Goal: Information Seeking & Learning: Learn about a topic

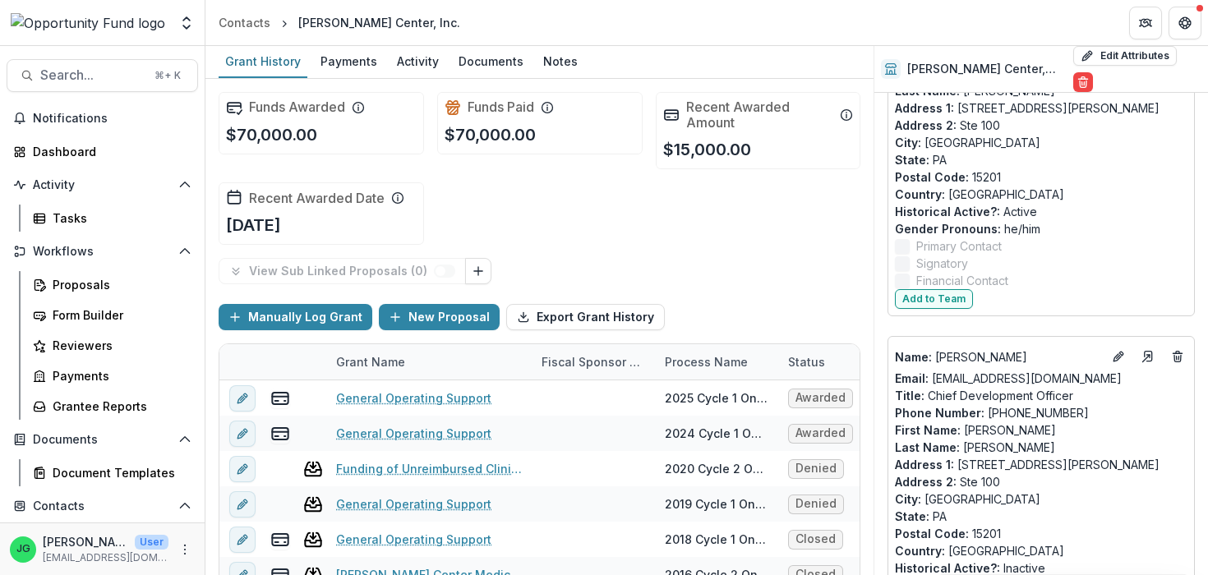
scroll to position [158, 0]
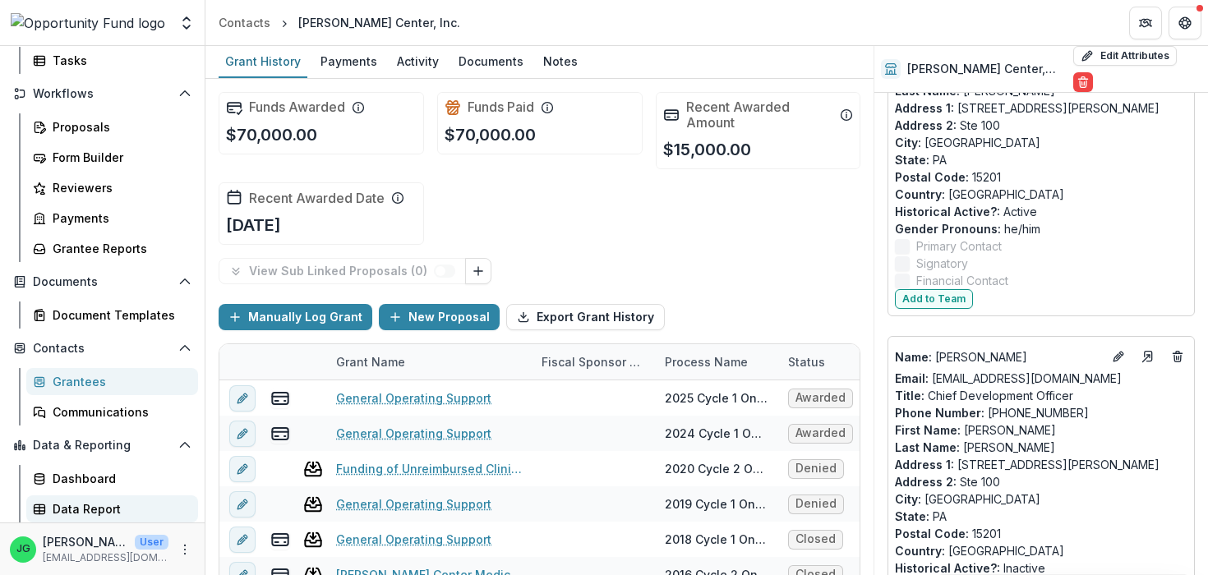
click at [72, 507] on div "Data Report" at bounding box center [119, 509] width 132 height 17
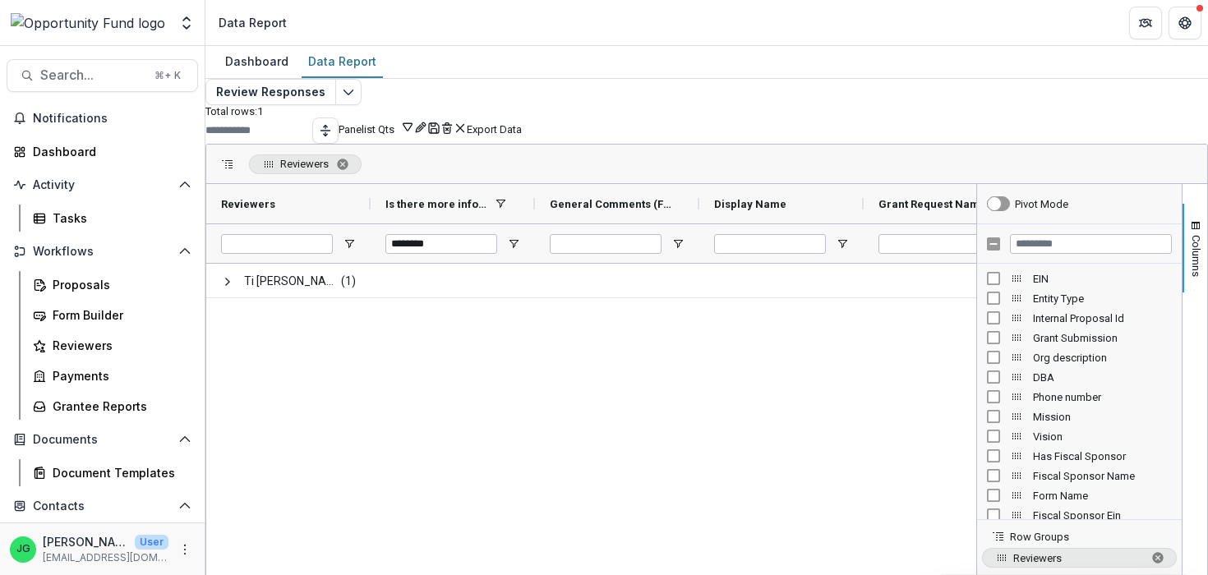
click at [428, 395] on div "Ti [PERSON_NAME] <[DOMAIN_NAME][EMAIL_ADDRESS][DOMAIN_NAME]> <[DOMAIN_NAME][EMA…" at bounding box center [591, 491] width 770 height 455
click at [821, 358] on div "Ti [PERSON_NAME] <[DOMAIN_NAME][EMAIL_ADDRESS][DOMAIN_NAME]> <[DOMAIN_NAME][EMA…" at bounding box center [591, 491] width 770 height 455
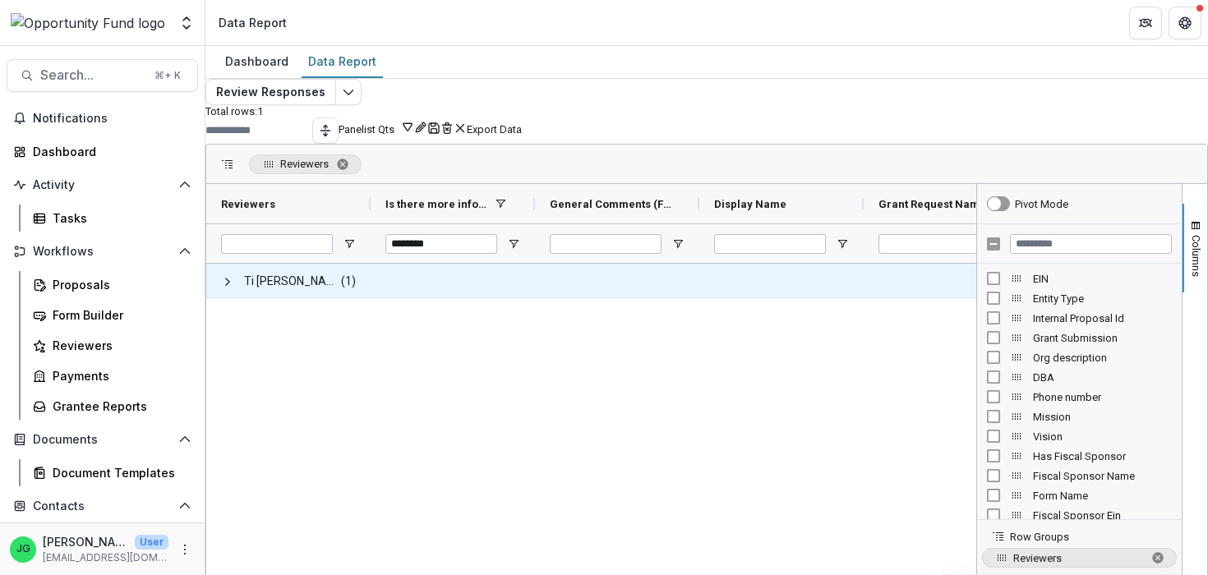
click at [432, 298] on div at bounding box center [453, 281] width 164 height 34
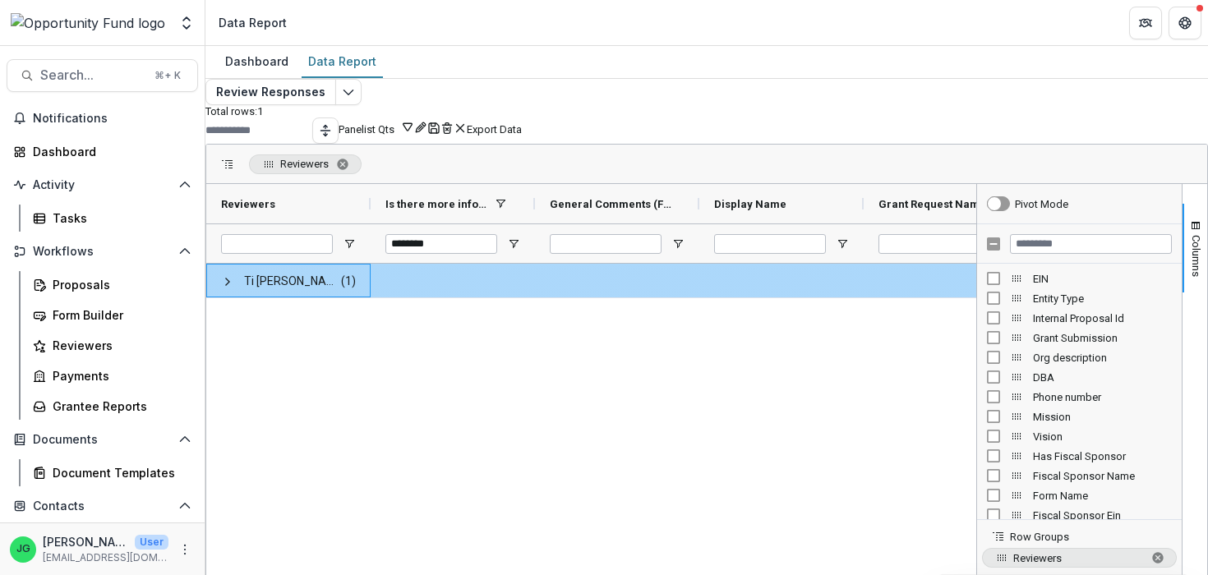
click at [328, 298] on span "Ti [PERSON_NAME] <[DOMAIN_NAME][EMAIL_ADDRESS][DOMAIN_NAME]> <[DOMAIN_NAME][EMA…" at bounding box center [291, 282] width 95 height 34
click at [234, 289] on span at bounding box center [227, 281] width 13 height 13
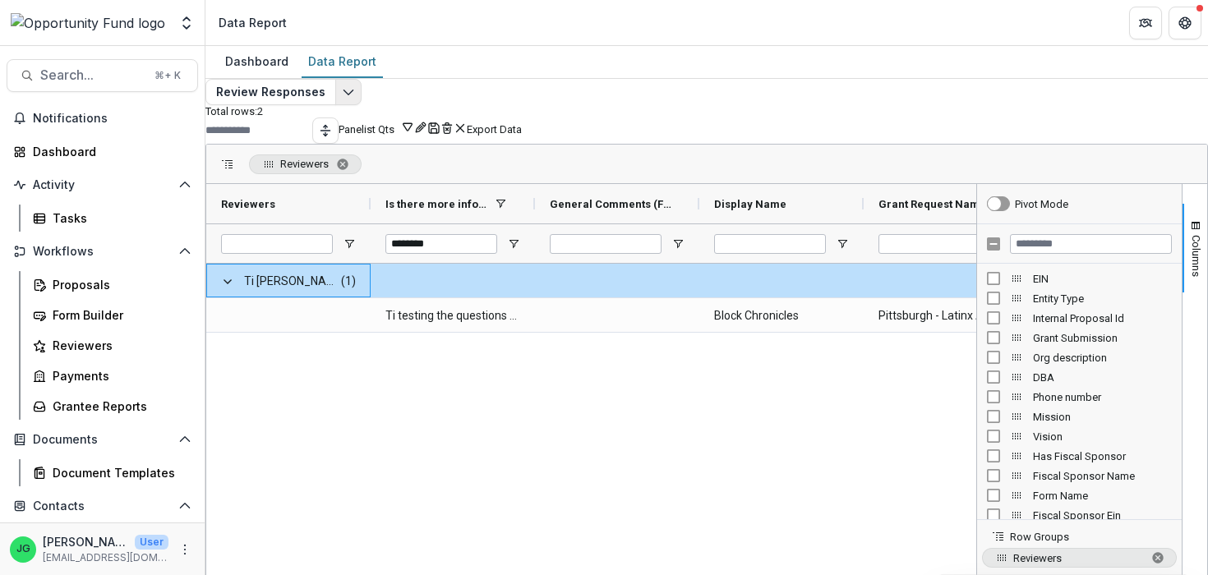
click at [355, 99] on icon "Edit selected report" at bounding box center [348, 91] width 13 height 13
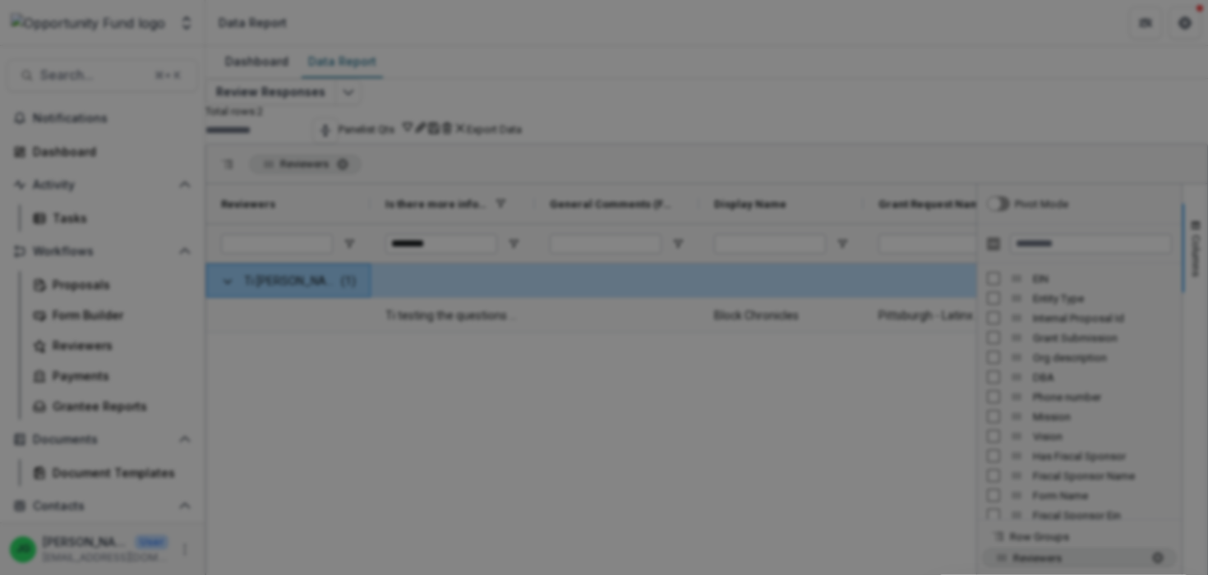
click at [233, 127] on div "NON-TIMEFRAME Reports Payments Report Proposals Report Reporting Data Review Re…" at bounding box center [604, 287] width 1208 height 575
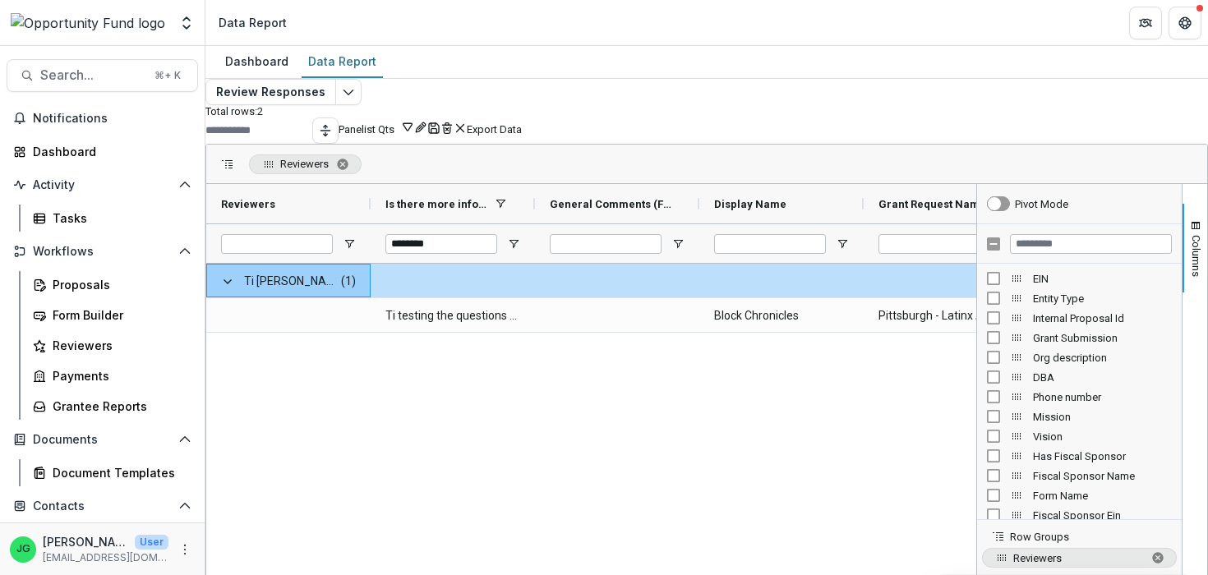
scroll to position [158, 0]
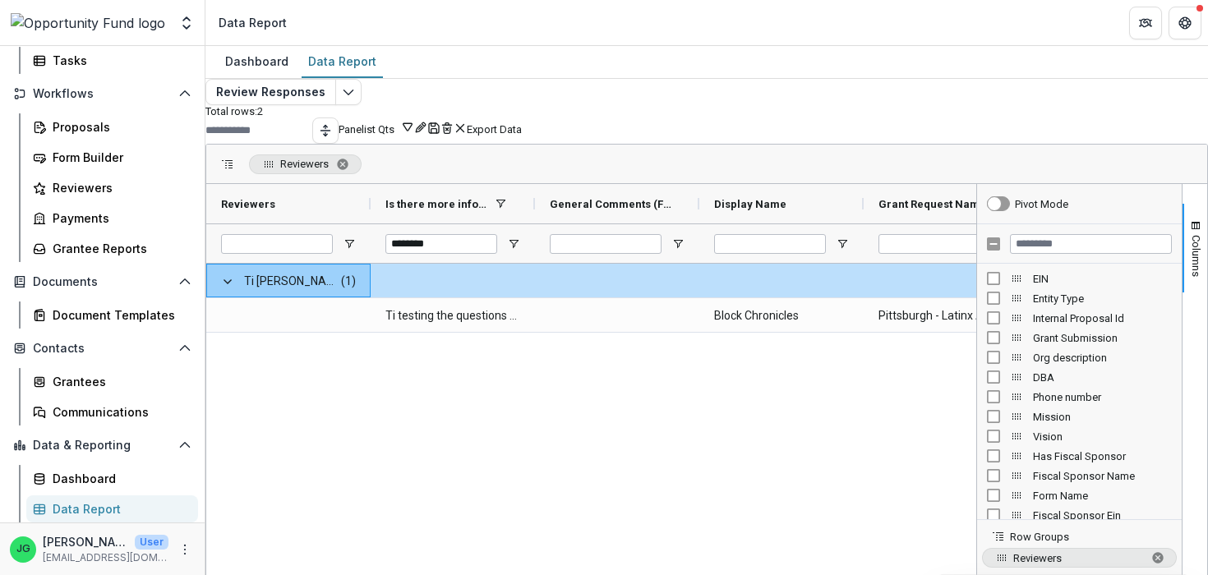
click at [78, 507] on div "Data Report" at bounding box center [119, 509] width 132 height 17
click at [349, 171] on span "Reviewers. Press ENTER to sort. Press DELETE to remove" at bounding box center [342, 164] width 13 height 13
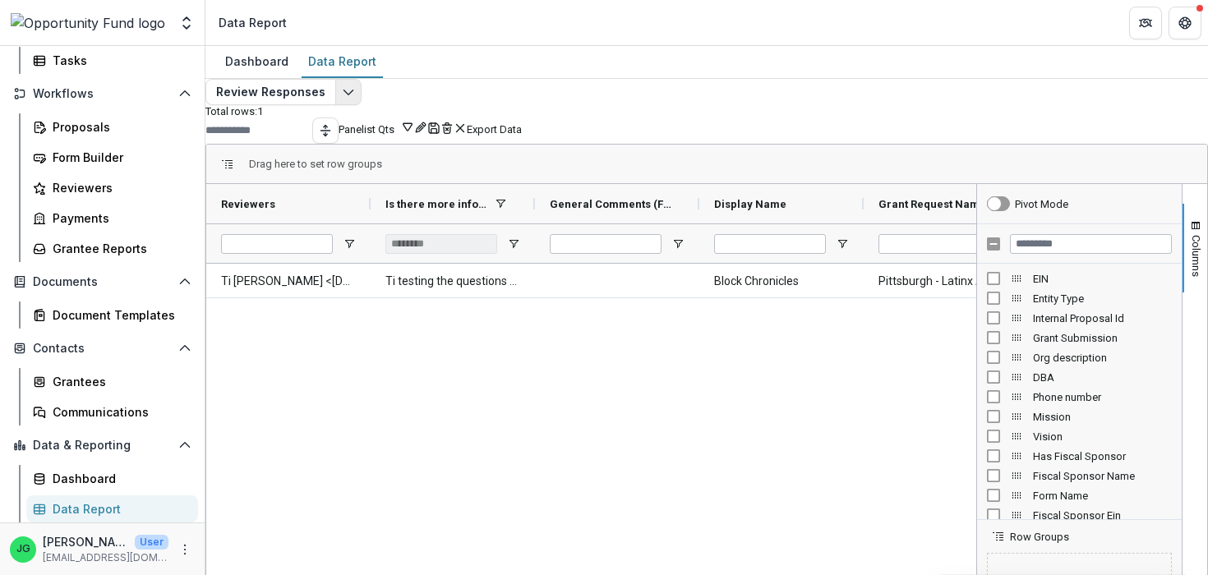
click at [356, 105] on button "Edit selected report" at bounding box center [348, 92] width 26 height 26
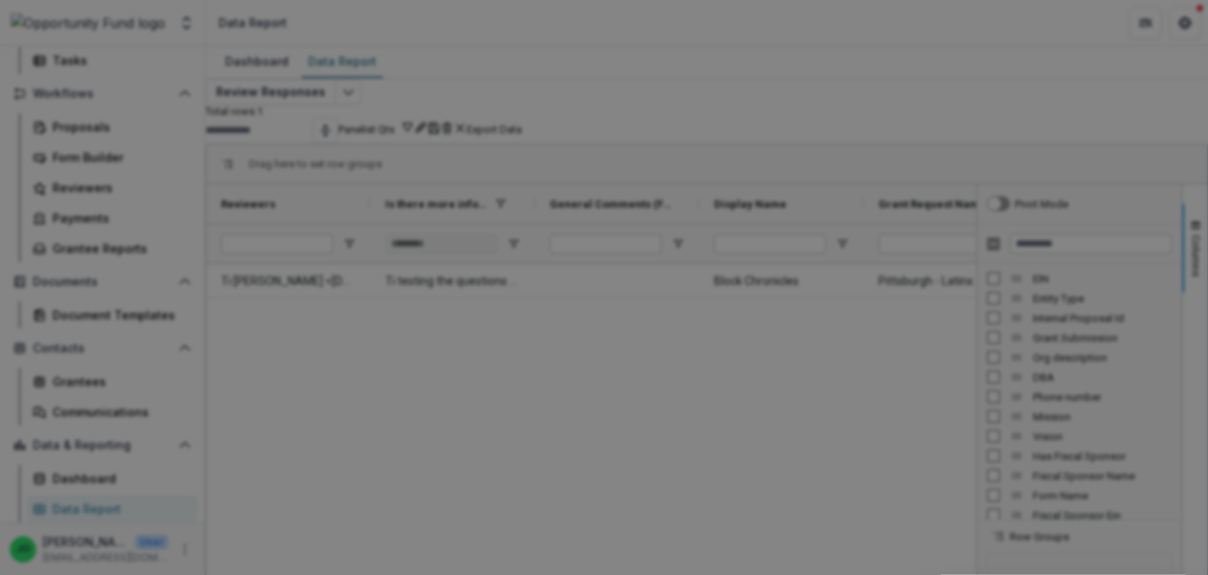
scroll to position [51, 0]
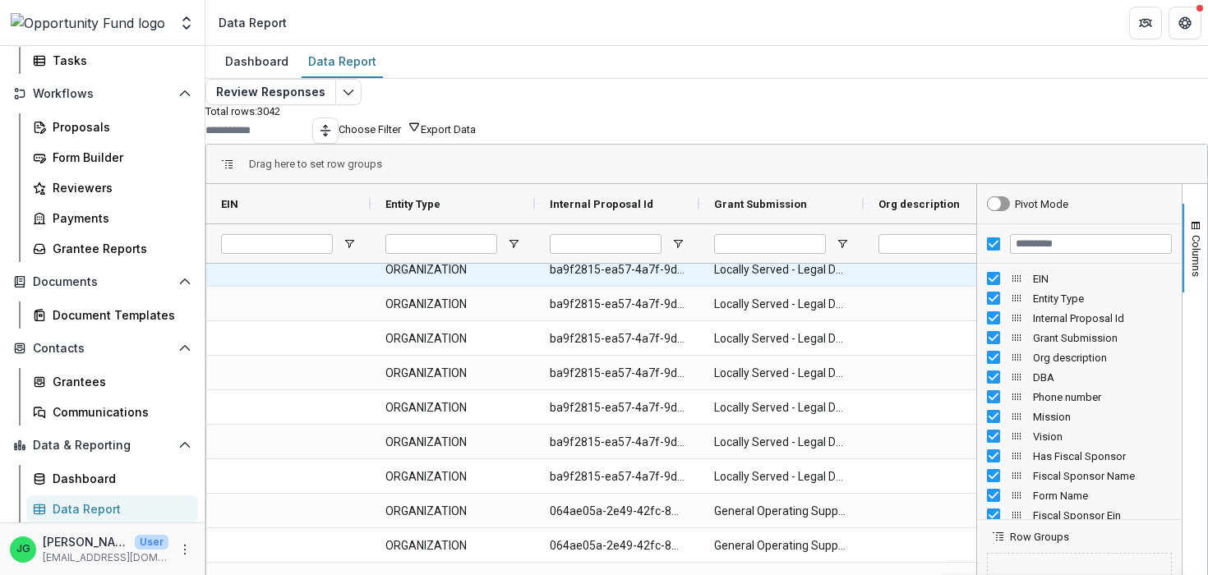
scroll to position [8, 0]
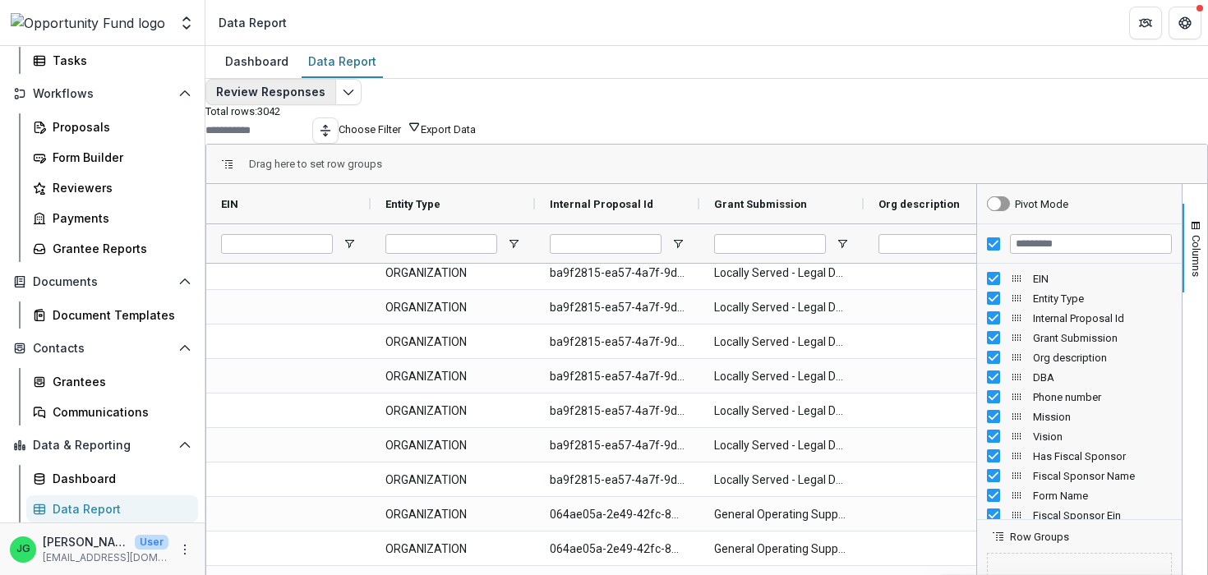
click at [302, 99] on button "Review Responses" at bounding box center [271, 92] width 131 height 26
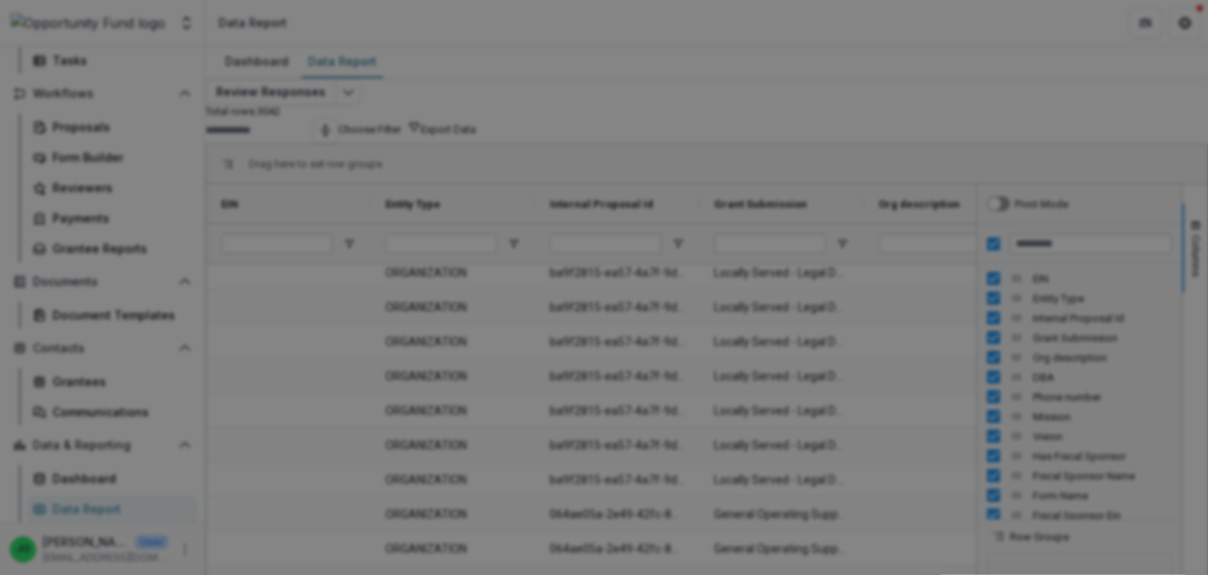
scroll to position [51, 0]
click at [418, 534] on div "NON-TIMEFRAME Reports Payments Report Proposals Report Reporting Data Review Re…" at bounding box center [604, 287] width 1208 height 575
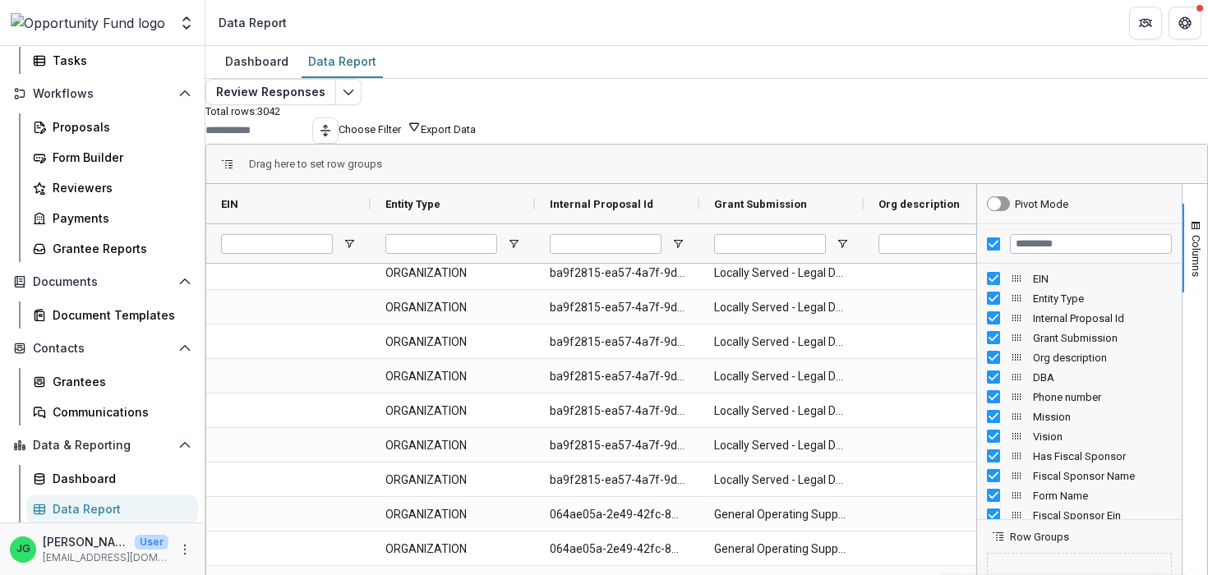
click at [421, 136] on button "Choose Filter" at bounding box center [380, 128] width 82 height 16
click at [955, 188] on button "Team Filters" at bounding box center [958, 182] width 57 height 12
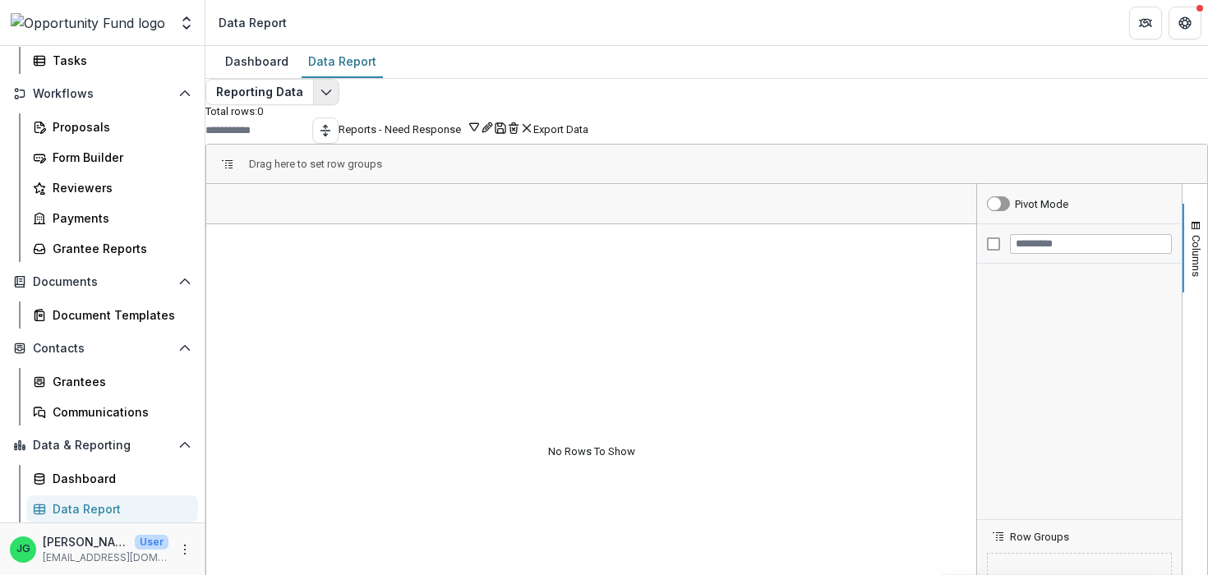
click at [333, 99] on icon "Edit selected report" at bounding box center [326, 91] width 13 height 13
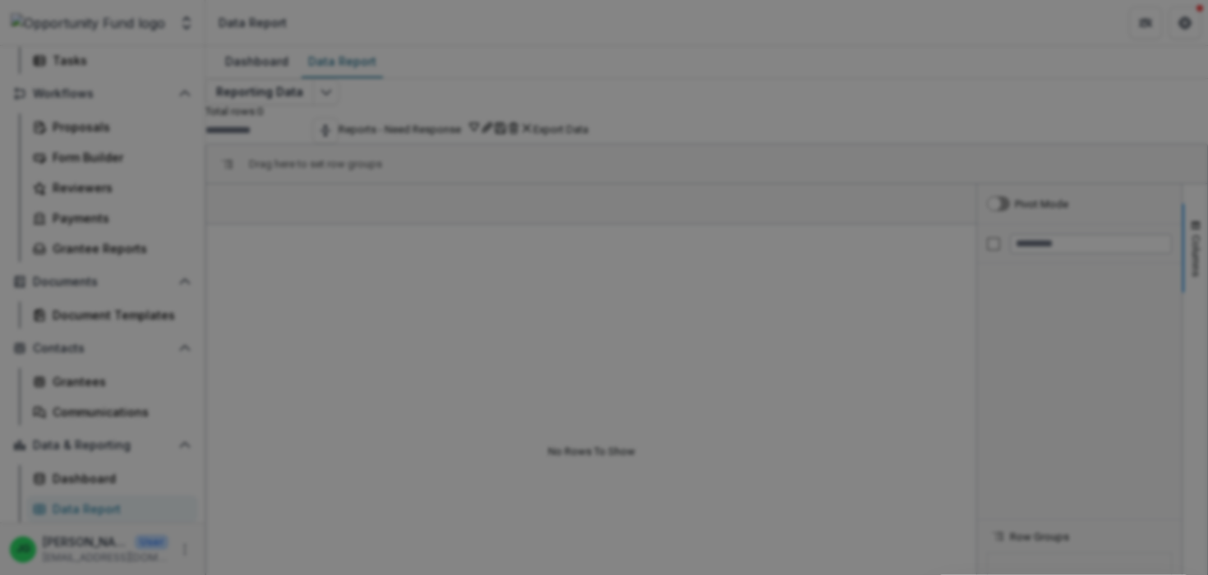
click at [260, 66] on div "NON-TIMEFRAME Reports Payments Report Proposals Report Reporting Data Review Re…" at bounding box center [604, 287] width 1208 height 575
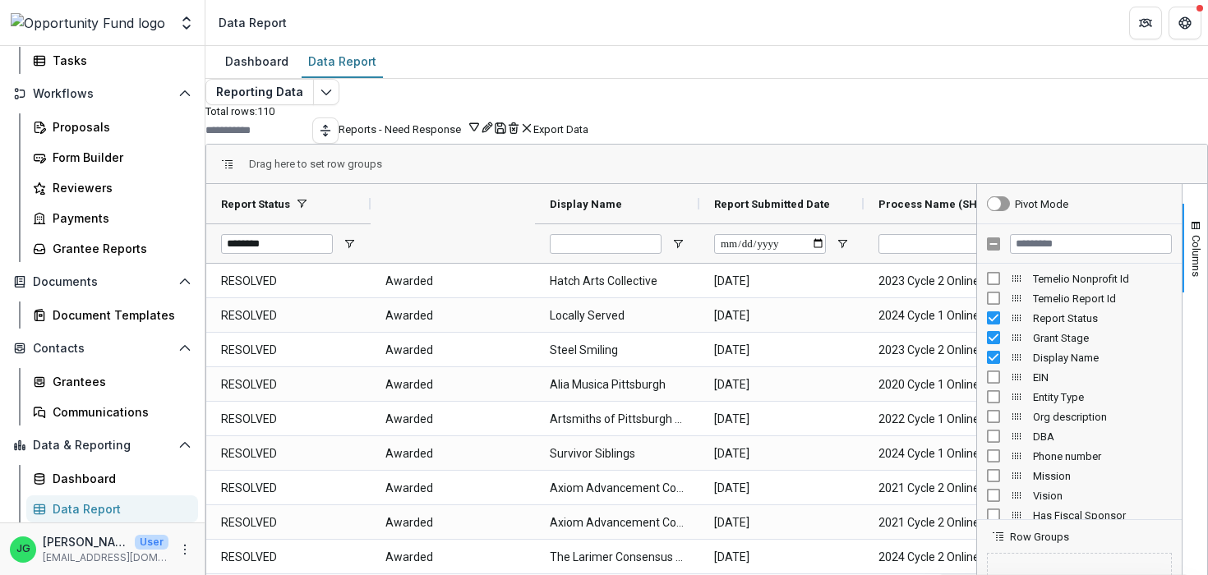
click at [481, 133] on icon "button" at bounding box center [474, 126] width 13 height 13
click at [481, 136] on button "Reports - Need Response" at bounding box center [410, 128] width 142 height 16
click at [481, 133] on icon "button" at bounding box center [474, 126] width 13 height 13
click at [932, 188] on button "Team Filters" at bounding box center [904, 182] width 57 height 12
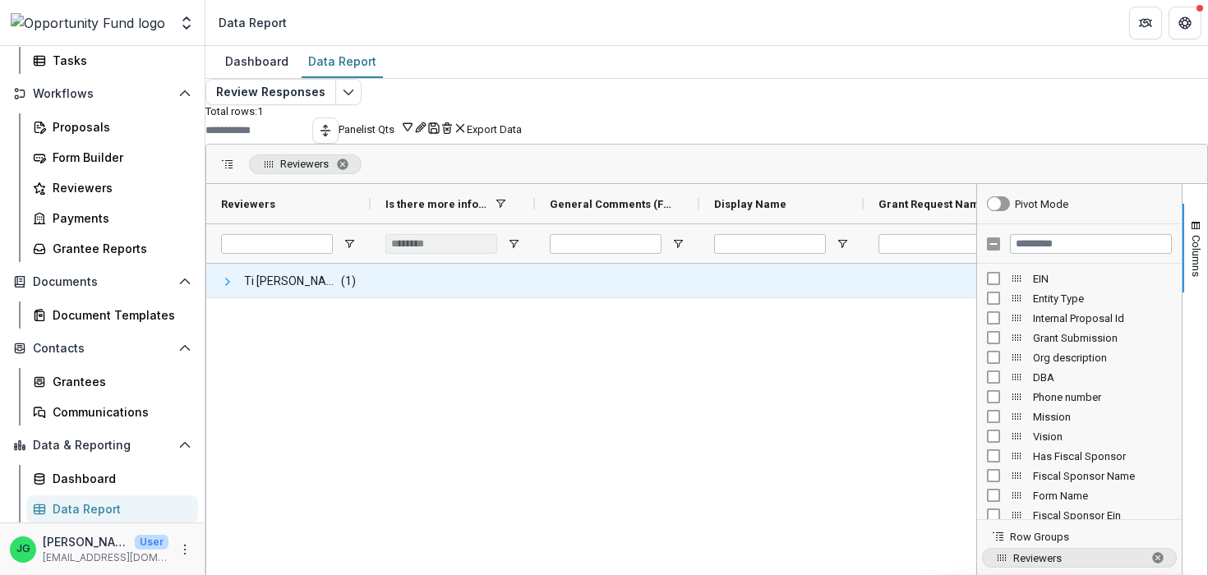
click at [234, 289] on span at bounding box center [227, 281] width 13 height 13
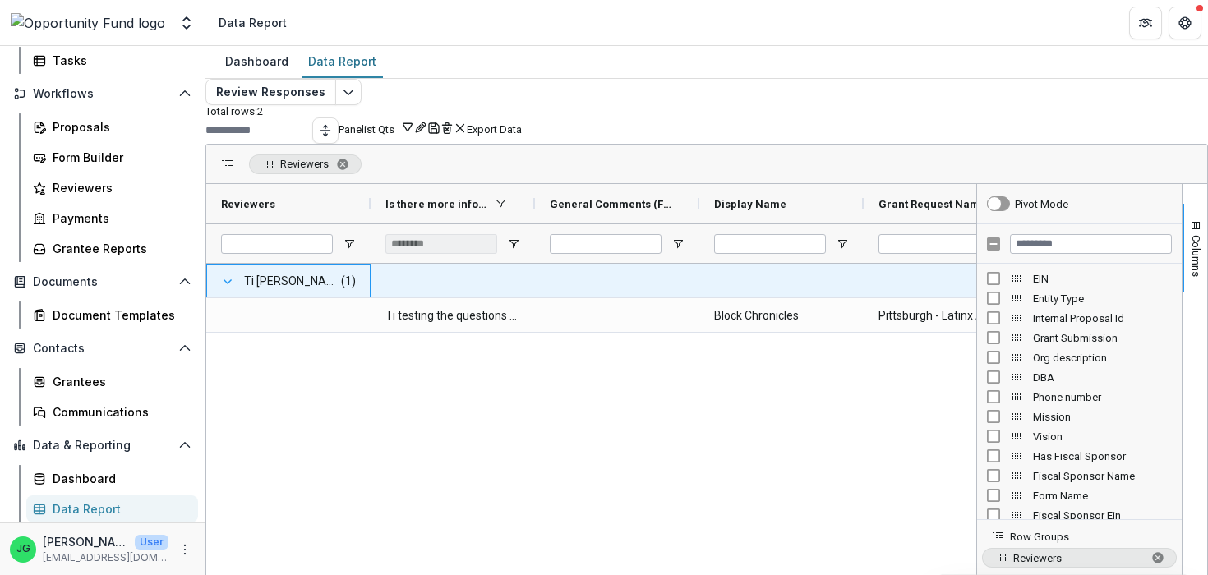
click at [234, 289] on span at bounding box center [227, 281] width 13 height 13
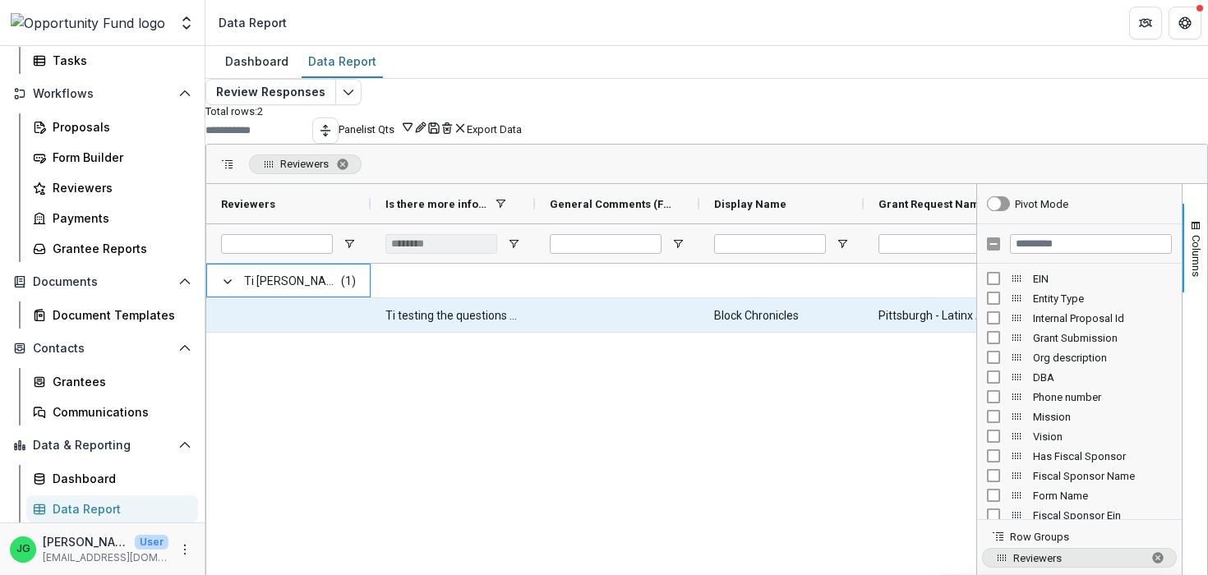
click at [457, 333] on \(FORMATTED_TEXT\)-1958 "Ti testing the questions for applicants form." at bounding box center [453, 316] width 135 height 34
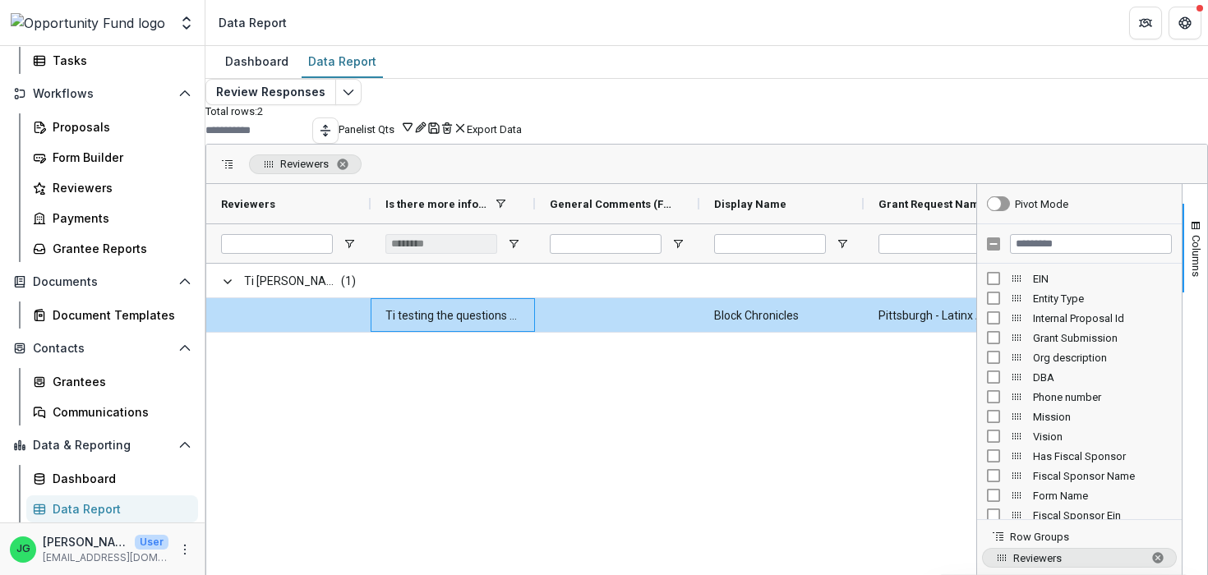
click at [862, 515] on div "Ti [PERSON_NAME] <[DOMAIN_NAME][EMAIL_ADDRESS][DOMAIN_NAME]> <[DOMAIN_NAME][EMA…" at bounding box center [591, 491] width 770 height 455
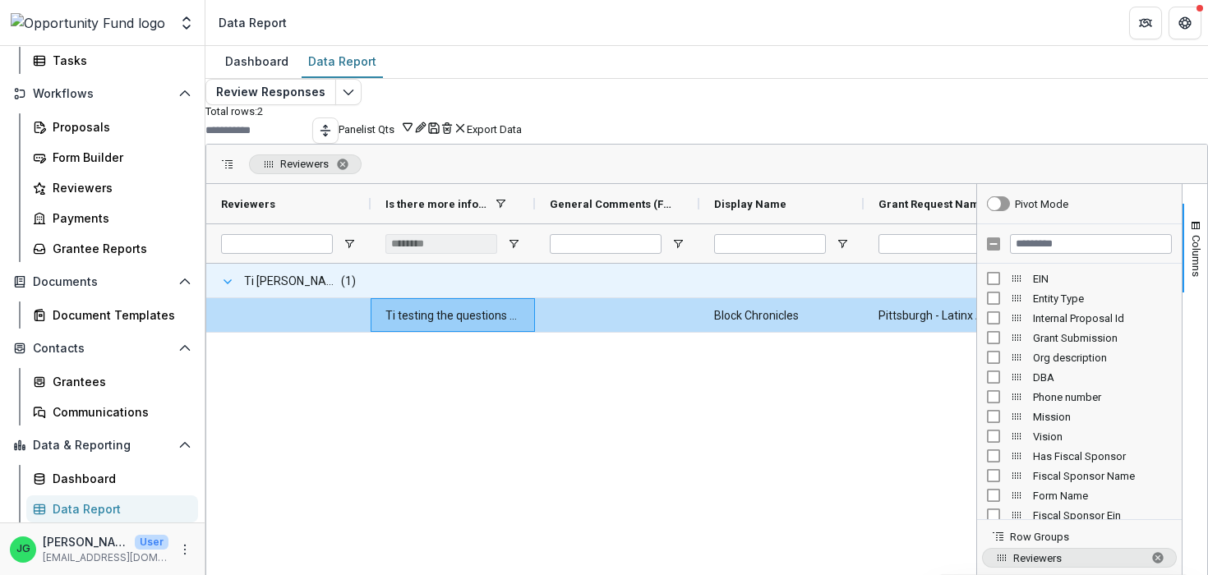
click at [234, 289] on span at bounding box center [227, 281] width 13 height 13
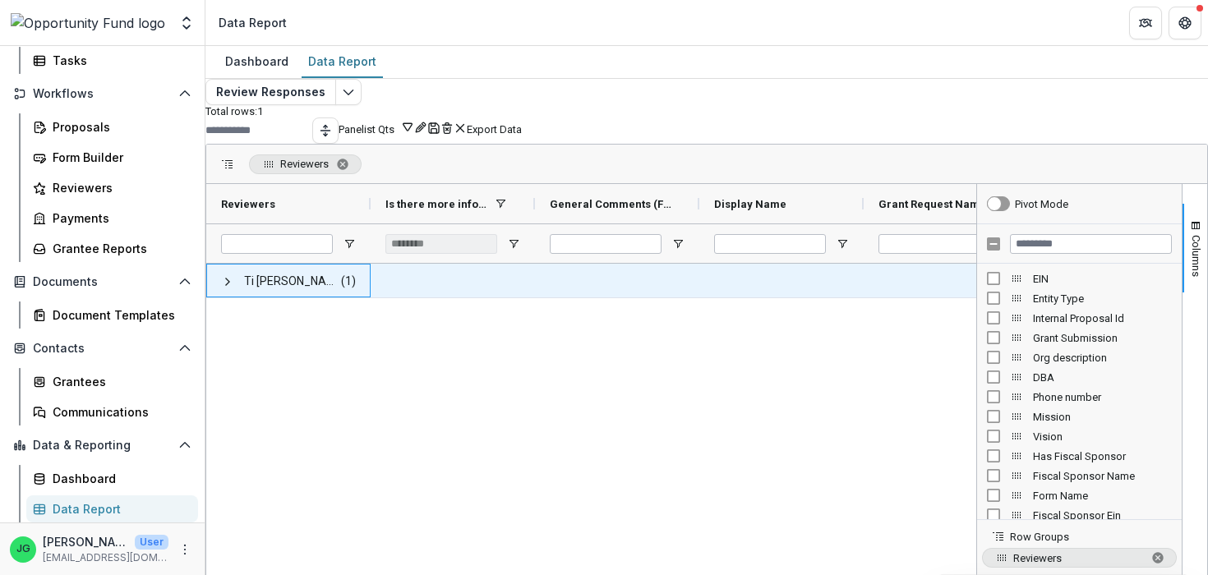
click at [234, 289] on span at bounding box center [227, 281] width 13 height 13
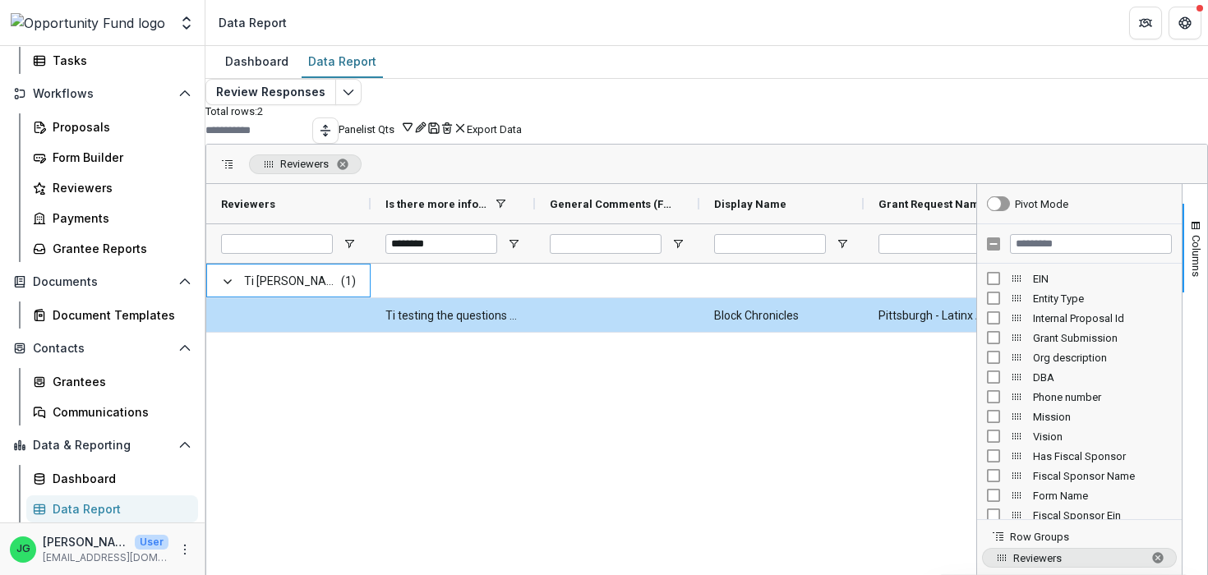
click at [893, 430] on div "Ti [PERSON_NAME] <[DOMAIN_NAME][EMAIL_ADDRESS][DOMAIN_NAME]> <[DOMAIN_NAME][EMA…" at bounding box center [591, 491] width 770 height 455
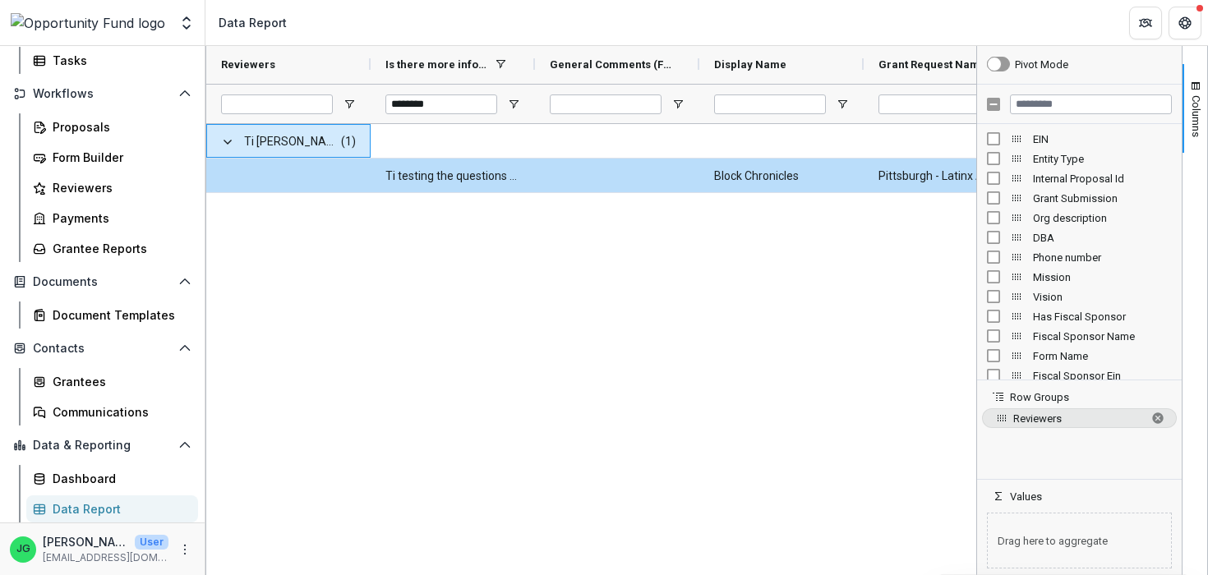
scroll to position [139, 0]
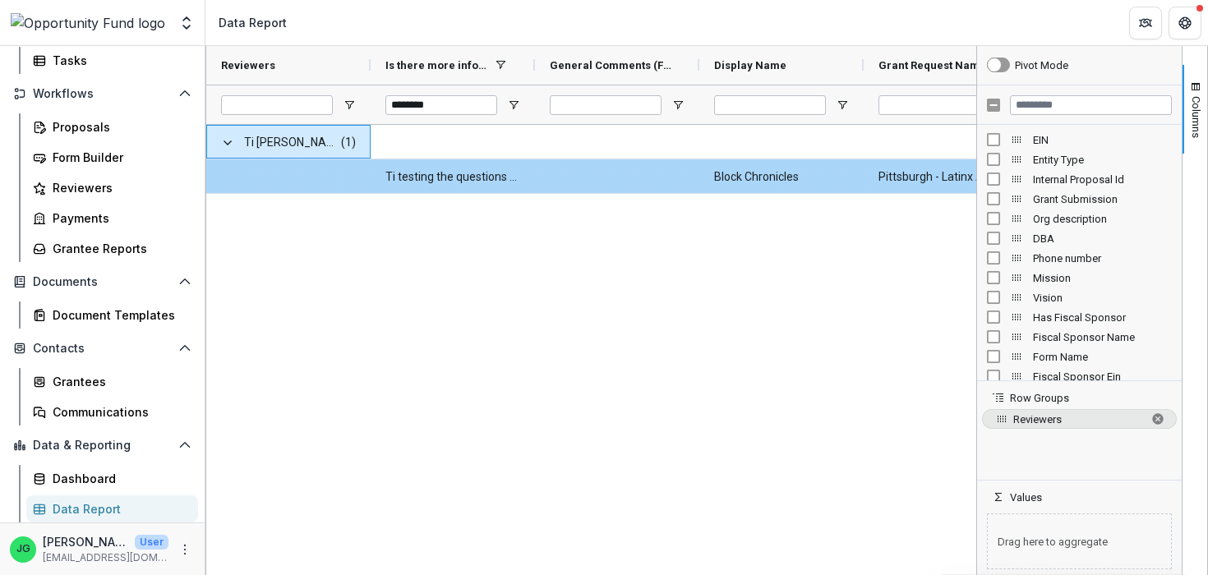
click at [766, 191] on Name-1966 "Block Chronicles" at bounding box center [781, 177] width 135 height 34
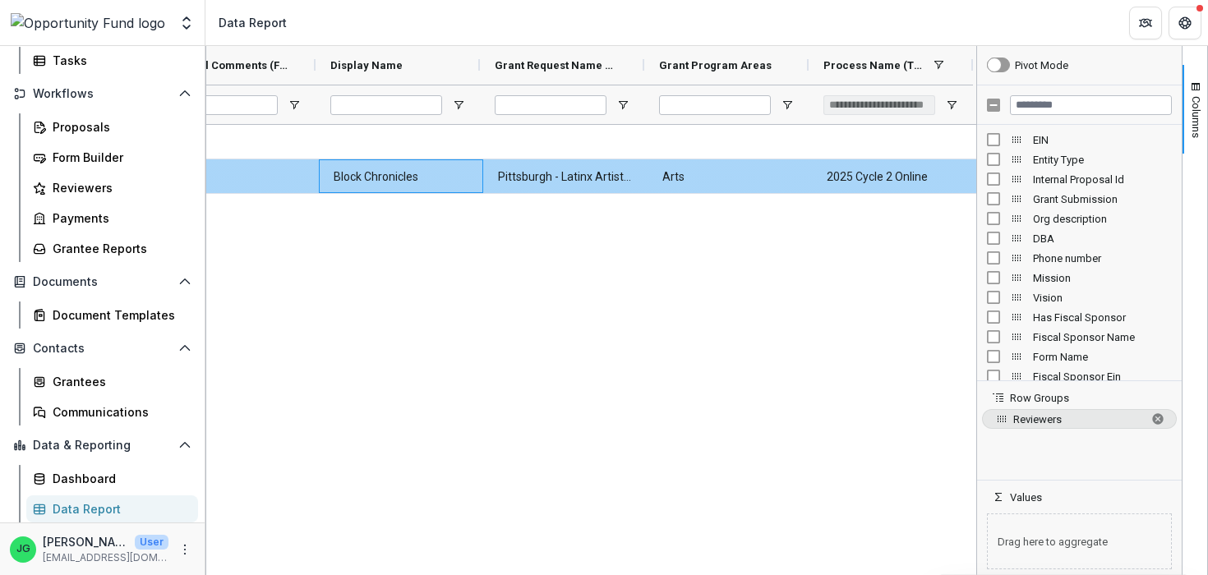
scroll to position [0, 0]
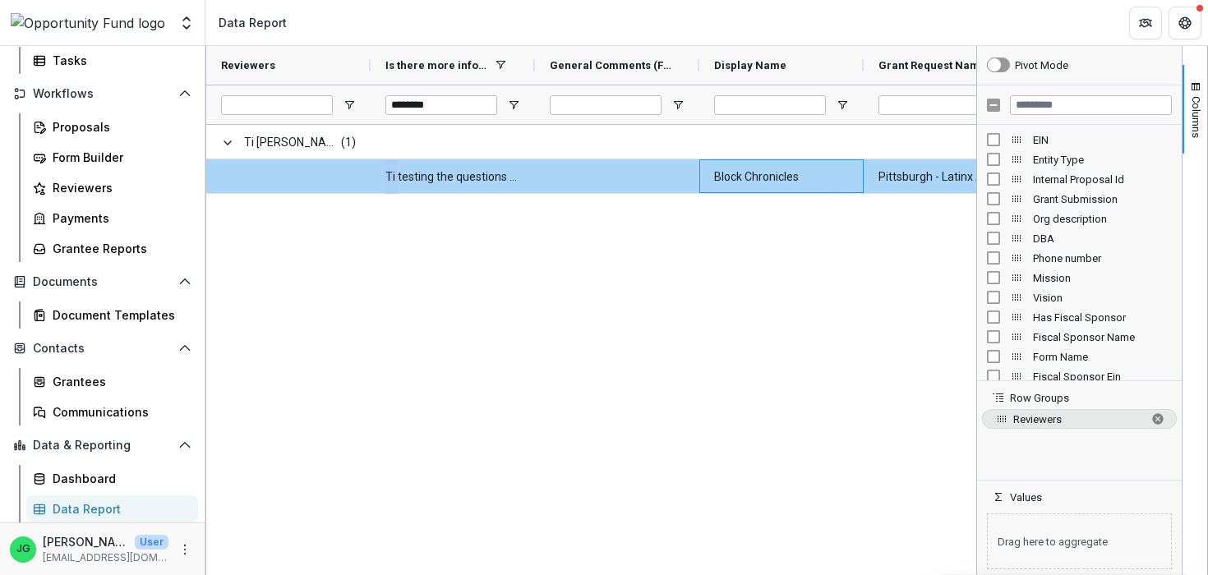
click at [414, 194] on \(FORMATTED_TEXT\)-1964 "Ti testing the questions for applicants form." at bounding box center [453, 177] width 135 height 34
click at [416, 194] on \(FORMATTED_TEXT\)-1964 "Ti testing the questions for applicants form." at bounding box center [453, 177] width 135 height 34
click at [760, 184] on Name-1966 "Block Chronicles" at bounding box center [781, 177] width 135 height 34
click at [760, 194] on Name-1966 "Block Chronicles" at bounding box center [781, 177] width 135 height 34
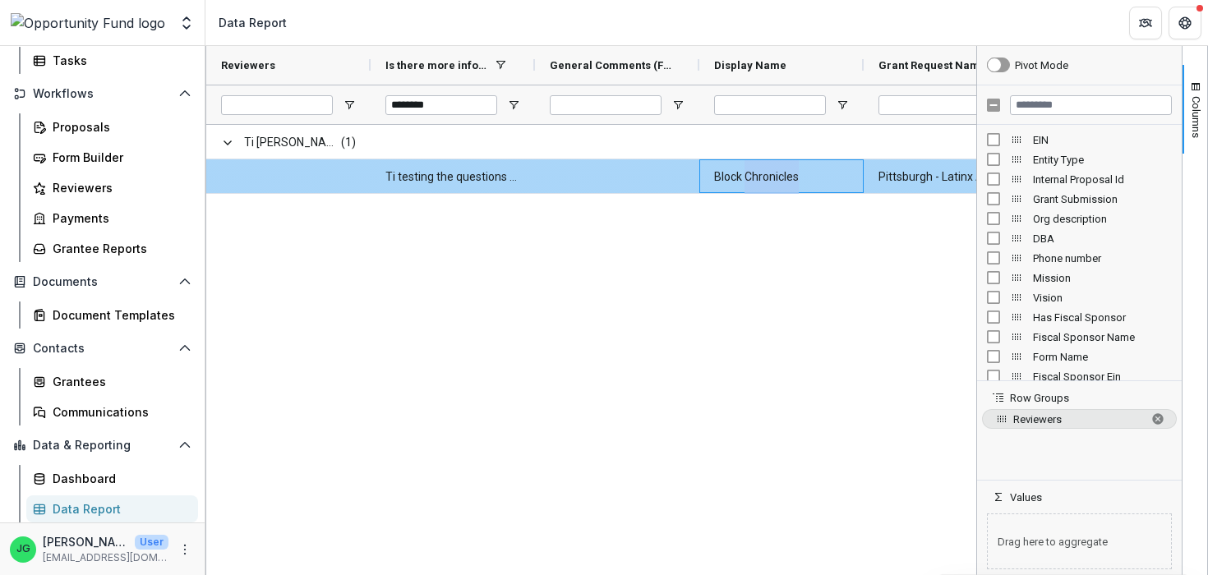
click at [760, 194] on Name-1966 "Block Chronicles" at bounding box center [781, 177] width 135 height 34
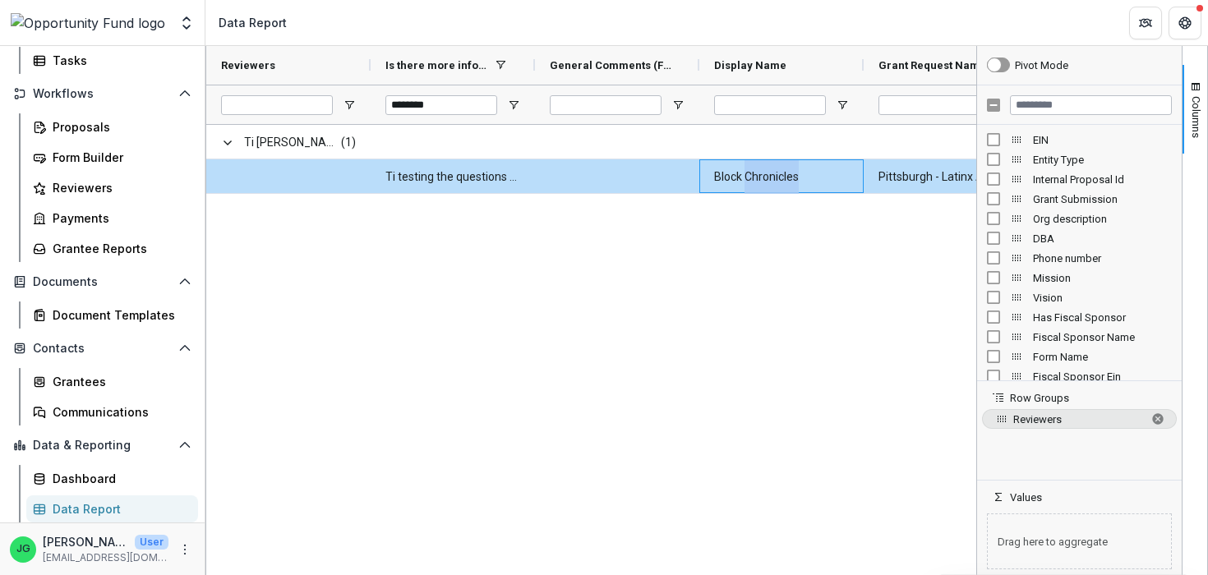
scroll to position [0, 407]
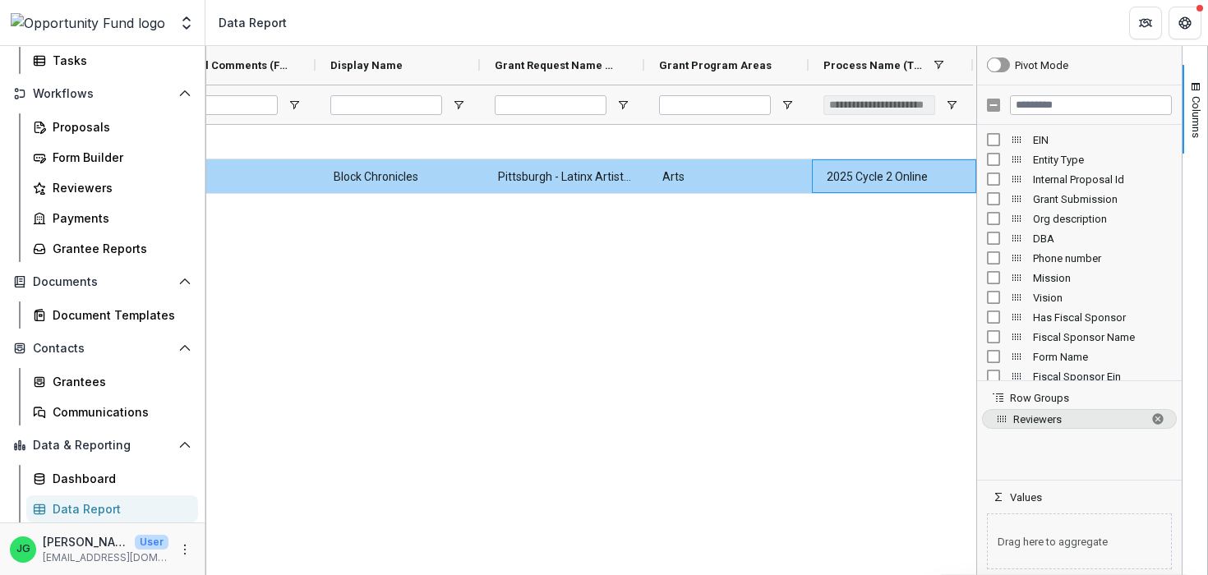
click at [849, 194] on \(TEXT\)-1974 "2025 Cycle 2 Online" at bounding box center [894, 177] width 135 height 34
click at [674, 194] on Areas-1968 "Arts" at bounding box center [730, 177] width 135 height 34
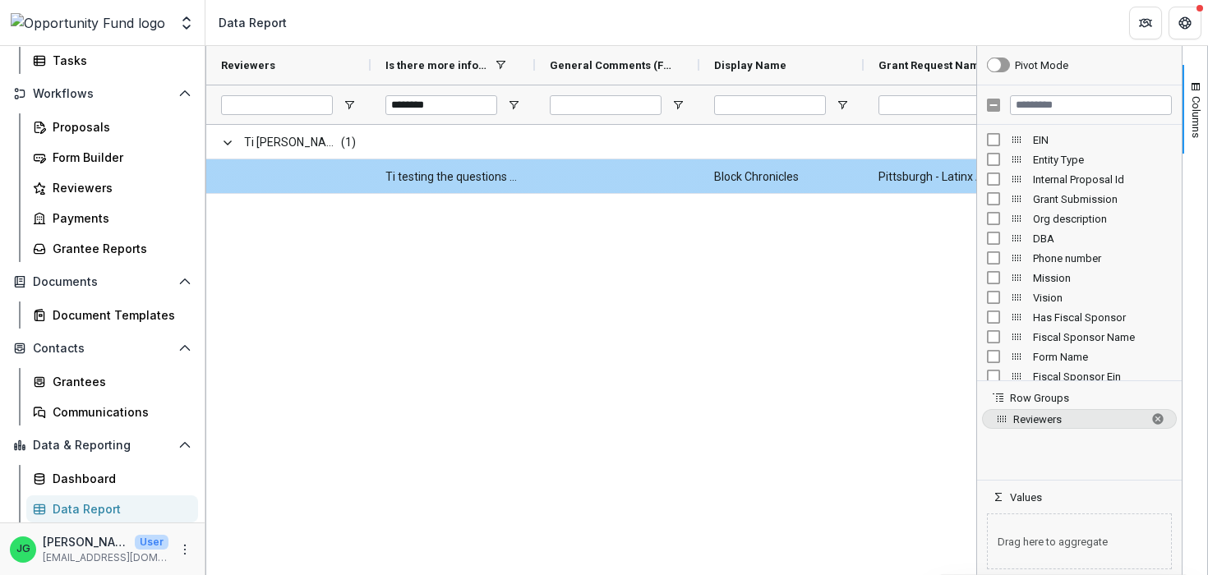
scroll to position [0, 0]
click at [771, 194] on Name-1966 "Block Chronicles" at bounding box center [781, 177] width 135 height 34
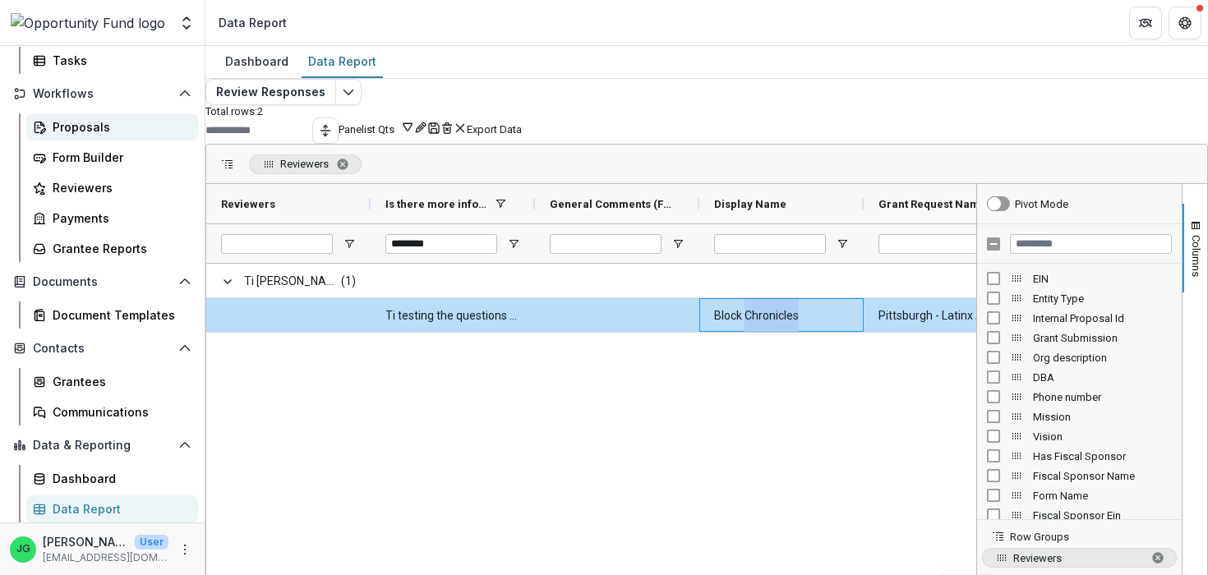
click at [93, 127] on div "Proposals" at bounding box center [119, 126] width 132 height 17
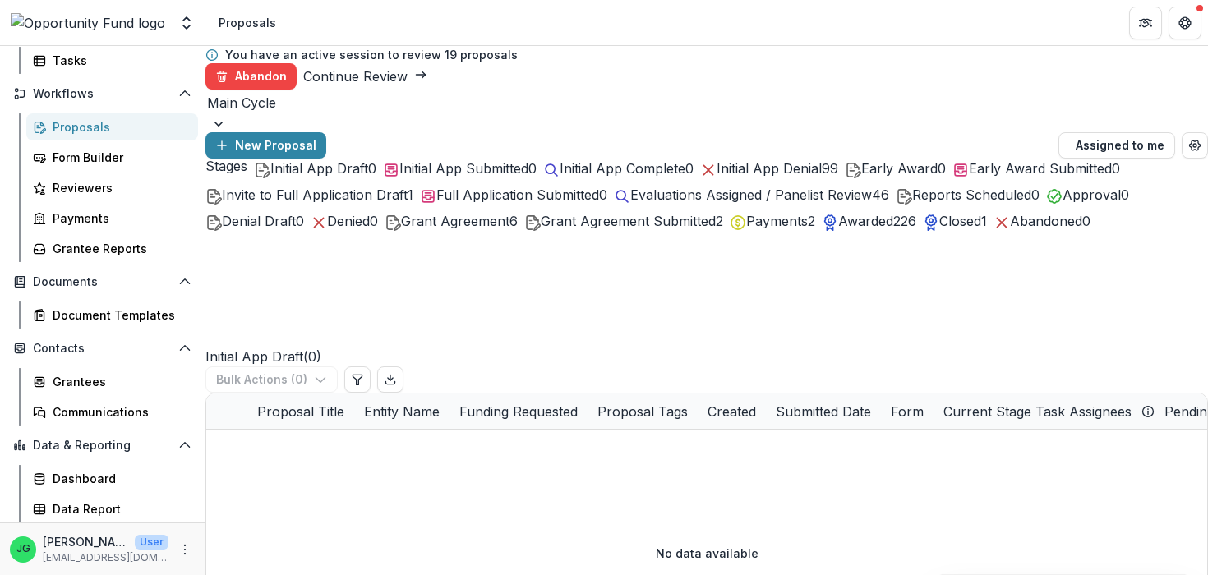
click at [889, 205] on button "Evaluations Assigned / Panelist Review 46" at bounding box center [751, 195] width 275 height 20
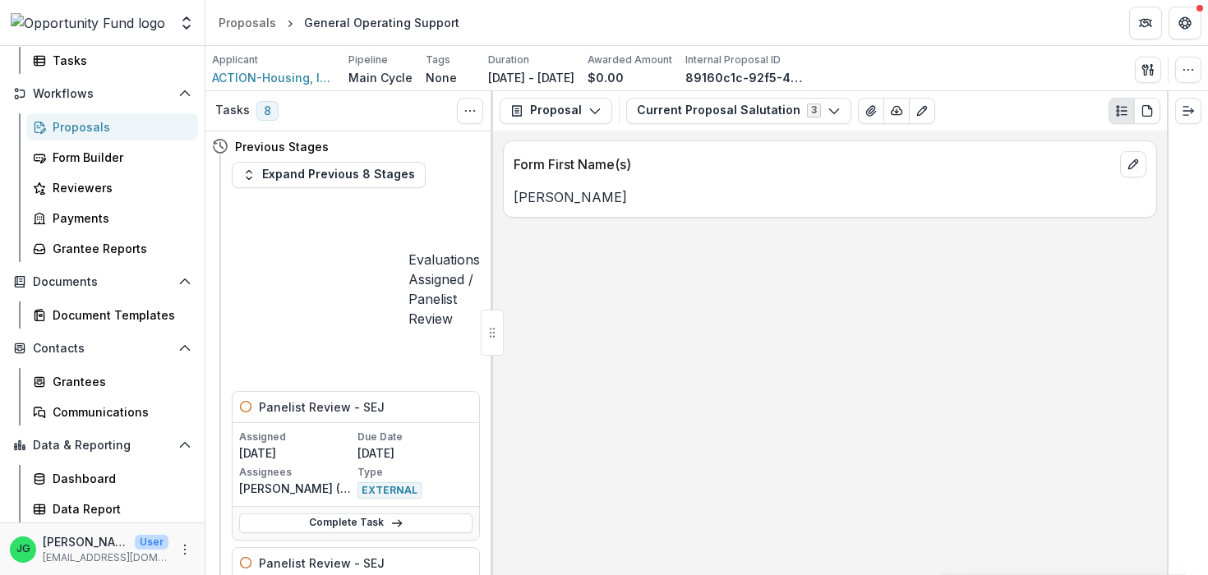
click at [381, 483] on span "EXTERNAL" at bounding box center [390, 491] width 64 height 16
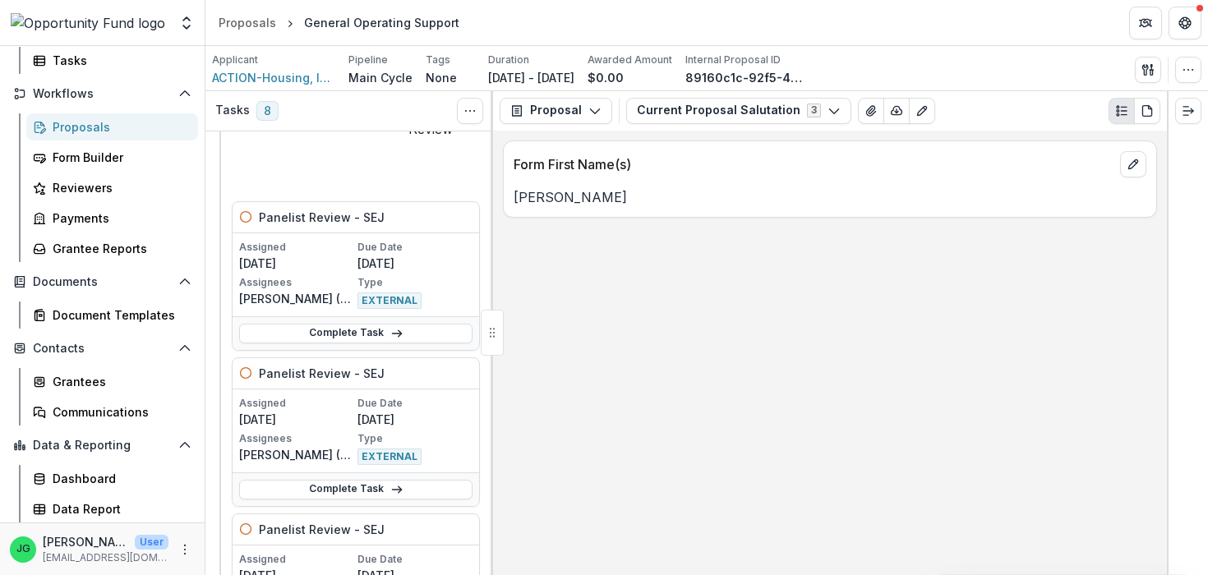
scroll to position [200, 0]
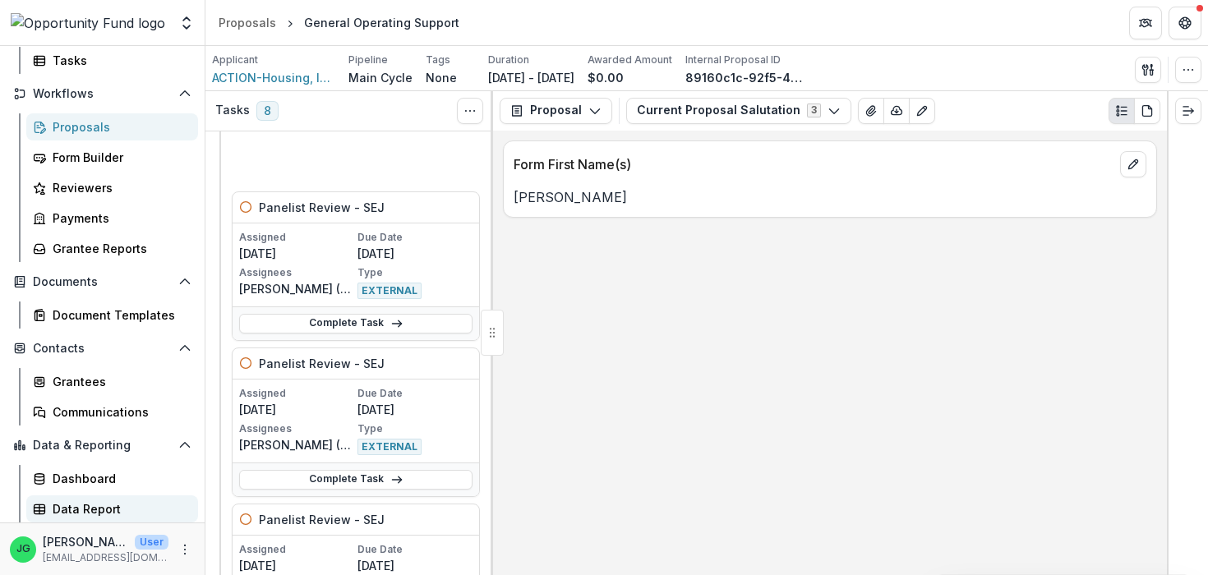
click at [81, 512] on div "Data Report" at bounding box center [119, 509] width 132 height 17
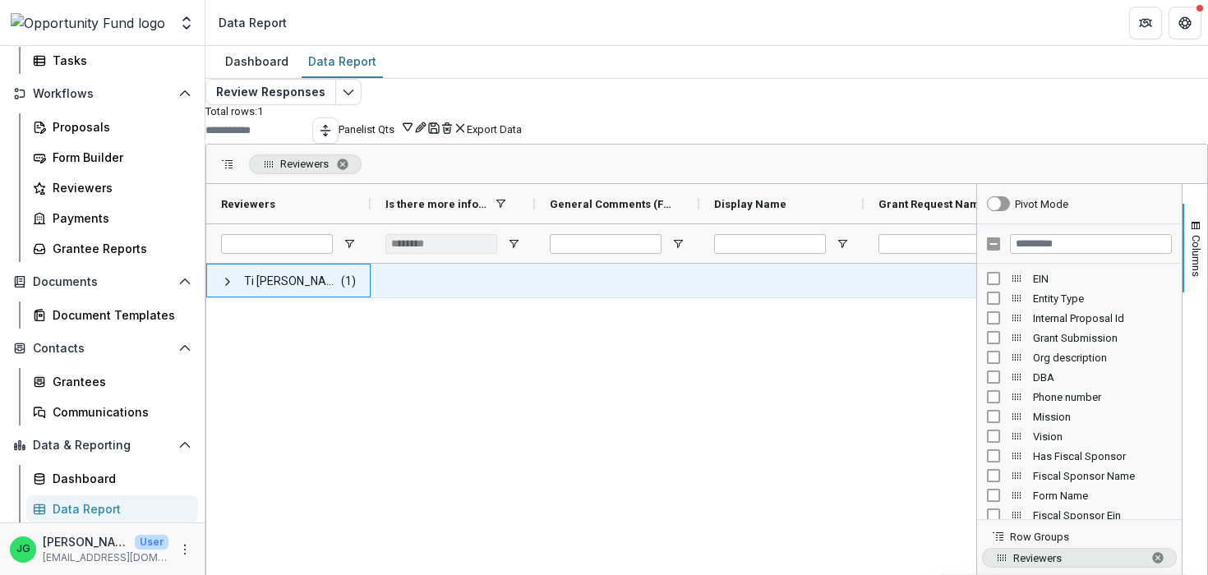
click at [340, 294] on span "Ti [PERSON_NAME] <[DOMAIN_NAME][EMAIL_ADDRESS][DOMAIN_NAME]> <[DOMAIN_NAME][EMA…" at bounding box center [291, 282] width 95 height 34
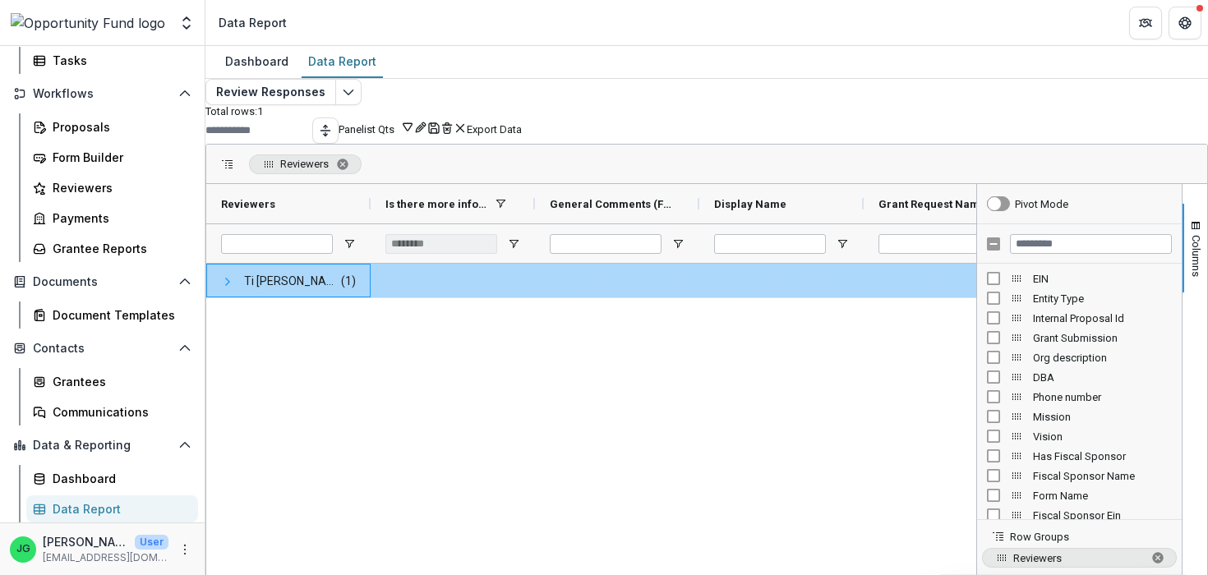
click at [234, 289] on span at bounding box center [227, 281] width 13 height 13
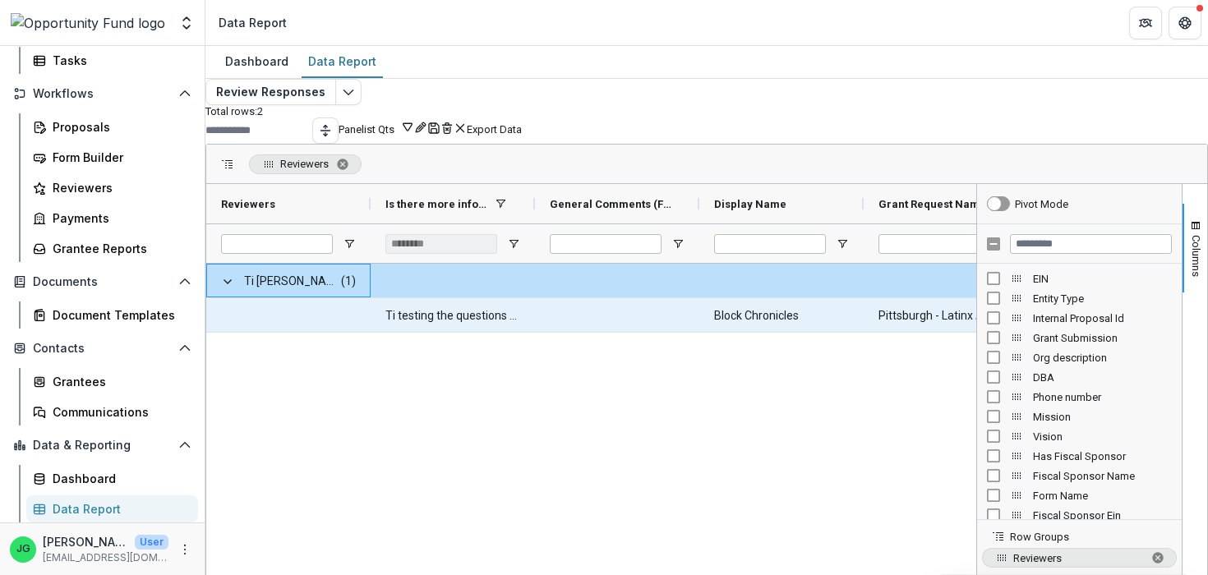
click at [421, 333] on \(FORMATTED_TEXT\)-2306 "Ti testing the questions for applicants form." at bounding box center [453, 316] width 135 height 34
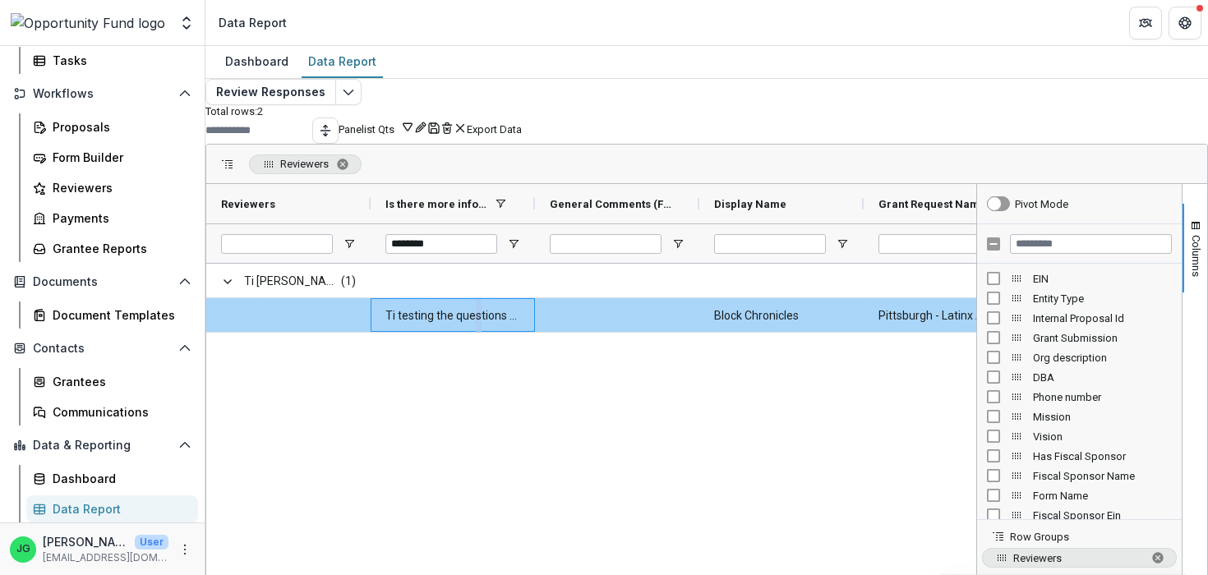
drag, startPoint x: 499, startPoint y: 336, endPoint x: 491, endPoint y: 376, distance: 40.3
click at [490, 333] on \(FORMATTED_TEXT\)-2306 "Ti testing the questions for applicants form." at bounding box center [453, 316] width 135 height 34
click at [520, 333] on \(FORMATTED_TEXT\)-2306 "Ti testing the questions for applicants form." at bounding box center [453, 316] width 135 height 34
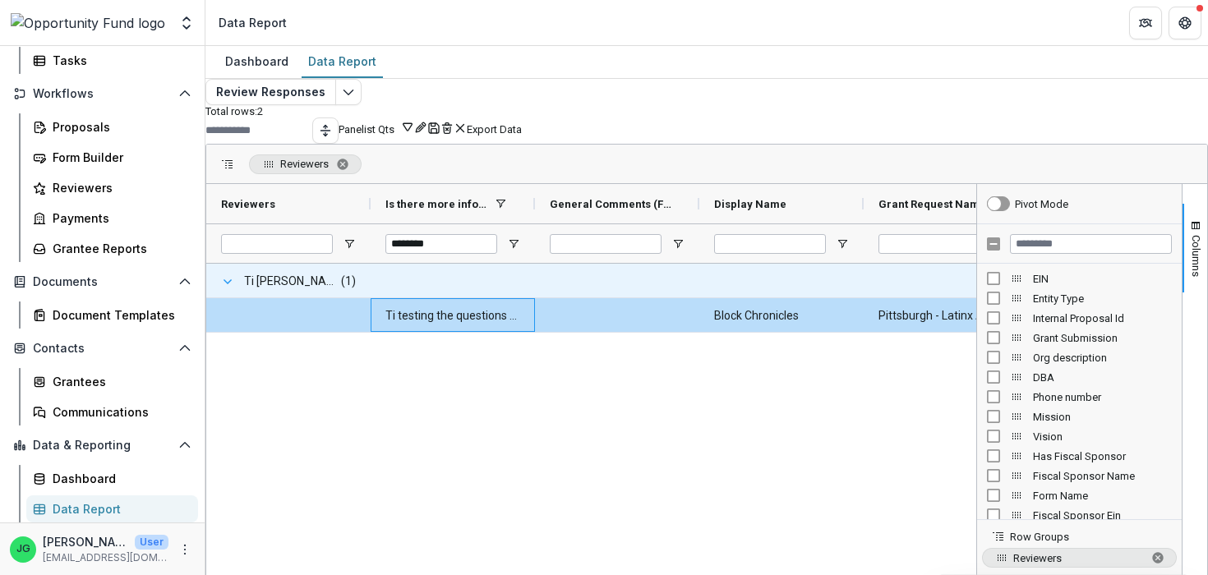
click at [234, 289] on span at bounding box center [227, 281] width 13 height 13
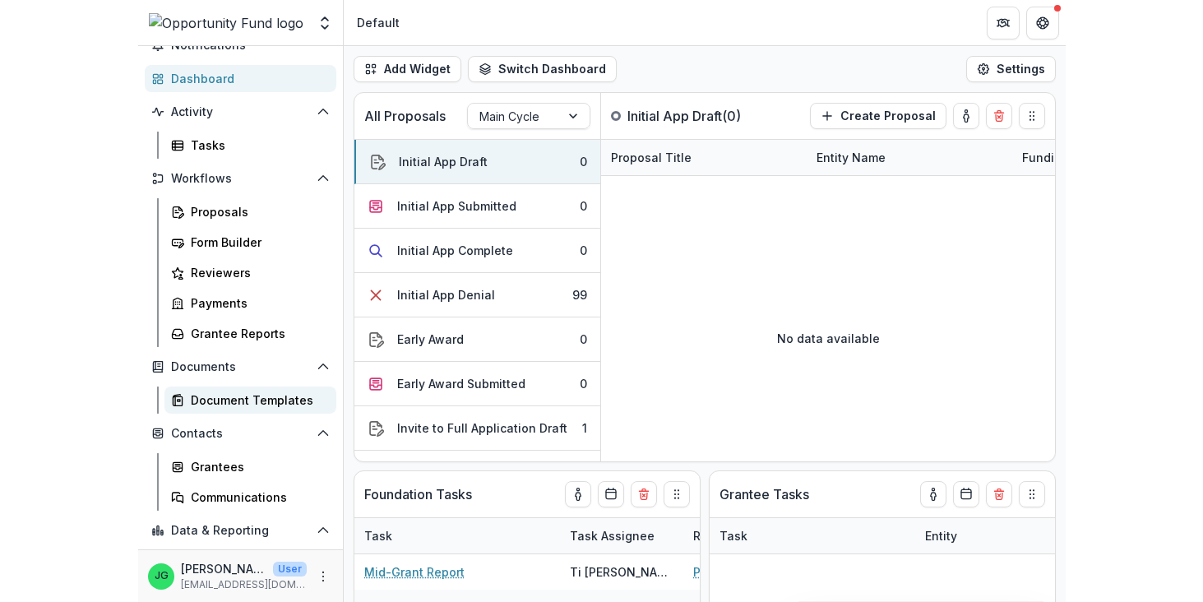
scroll to position [132, 0]
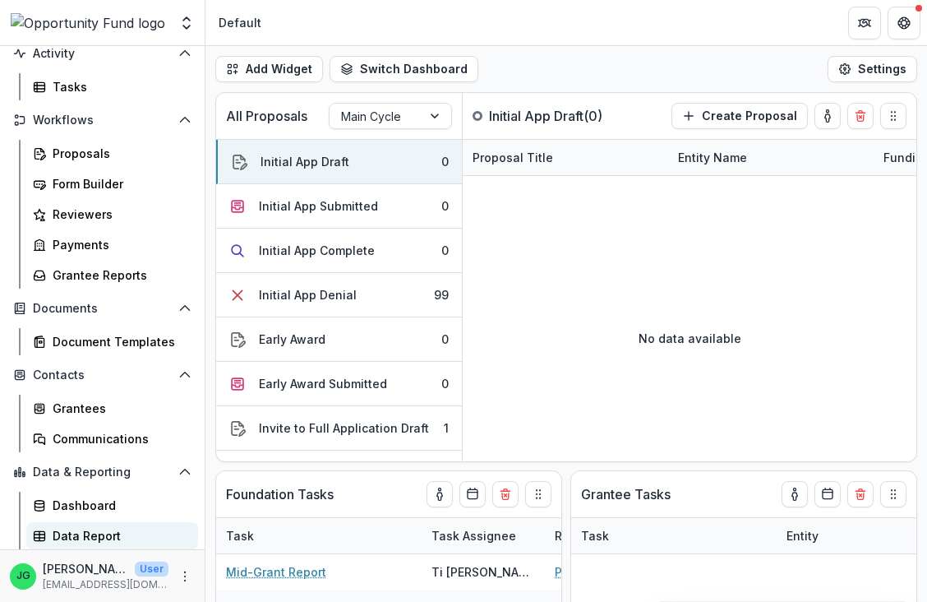
click at [90, 544] on link "Data Report" at bounding box center [112, 535] width 172 height 27
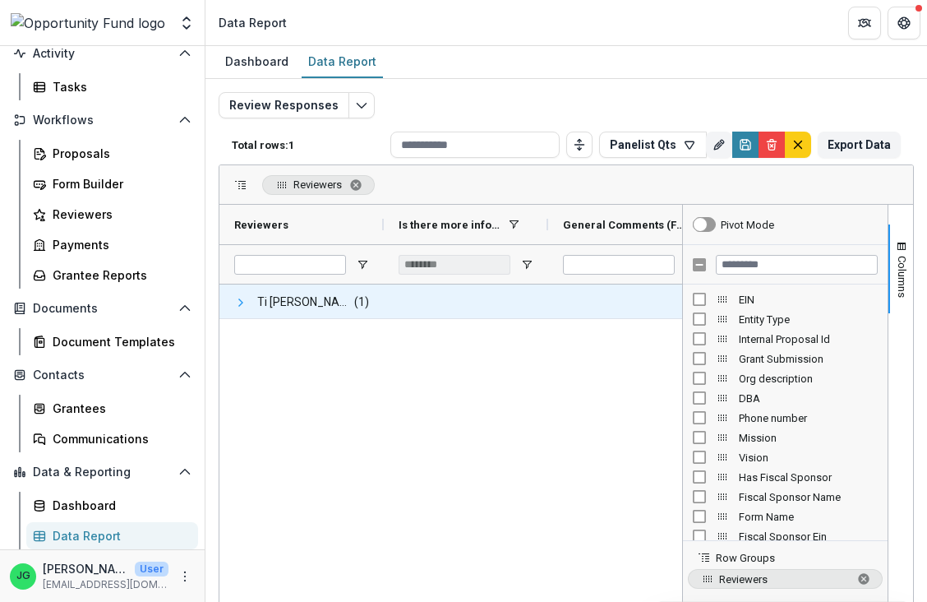
click at [244, 301] on span at bounding box center [240, 302] width 13 height 13
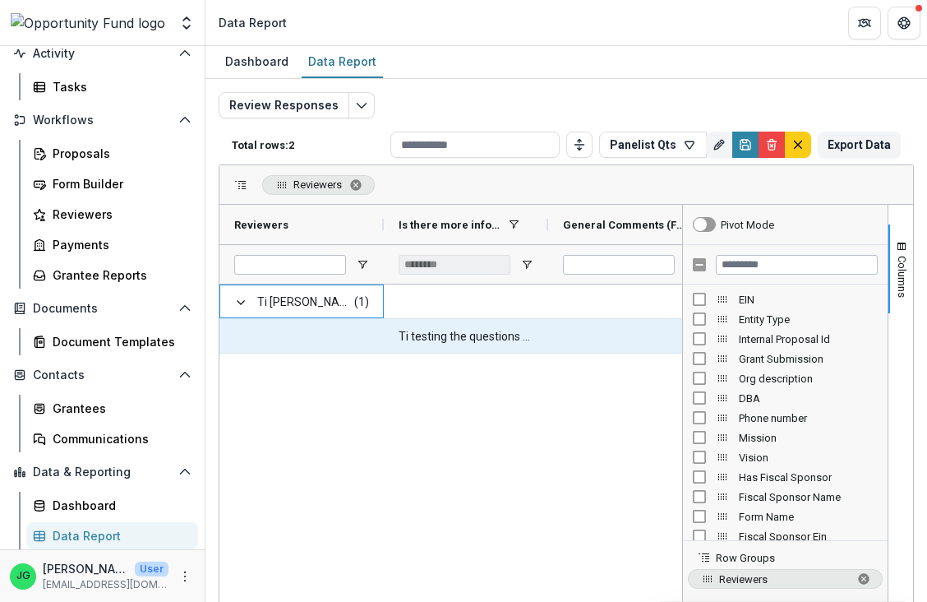
click at [421, 333] on \(FORMATTED_TEXT\)-248 "Ti testing the questions for applicants form." at bounding box center [466, 337] width 135 height 34
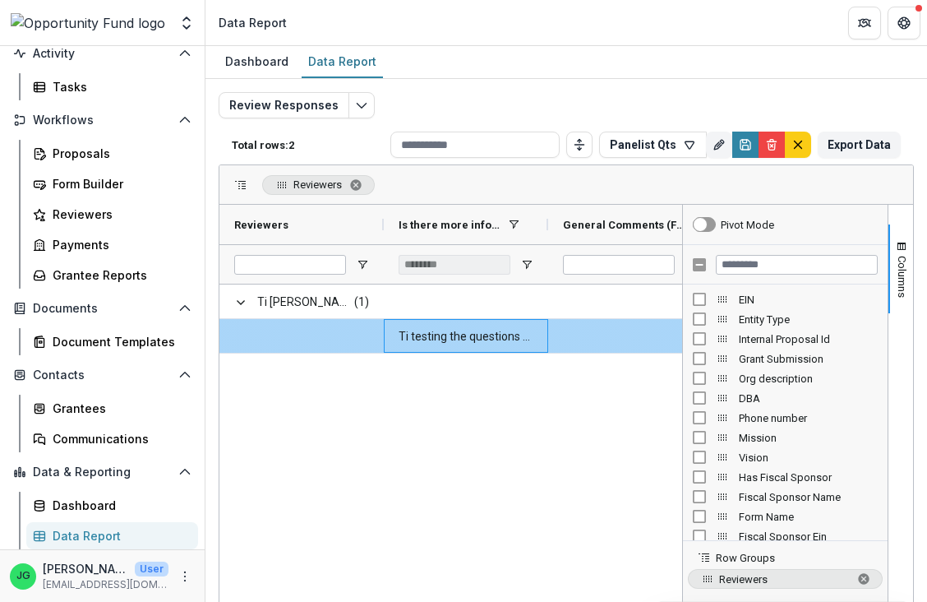
click at [427, 336] on \(FORMATTED_TEXT\)-248 "Ti testing the questions for applicants form." at bounding box center [466, 337] width 135 height 34
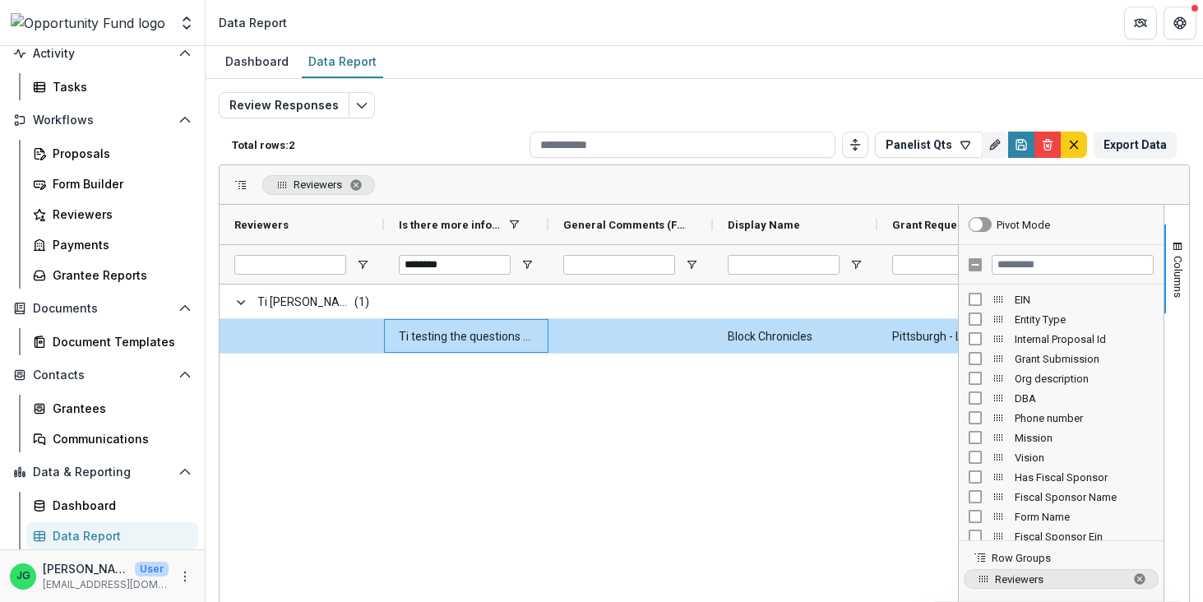
click at [541, 446] on div "Ti [PERSON_NAME] <[DOMAIN_NAME][EMAIL_ADDRESS][DOMAIN_NAME]> <[DOMAIN_NAME][EMA…" at bounding box center [588, 511] width 738 height 455
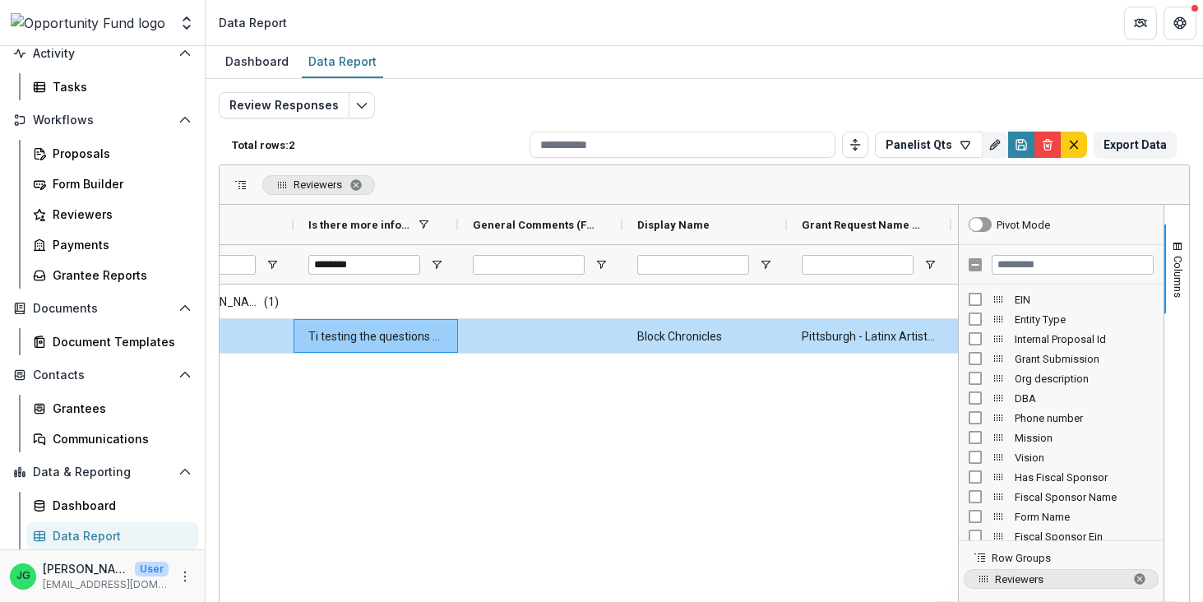
scroll to position [0, 170]
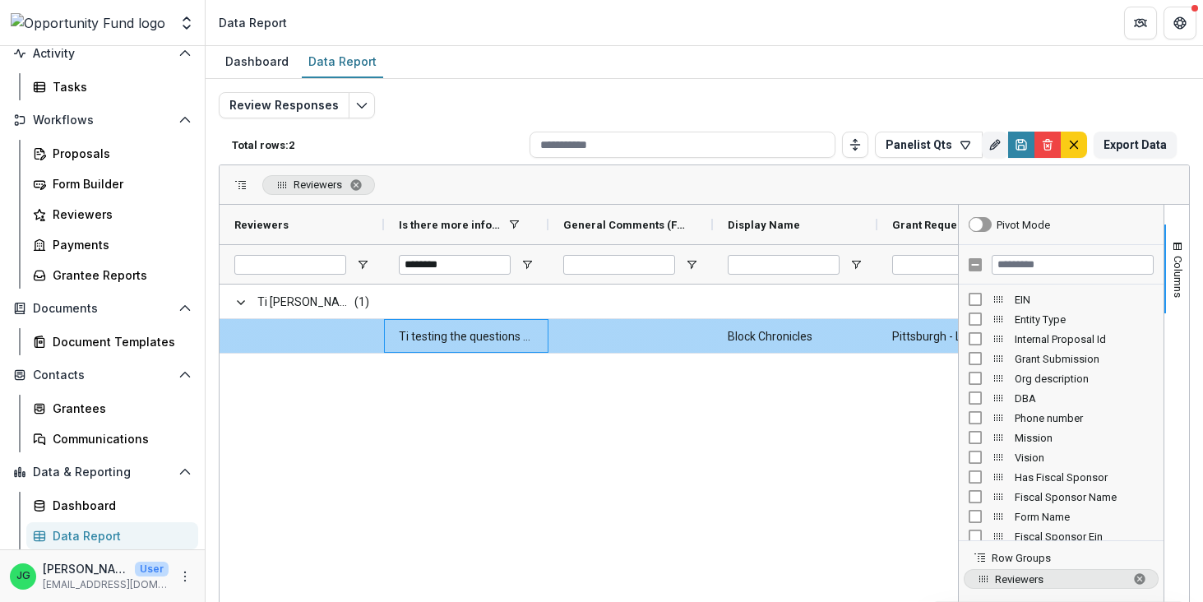
click at [462, 345] on \(FORMATTED_TEXT\)-248 "Ti testing the questions for applicants form." at bounding box center [466, 337] width 135 height 34
click at [776, 330] on Name-250 "Block Chronicles" at bounding box center [795, 337] width 135 height 34
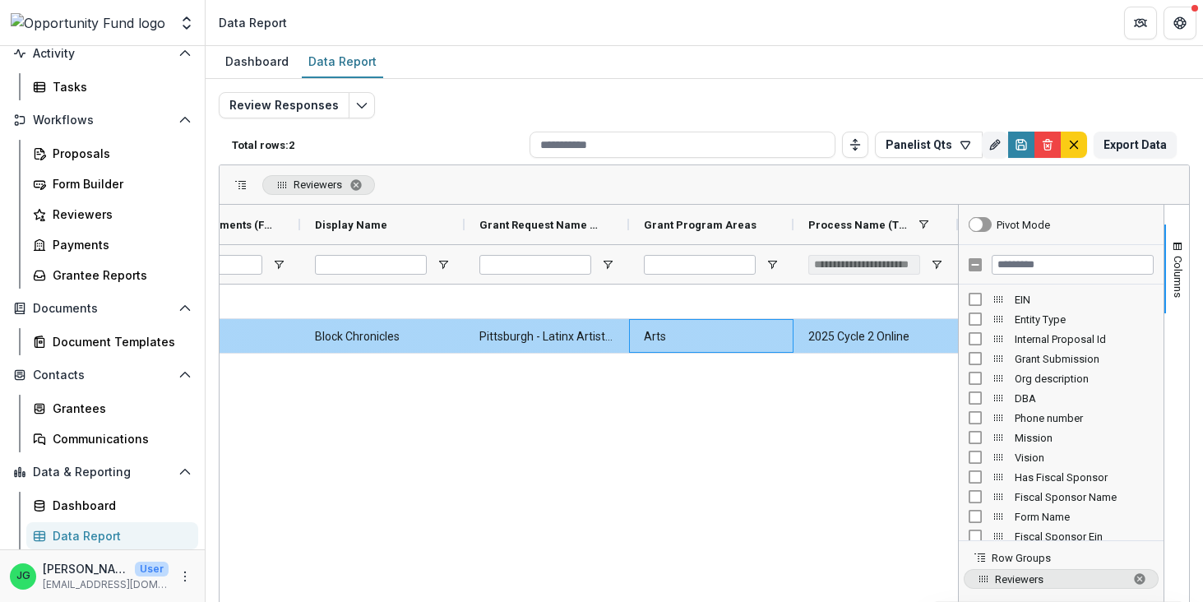
click at [743, 330] on Areas-254 "Arts" at bounding box center [711, 337] width 135 height 34
click at [645, 335] on Areas-254 "Arts" at bounding box center [711, 337] width 135 height 34
click at [631, 327] on div "Arts" at bounding box center [711, 336] width 164 height 34
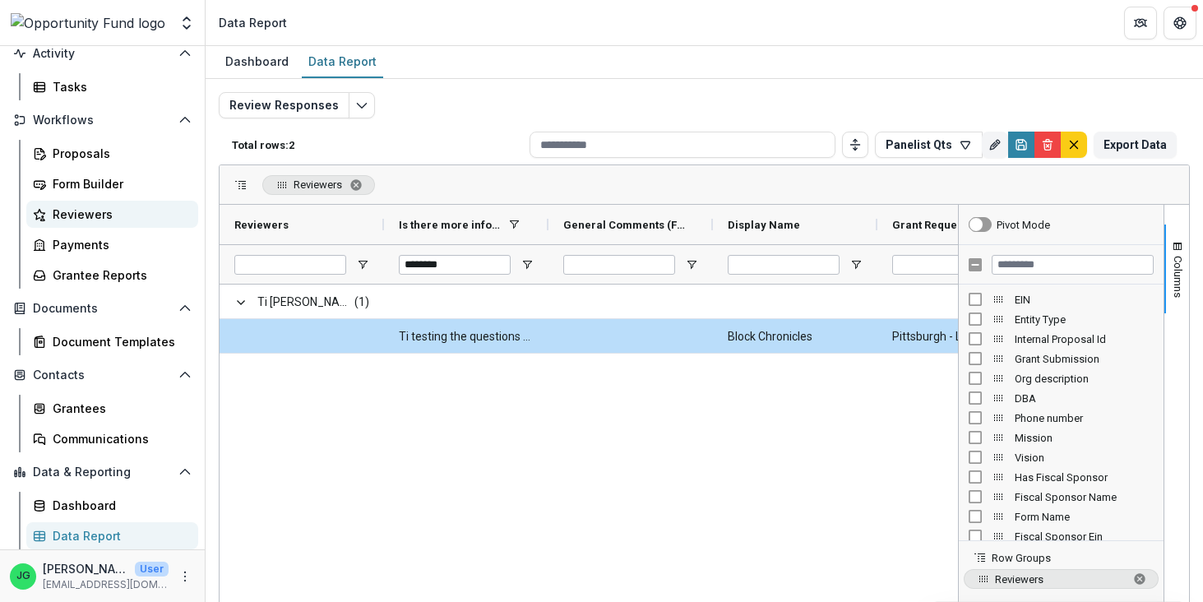
click at [78, 211] on div "Reviewers" at bounding box center [119, 214] width 132 height 17
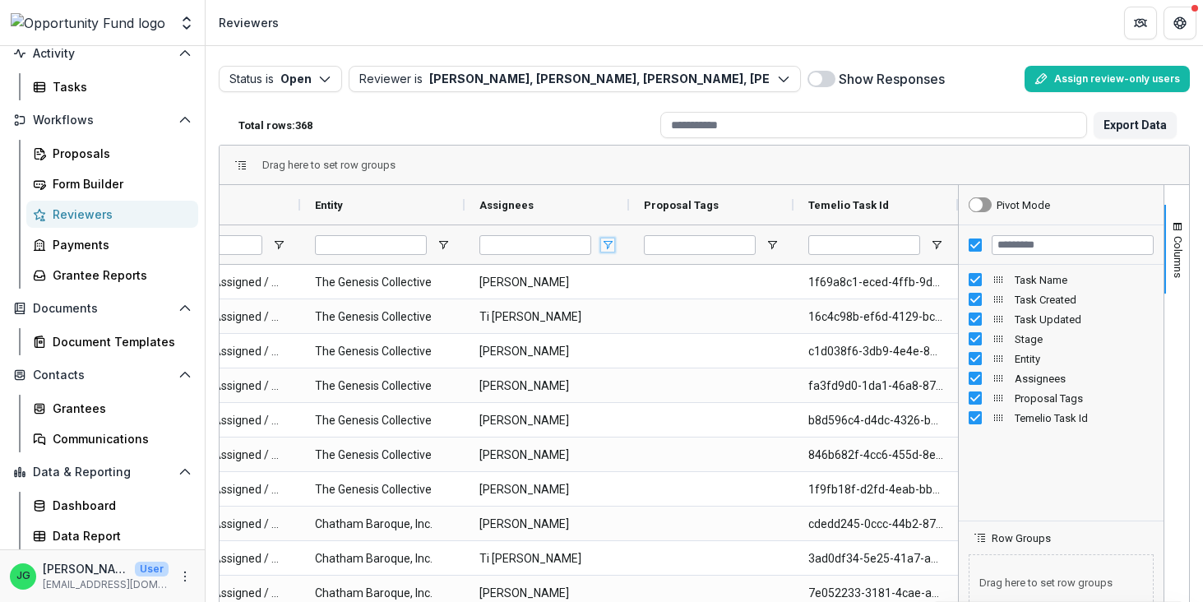
click at [609, 247] on span "Open Filter Menu" at bounding box center [607, 244] width 13 height 13
click at [536, 116] on div "Total rows: 368" at bounding box center [443, 125] width 422 height 25
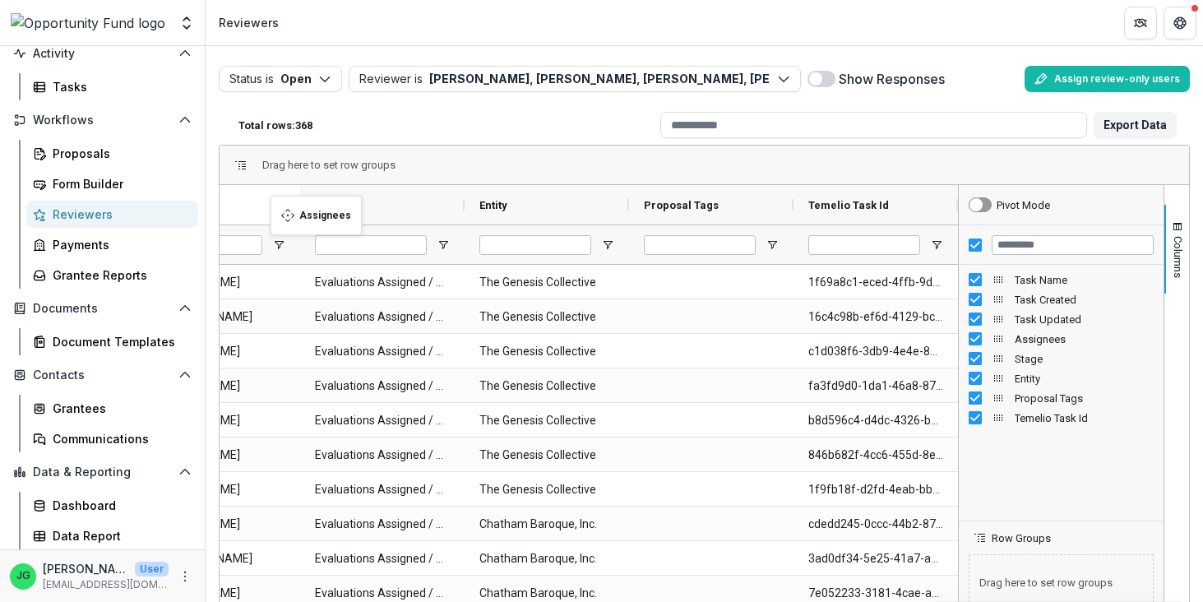
drag, startPoint x: 522, startPoint y: 206, endPoint x: 279, endPoint y: 206, distance: 243.3
click at [279, 206] on body "Skip to content Team Settings Admin Settings Reviewers Search... ⌘ + K Notifica…" at bounding box center [601, 301] width 1203 height 602
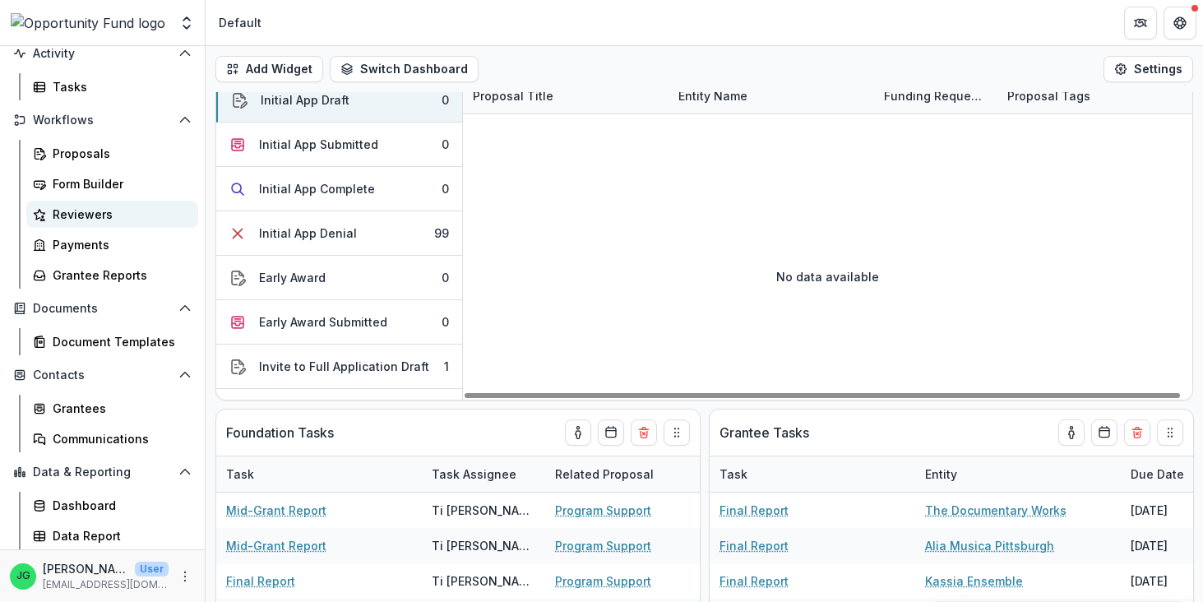
drag, startPoint x: 98, startPoint y: 212, endPoint x: 133, endPoint y: 205, distance: 36.1
click at [98, 212] on div "Reviewers" at bounding box center [119, 214] width 132 height 17
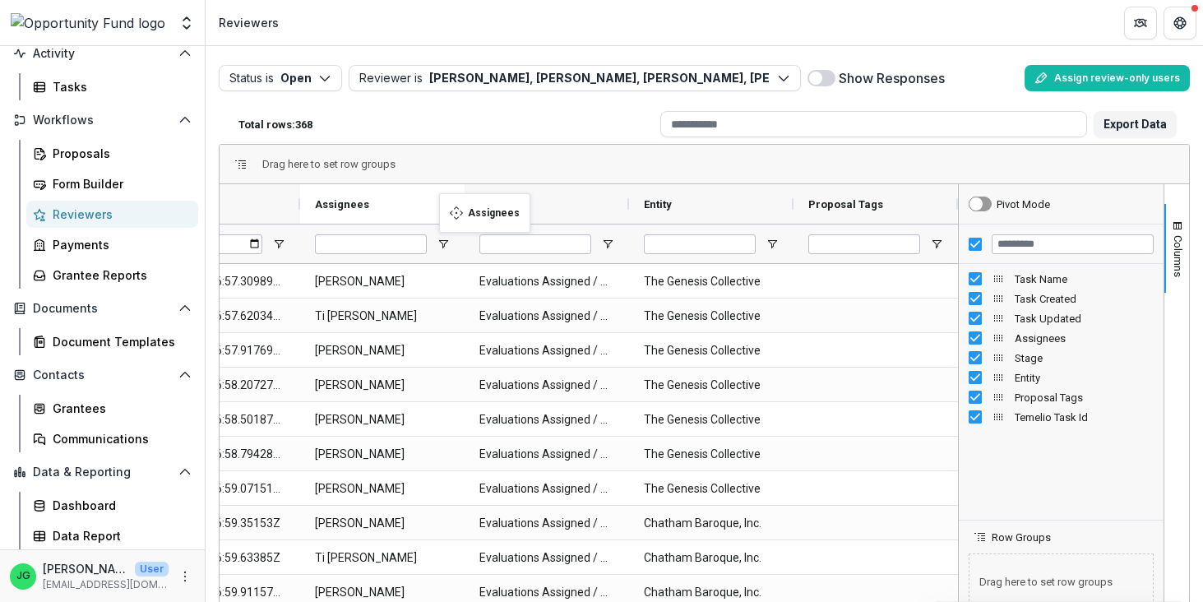
drag, startPoint x: 686, startPoint y: 207, endPoint x: 447, endPoint y: 203, distance: 238.4
click at [447, 203] on body "Skip to content Team Settings Admin Settings Reviewers Search... ⌘ + K Notifica…" at bounding box center [601, 301] width 1203 height 602
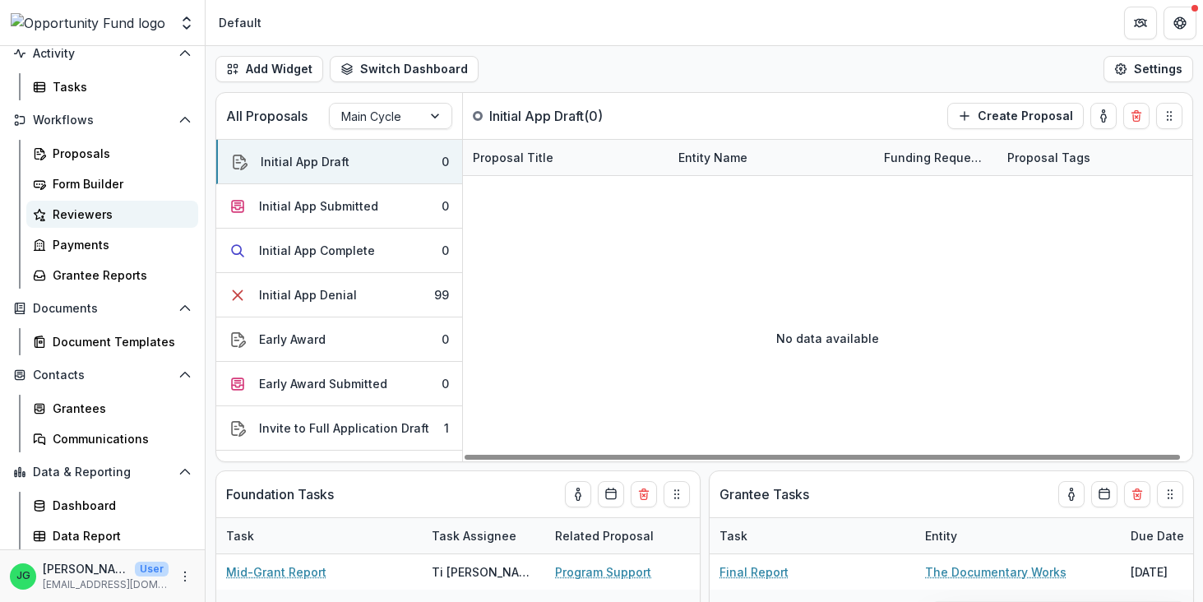
click at [90, 210] on div "Reviewers" at bounding box center [119, 214] width 132 height 17
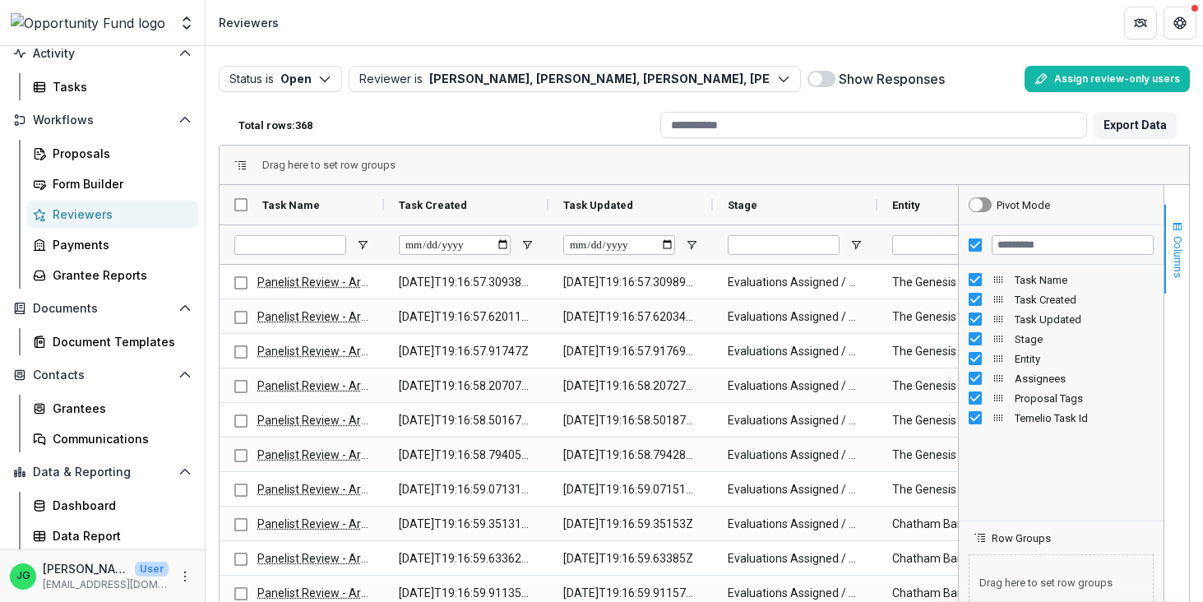
click at [926, 226] on span "button" at bounding box center [1177, 226] width 13 height 13
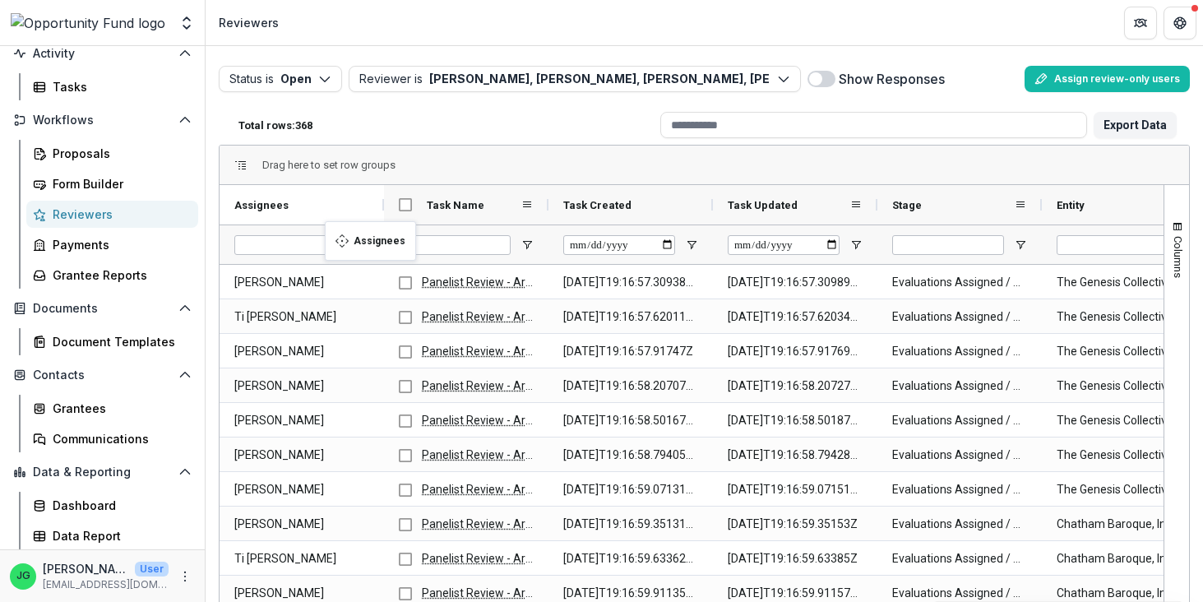
drag, startPoint x: 1080, startPoint y: 213, endPoint x: 333, endPoint y: 231, distance: 747.5
click at [333, 231] on body "Skip to content Team Settings Admin Settings Reviewers Search... ⌘ + K Notifica…" at bounding box center [601, 301] width 1203 height 602
click at [367, 245] on span "Open Filter Menu" at bounding box center [362, 244] width 13 height 13
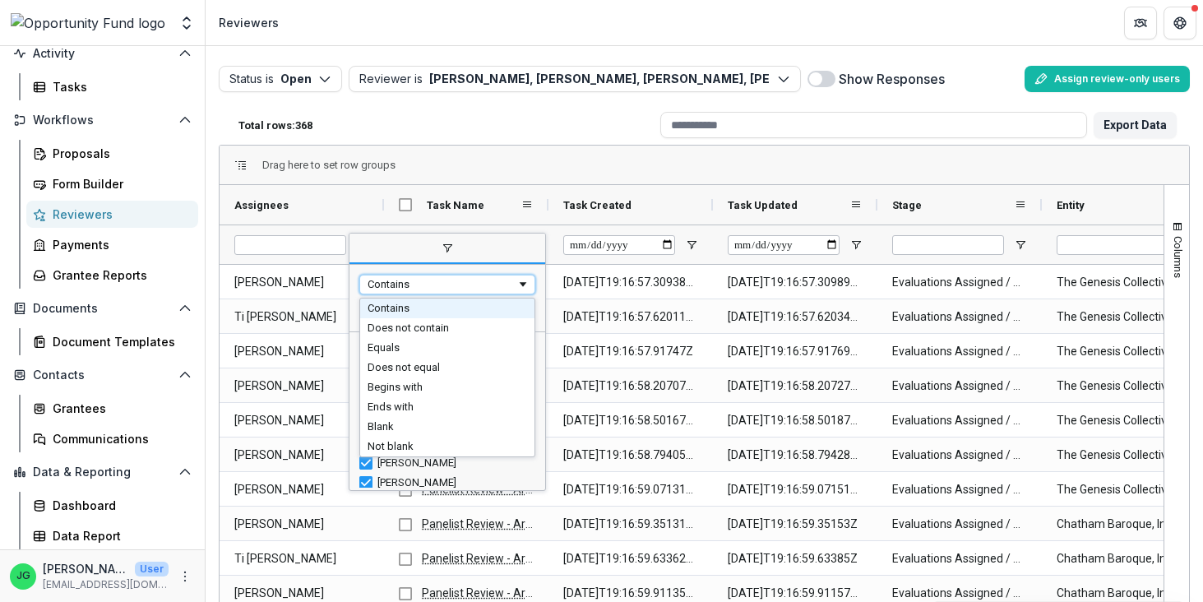
click at [451, 284] on div "Contains" at bounding box center [441, 284] width 149 height 12
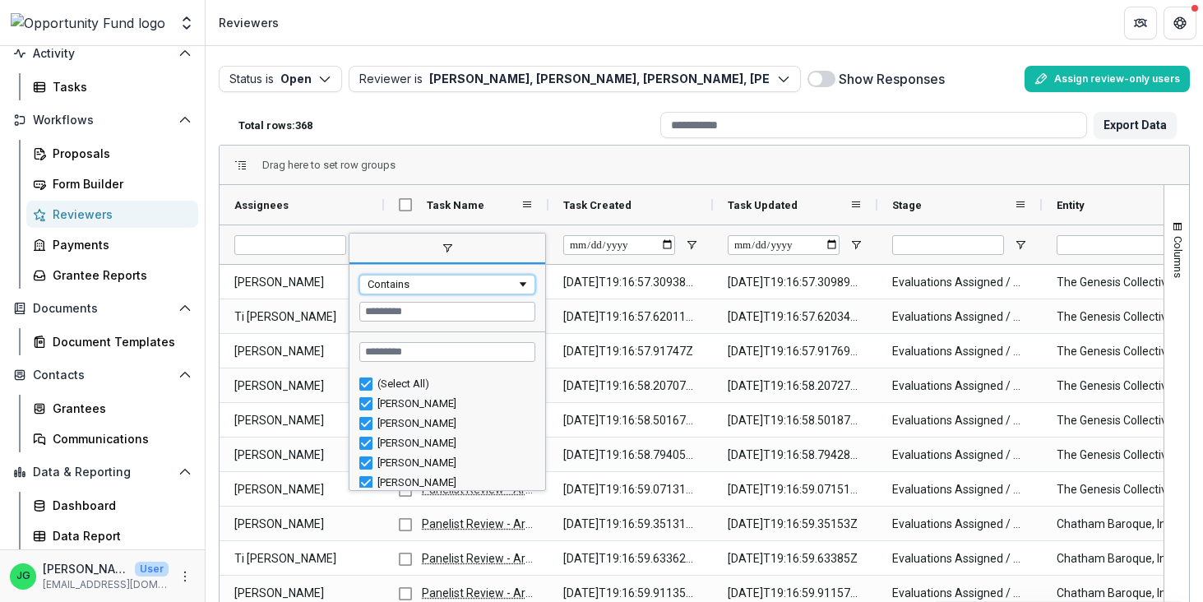
click at [451, 284] on div "Contains" at bounding box center [441, 284] width 149 height 12
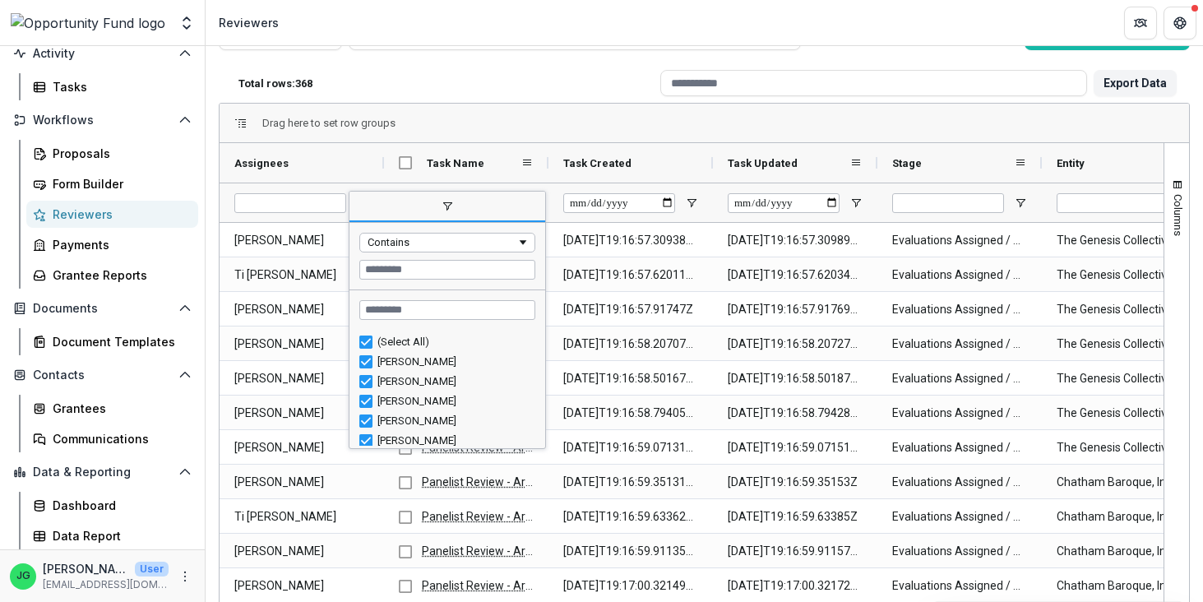
click at [448, 210] on span "filter" at bounding box center [447, 206] width 13 height 13
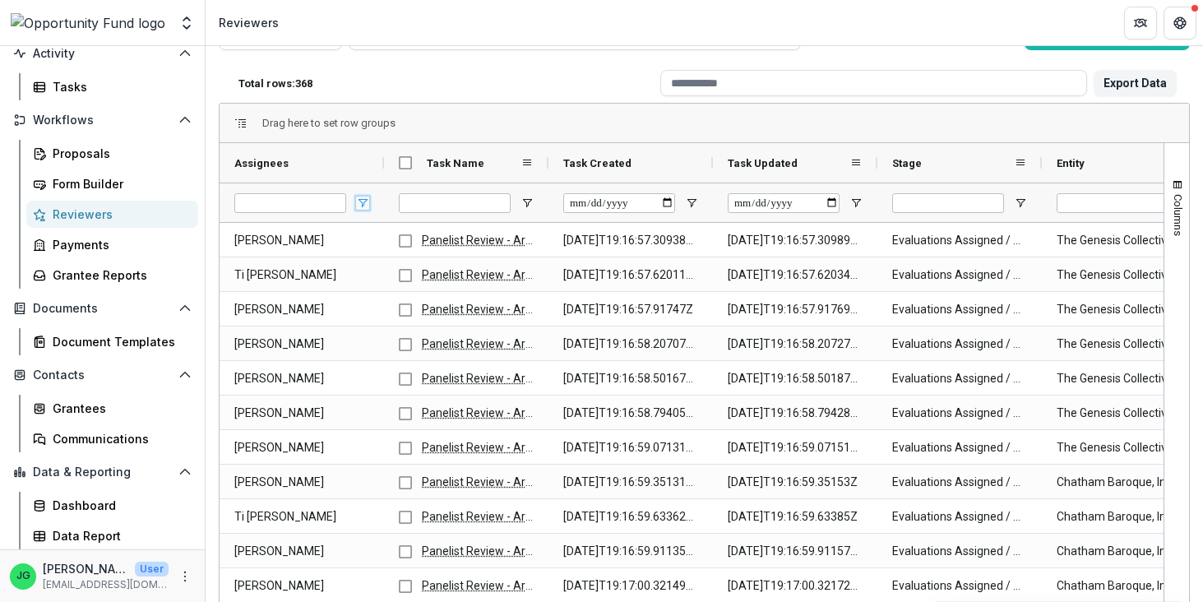
click at [363, 197] on span "Open Filter Menu" at bounding box center [362, 202] width 13 height 13
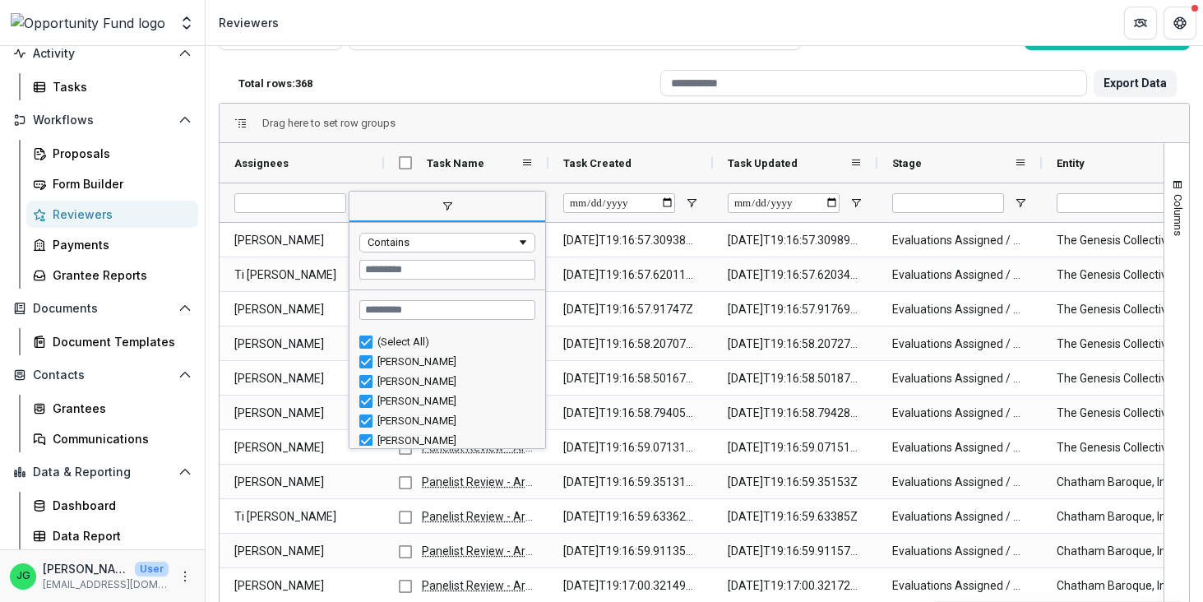
click at [445, 206] on span "filter" at bounding box center [447, 206] width 13 height 13
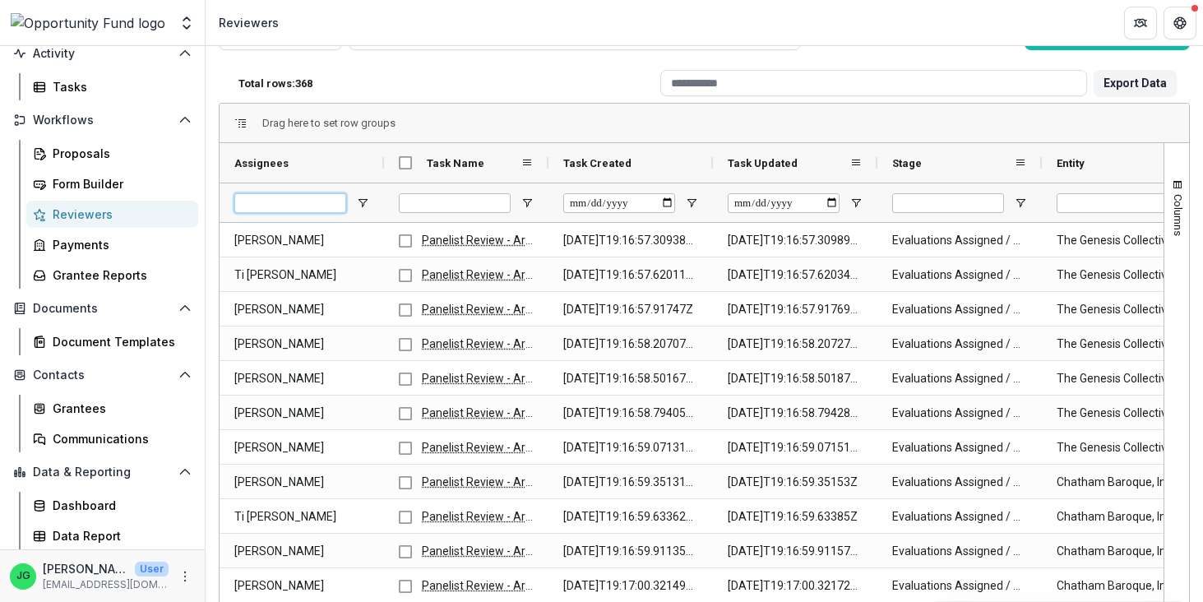
click at [319, 197] on input "Assignees Filter Input" at bounding box center [290, 203] width 112 height 20
click at [363, 197] on span "Open Filter Menu" at bounding box center [362, 202] width 13 height 13
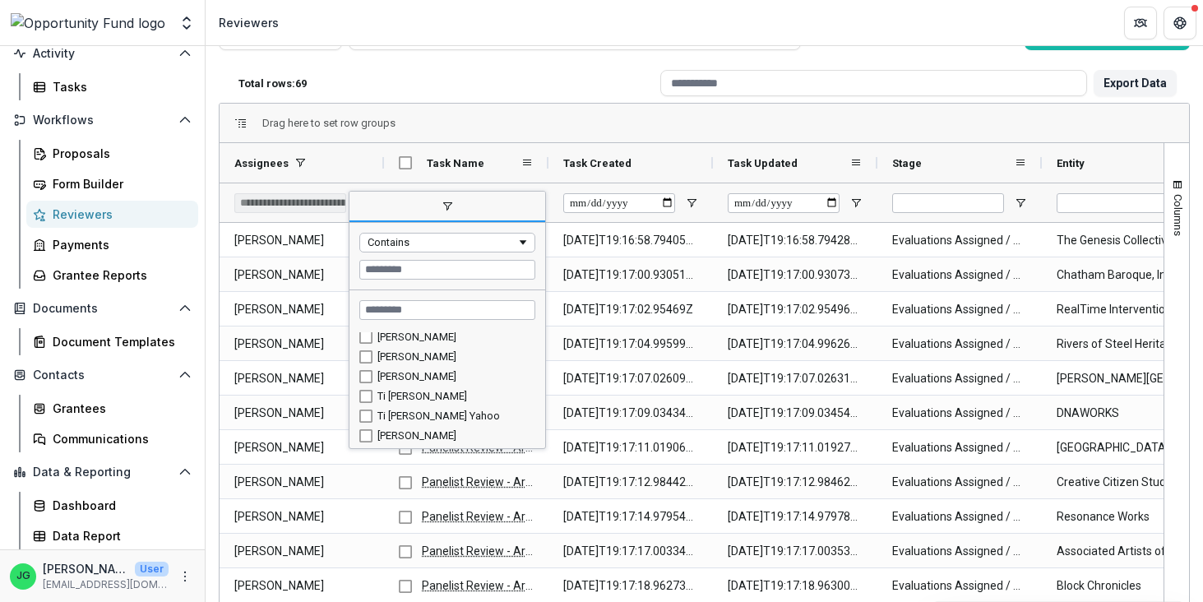
click at [428, 60] on div "Status is Open Open Completed Reviewer is Lucy Fey, Idy Goodman, Mollie Goodman…" at bounding box center [704, 81] width 971 height 128
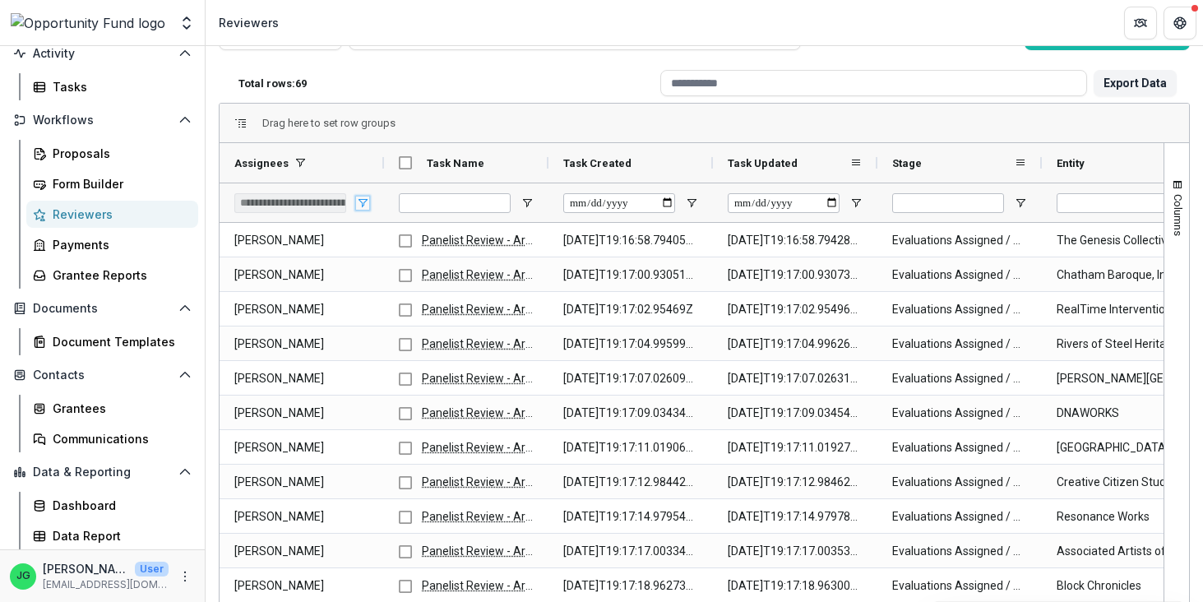
click at [358, 207] on span "Open Filter Menu" at bounding box center [362, 202] width 13 height 13
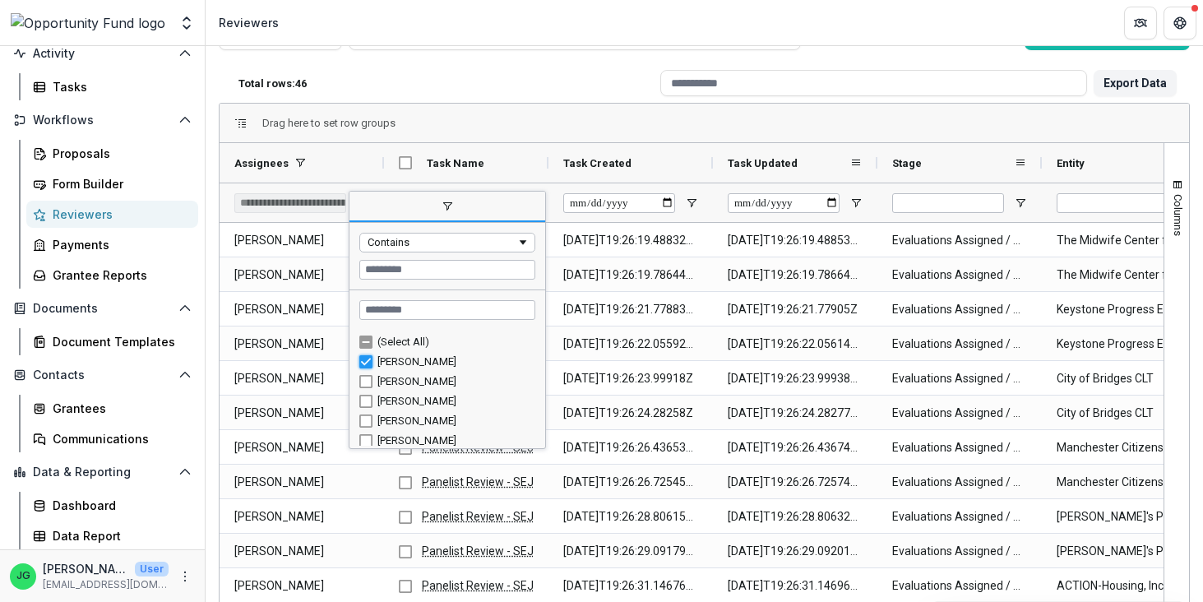
type input "**********"
click at [492, 45] on header "Reviewers" at bounding box center [704, 22] width 997 height 45
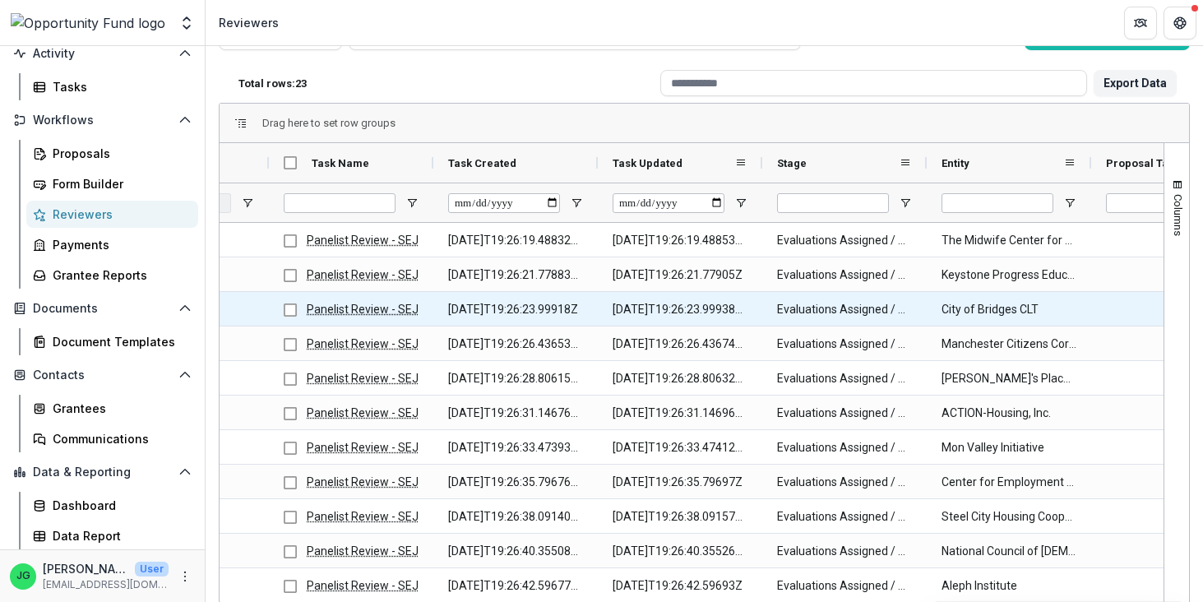
scroll to position [0, 146]
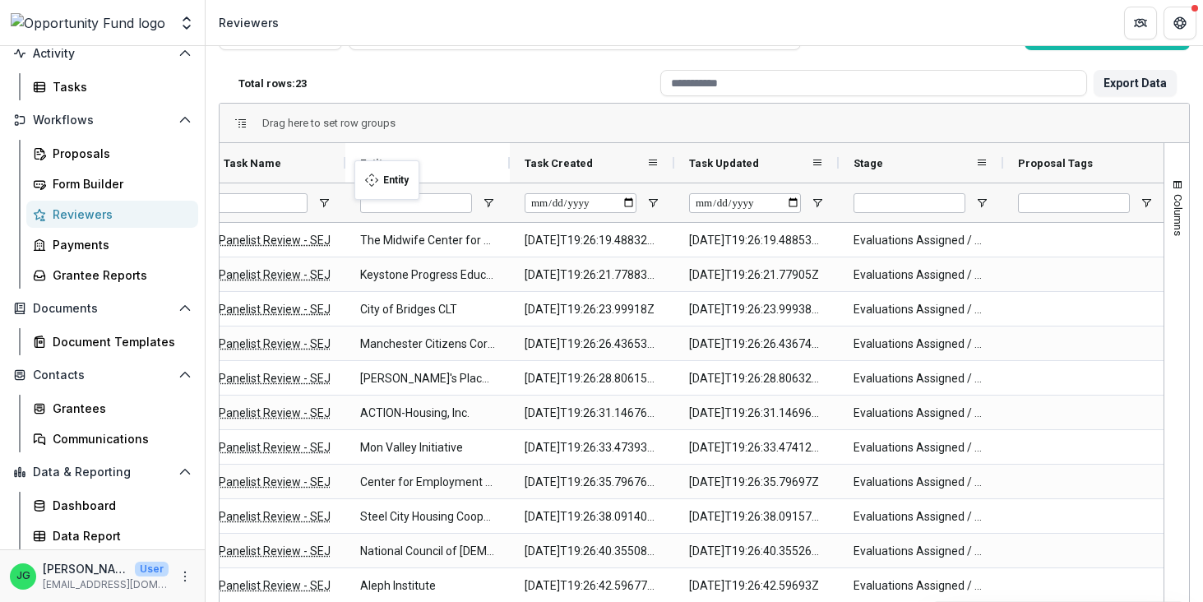
drag, startPoint x: 899, startPoint y: 170, endPoint x: 362, endPoint y: 170, distance: 537.6
click at [362, 170] on body "Skip to content Team Settings Admin Settings Reviewers Search... ⌘ + K Notifica…" at bounding box center [601, 301] width 1203 height 602
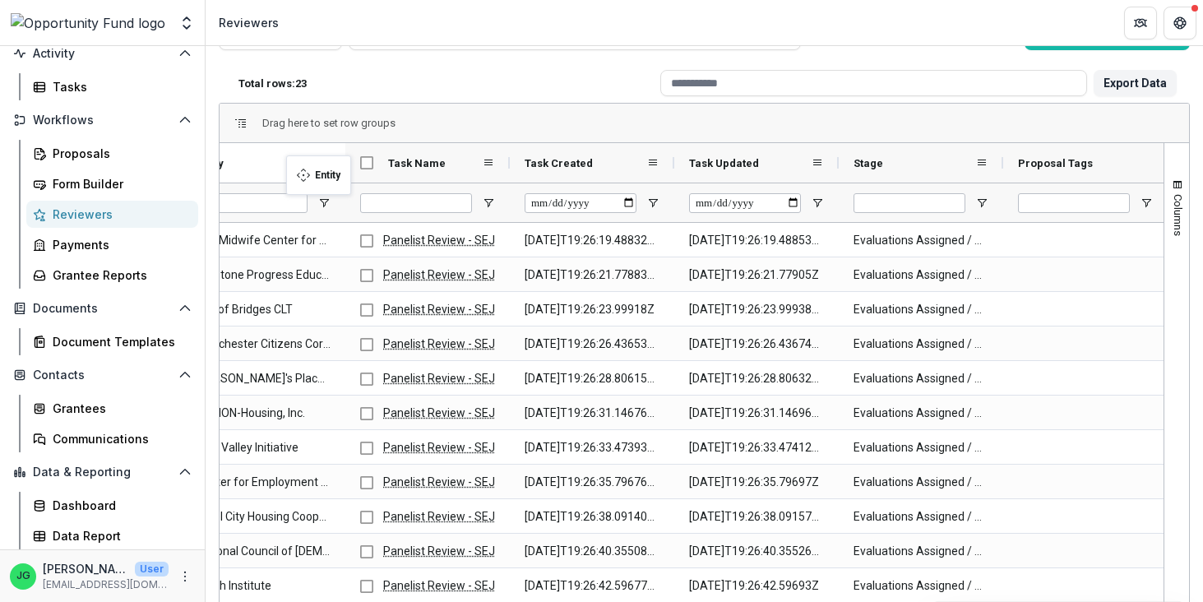
drag, startPoint x: 392, startPoint y: 166, endPoint x: 293, endPoint y: 165, distance: 99.5
click at [293, 165] on body "Skip to content Team Settings Admin Settings Reviewers Search... ⌘ + K Notifica…" at bounding box center [601, 301] width 1203 height 602
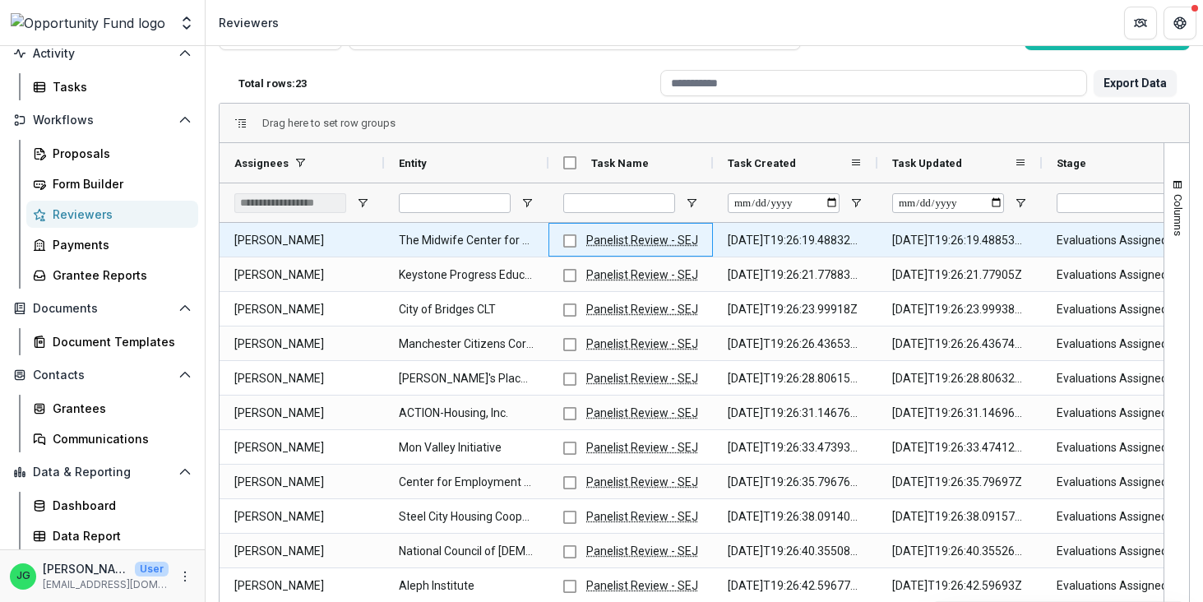
click at [621, 240] on link "Panelist Review - SEJ" at bounding box center [642, 239] width 112 height 13
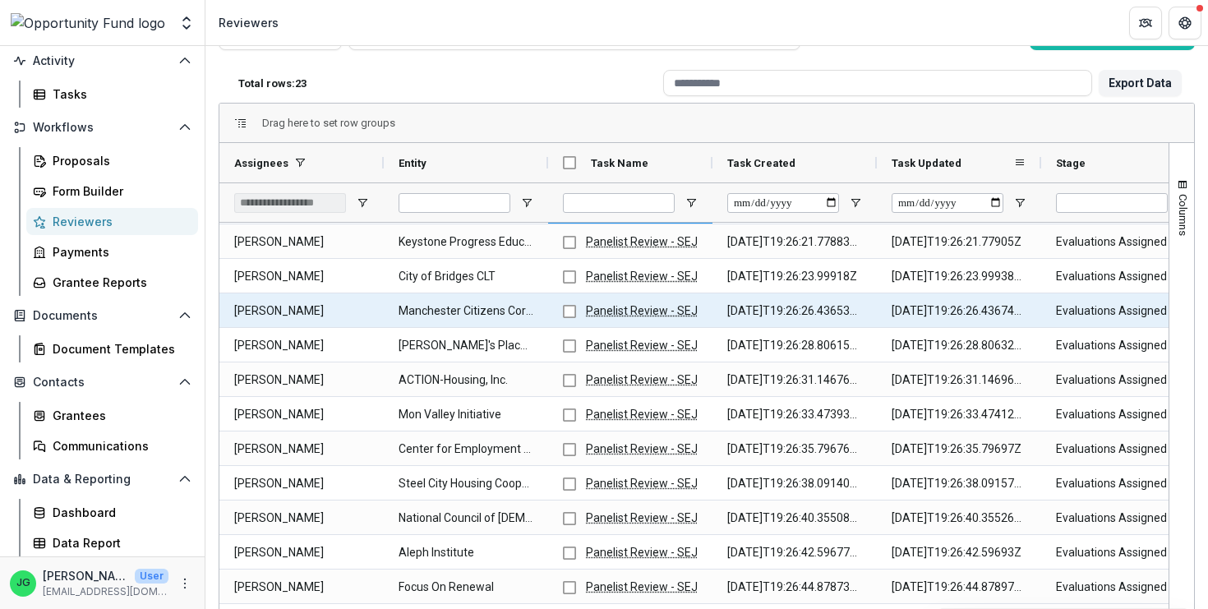
scroll to position [30, 0]
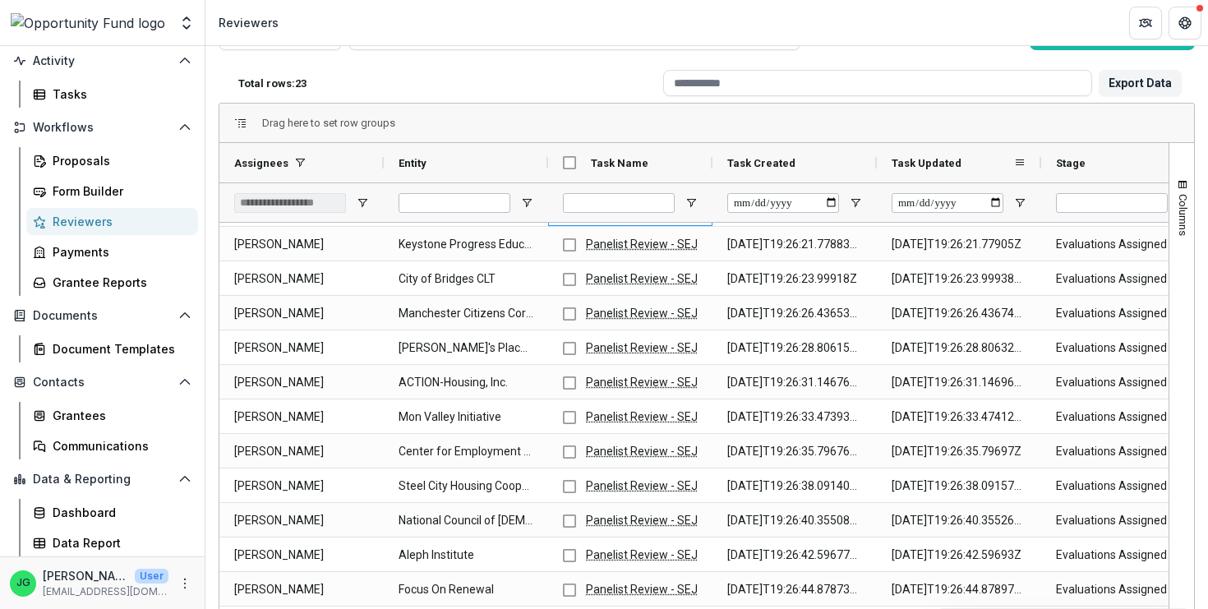
click at [85, 227] on div "Reviewers" at bounding box center [119, 221] width 132 height 17
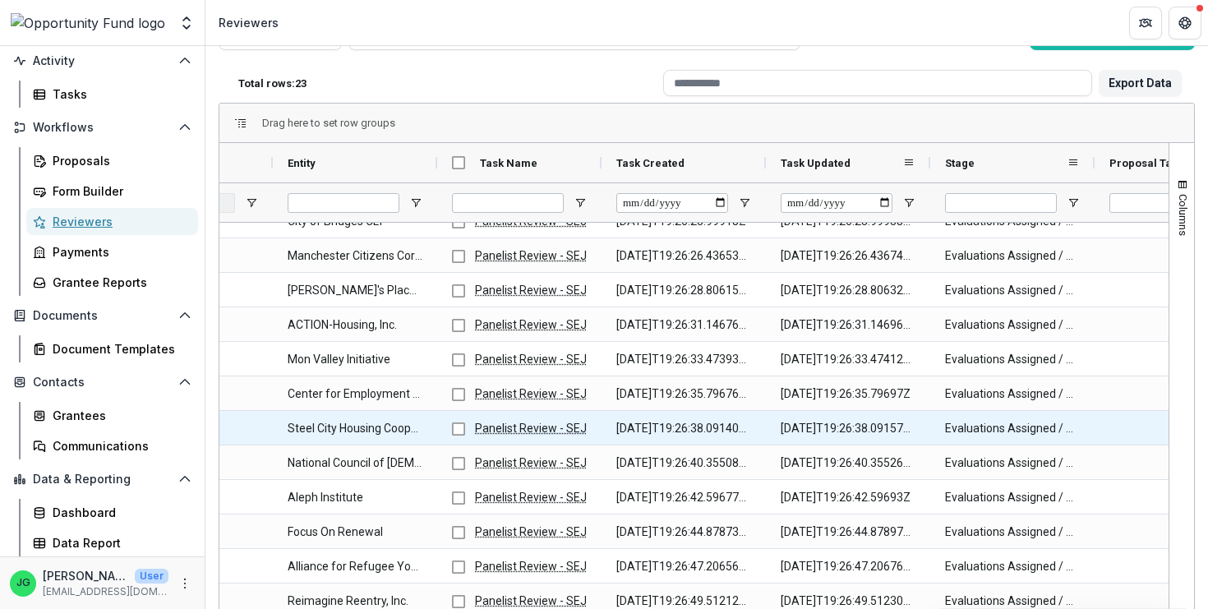
scroll to position [248, 0]
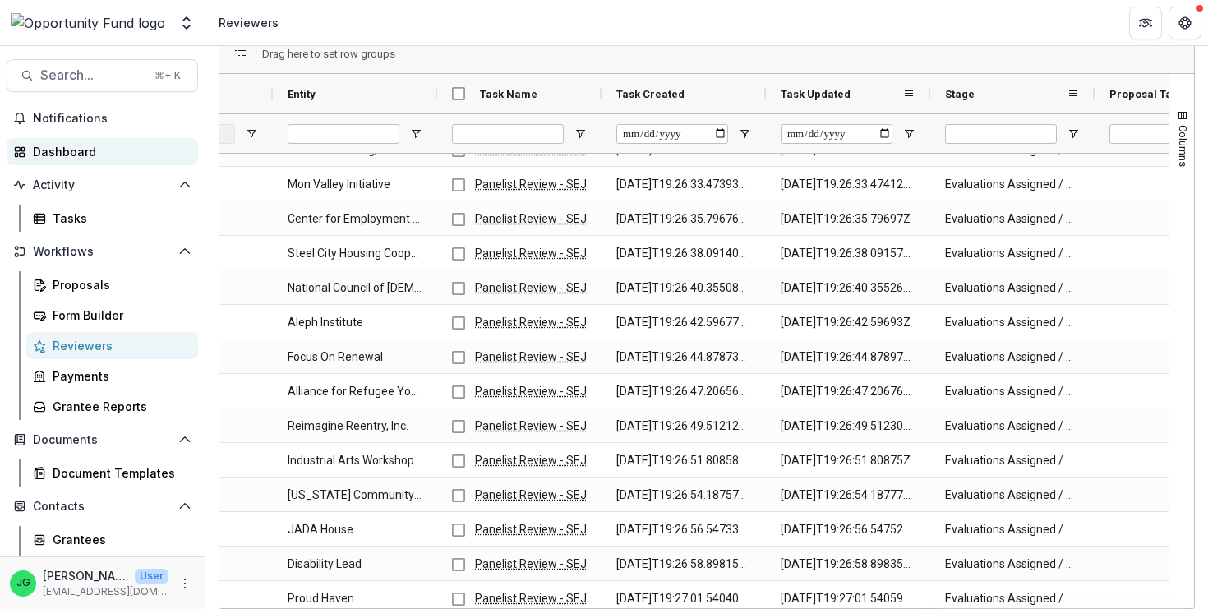
click at [72, 153] on div "Dashboard" at bounding box center [109, 151] width 152 height 17
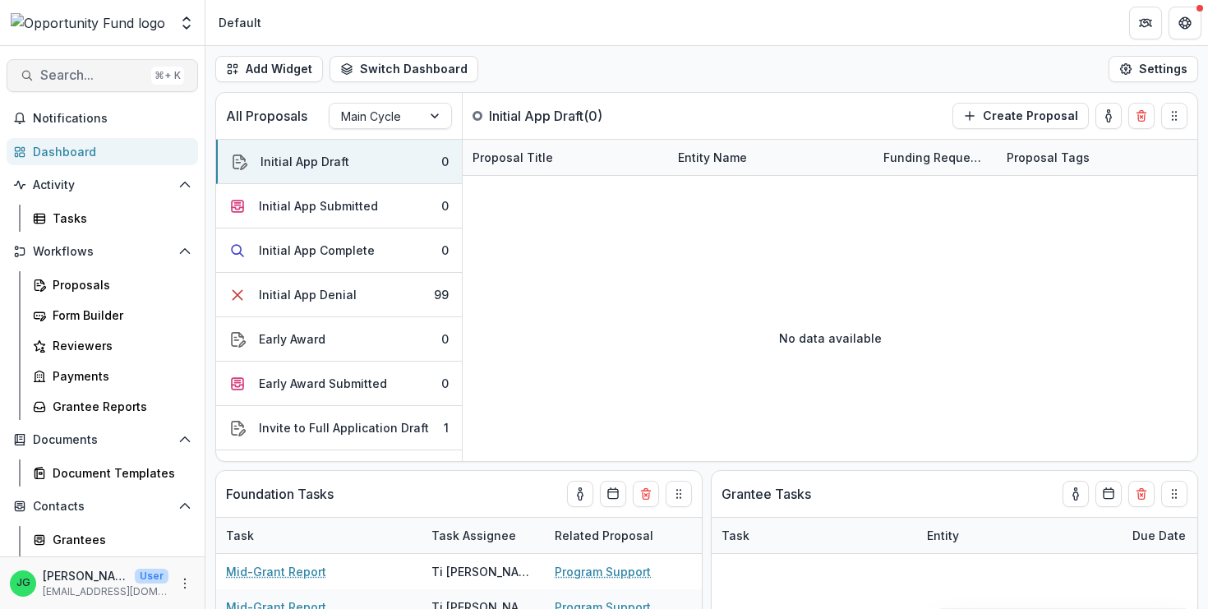
click at [95, 76] on span "Search..." at bounding box center [92, 75] width 104 height 16
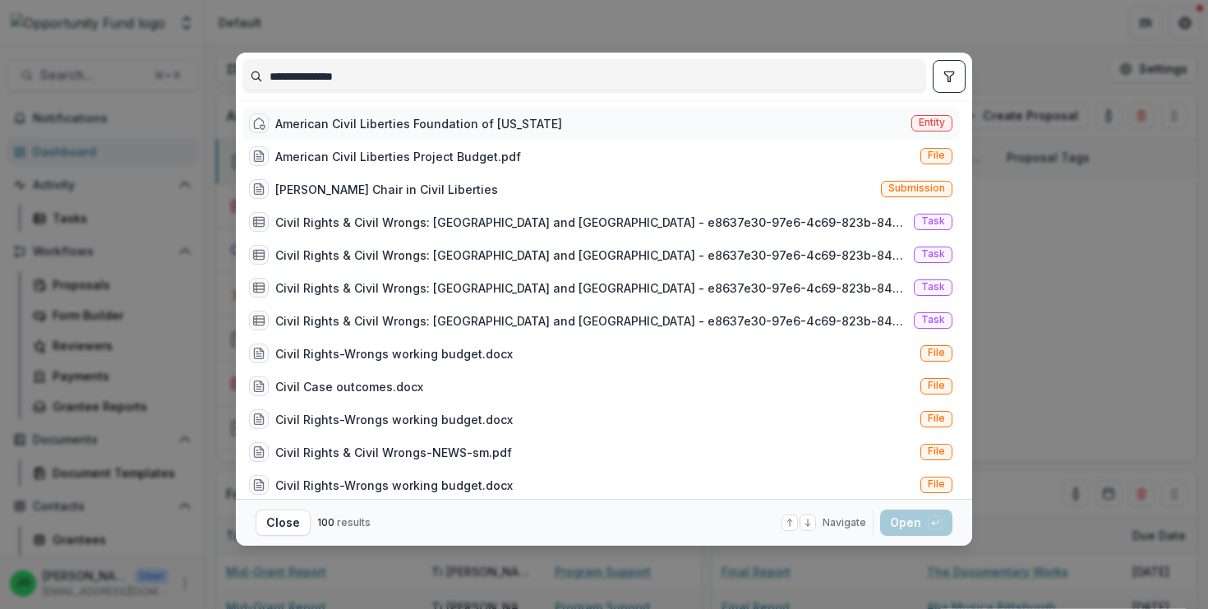
type input "**********"
click at [470, 120] on div "American Civil Liberties Foundation of Pennsylvania" at bounding box center [418, 123] width 287 height 17
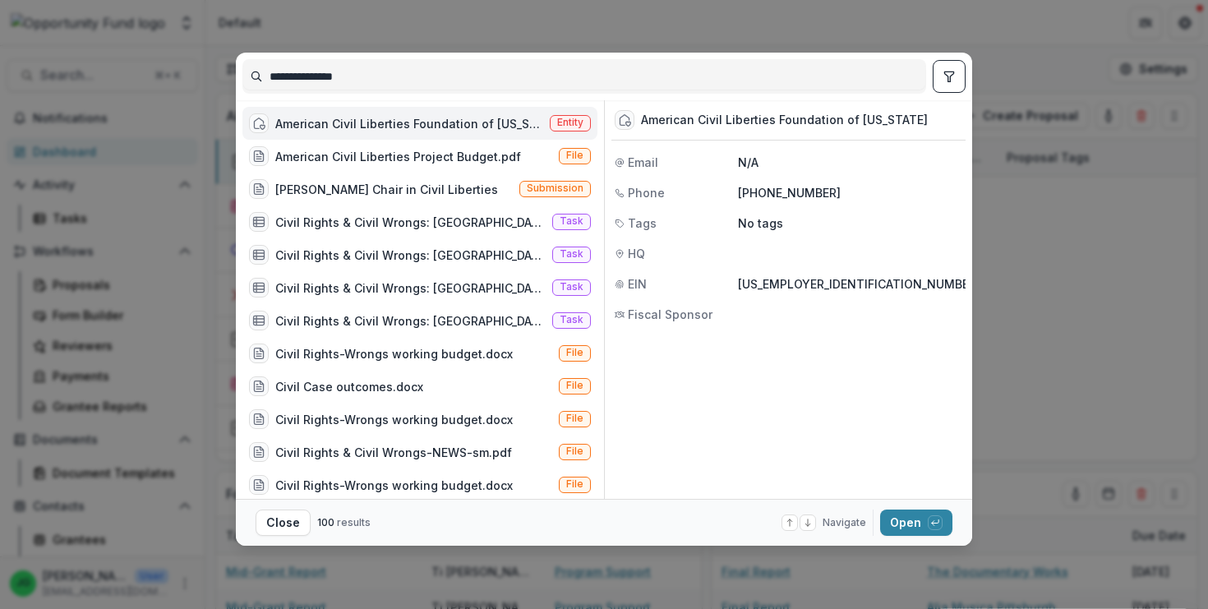
click at [334, 121] on div "American Civil Liberties Foundation of Pennsylvania" at bounding box center [409, 123] width 268 height 17
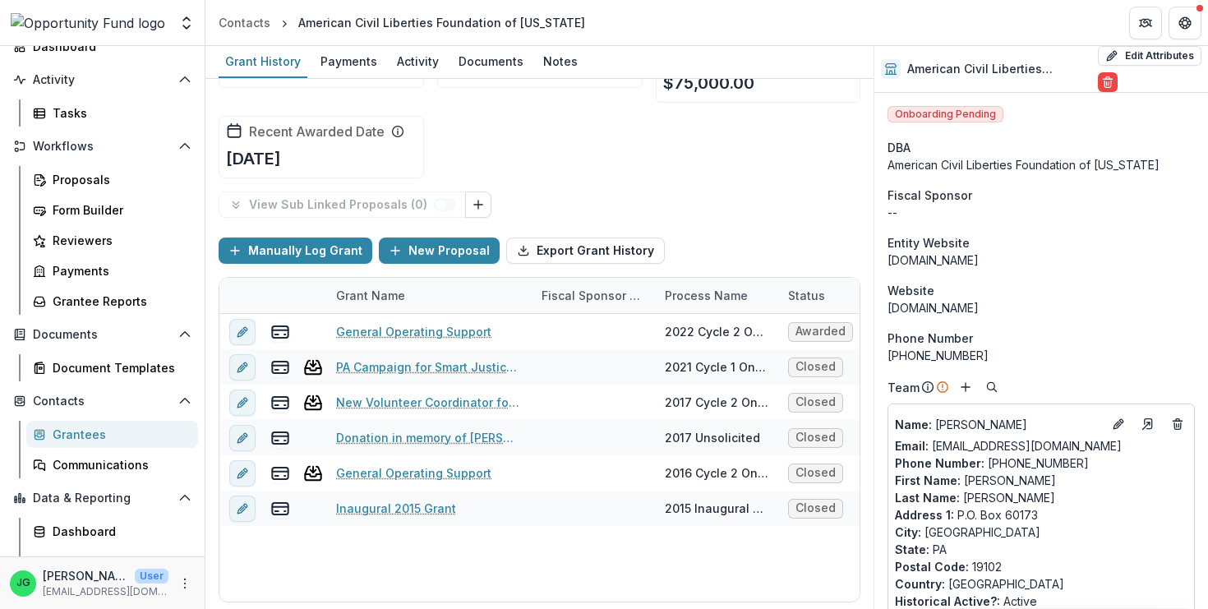
scroll to position [124, 0]
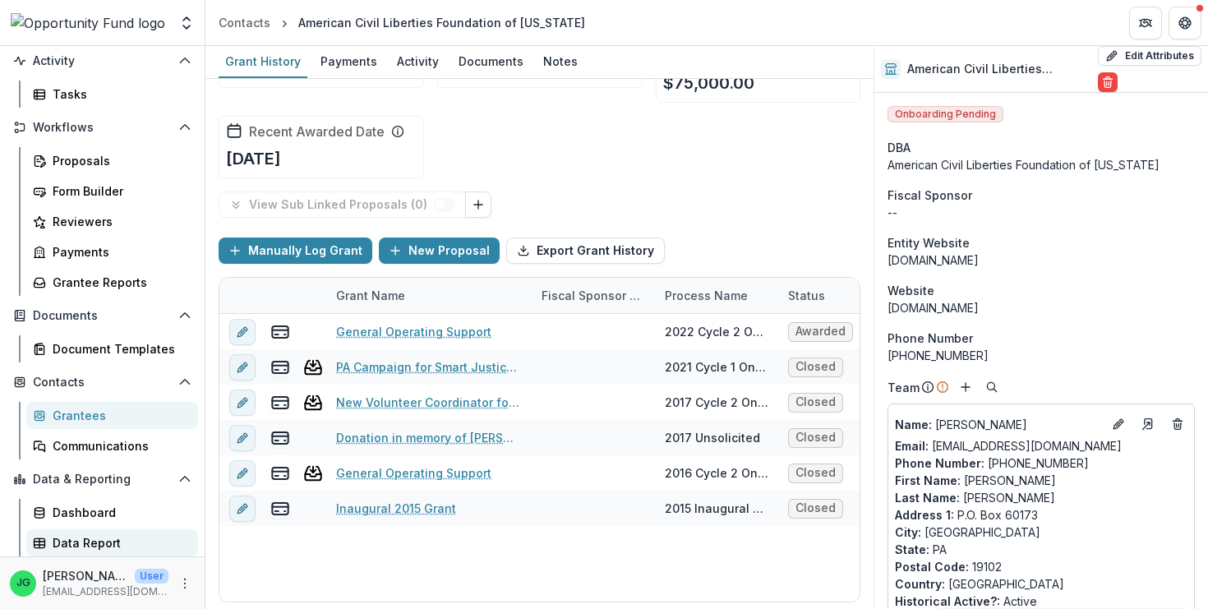
click at [85, 547] on div "Data Report" at bounding box center [119, 542] width 132 height 17
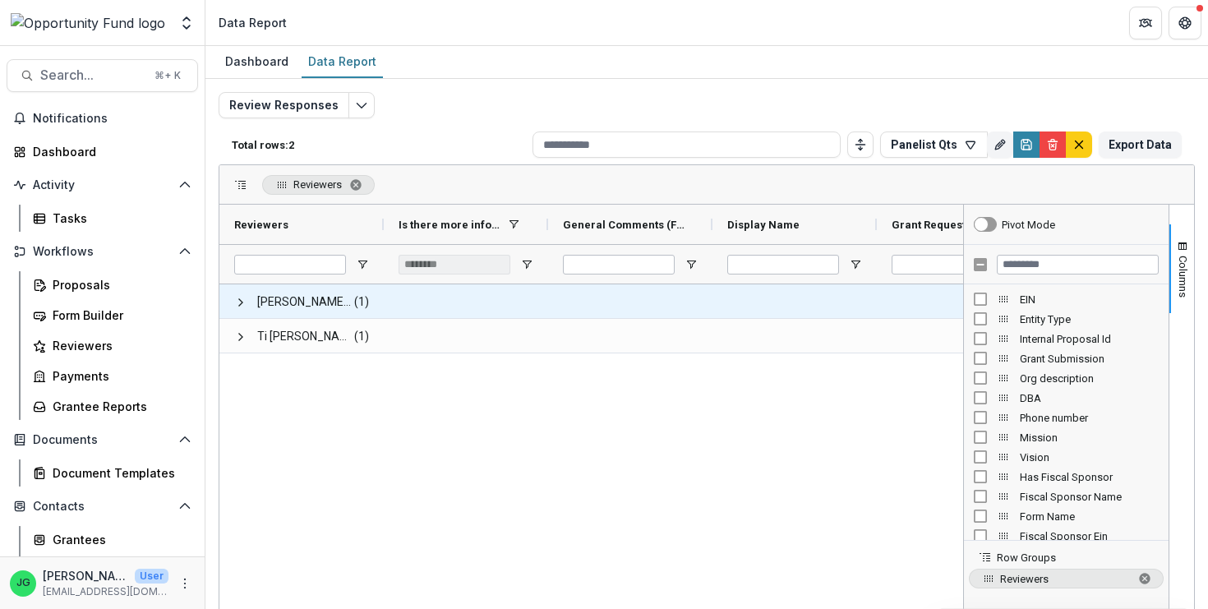
click at [275, 303] on span "Gillian Porter <gilliantporter@gmail.com> <gilliantporter@gmail.com>" at bounding box center [304, 302] width 95 height 34
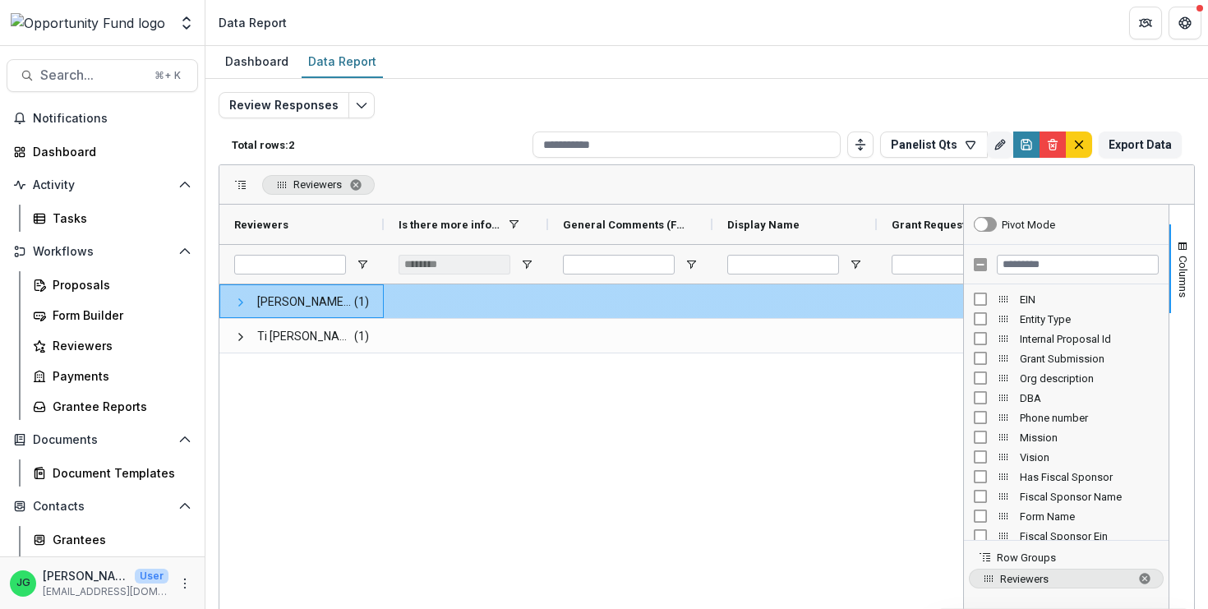
click at [242, 304] on span at bounding box center [240, 302] width 13 height 13
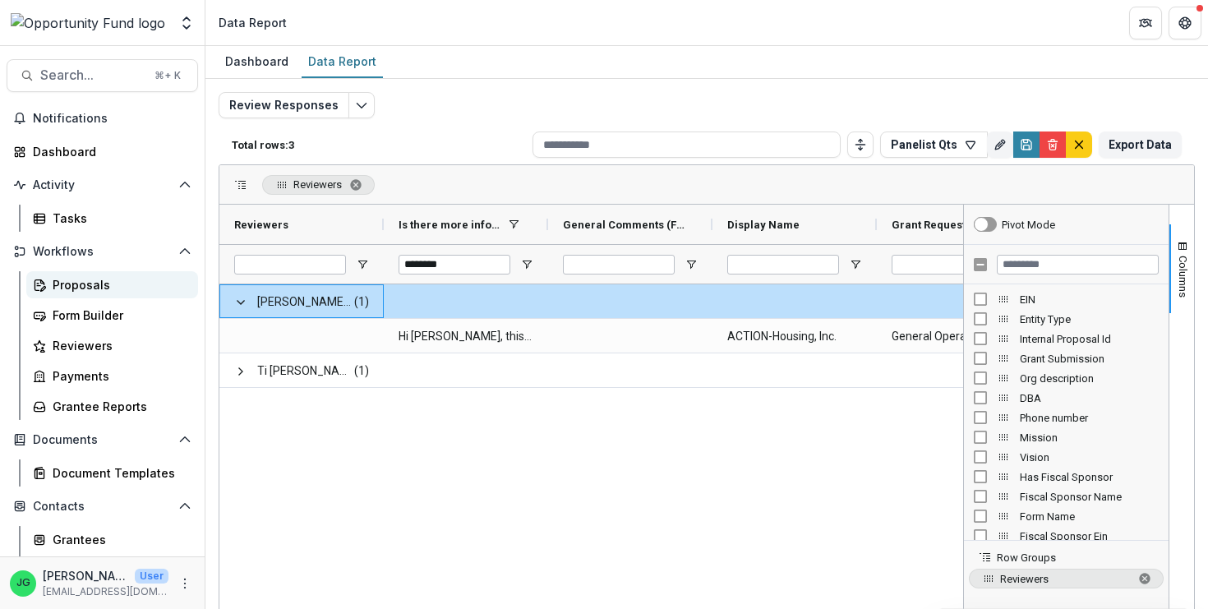
click at [91, 282] on div "Proposals" at bounding box center [119, 284] width 132 height 17
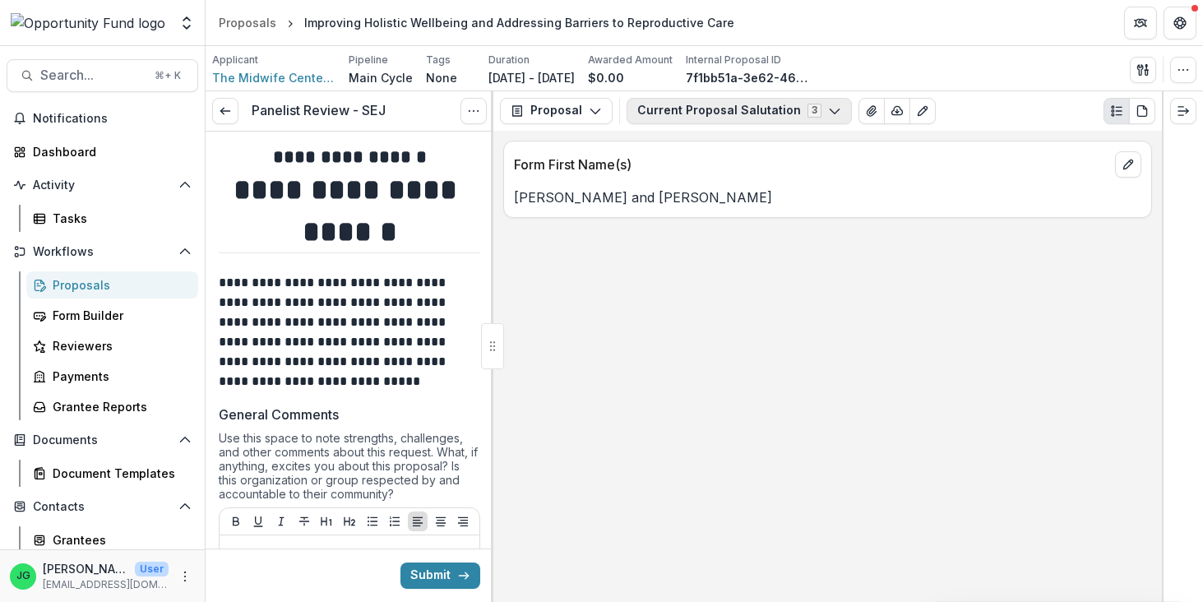
click at [808, 109] on button "Current Proposal Salutation 3" at bounding box center [738, 111] width 225 height 26
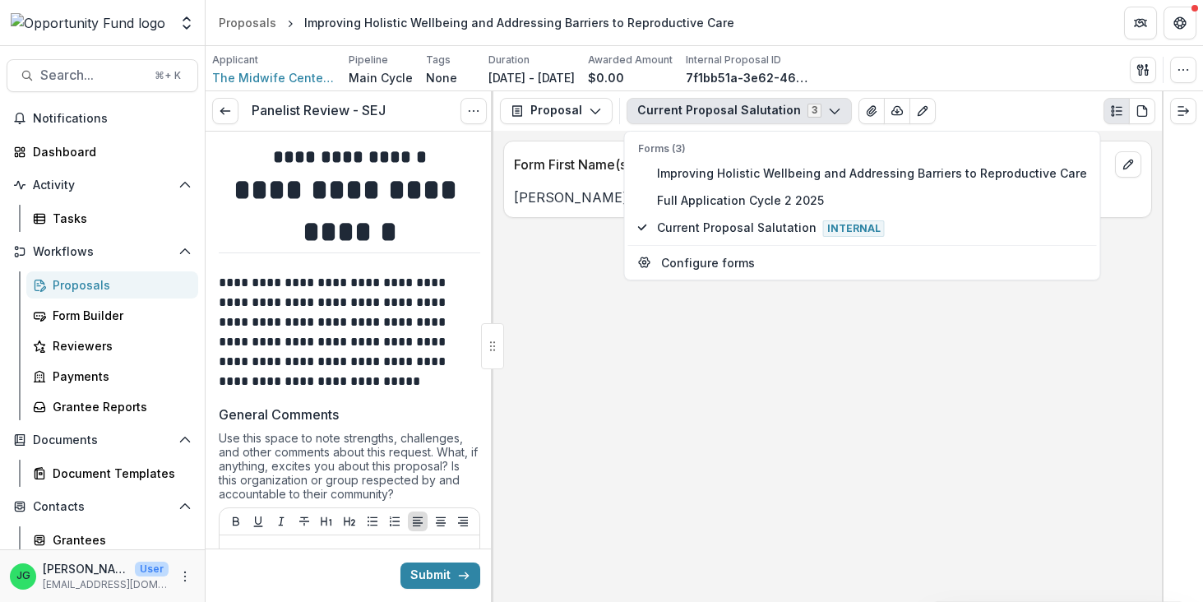
click at [807, 109] on button "Current Proposal Salutation 3" at bounding box center [738, 111] width 225 height 26
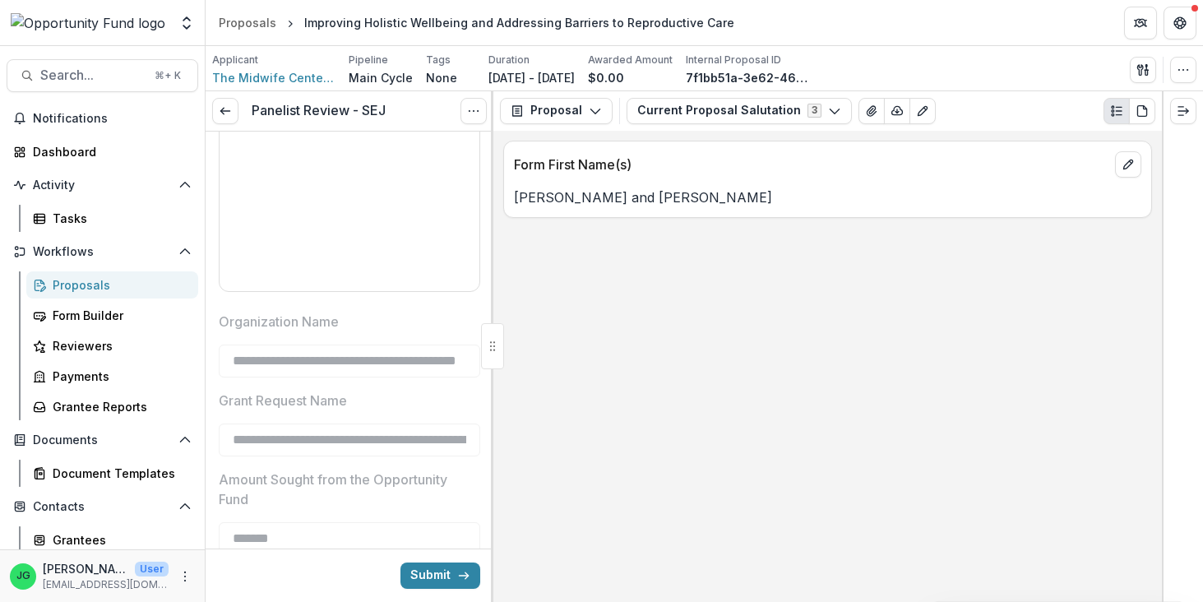
scroll to position [2387, 0]
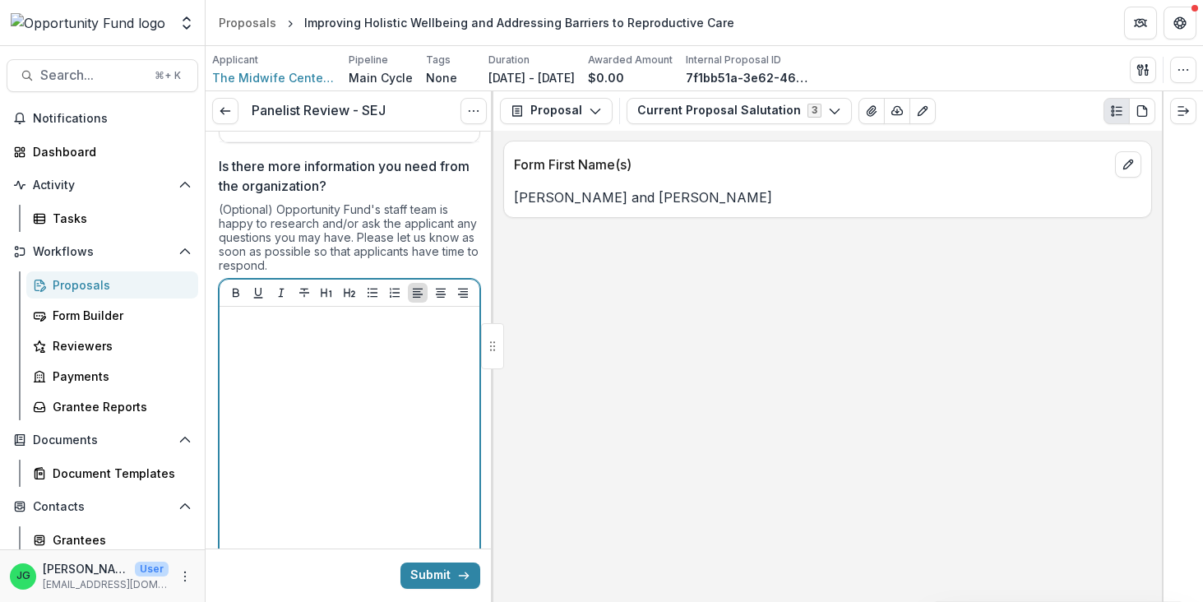
click at [306, 444] on div at bounding box center [349, 436] width 247 height 247
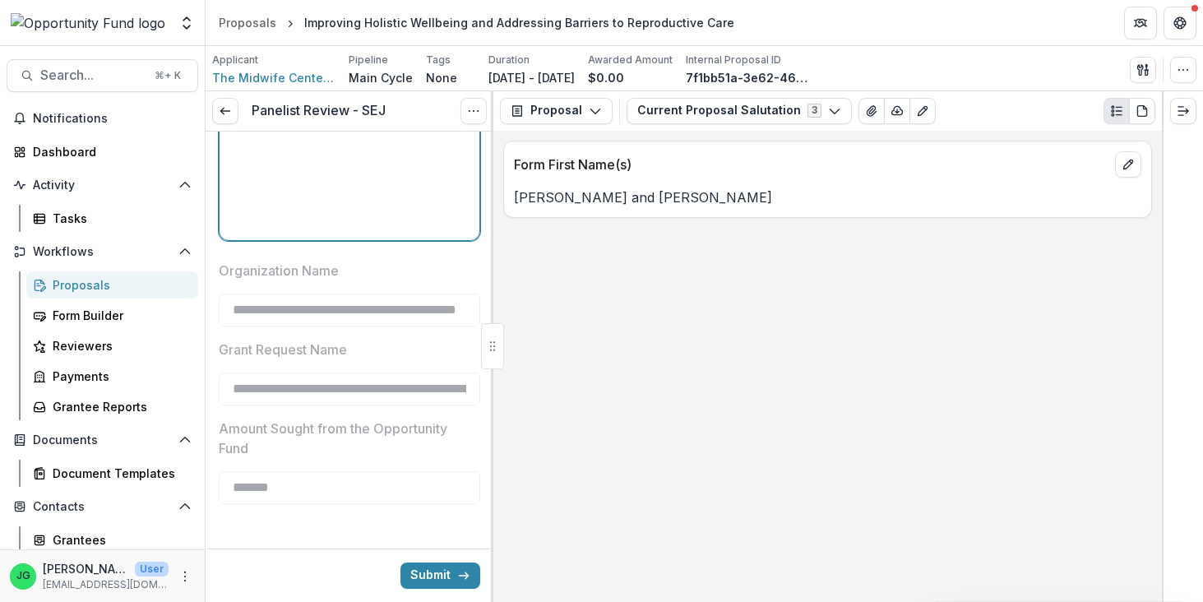
click at [310, 179] on div at bounding box center [349, 110] width 247 height 247
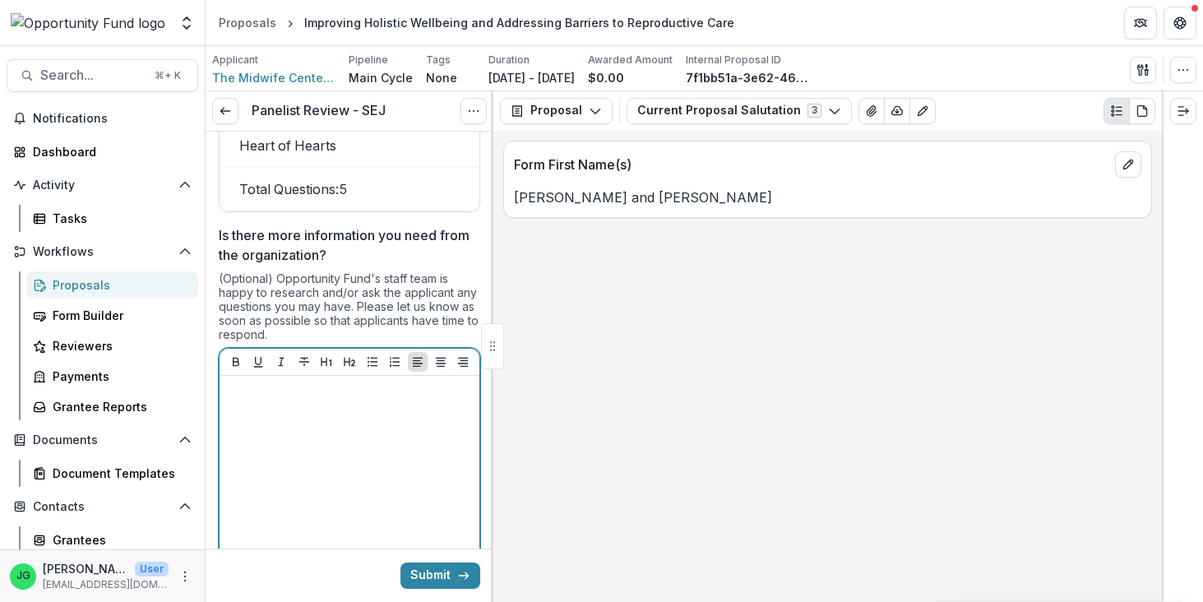
scroll to position [2134, 0]
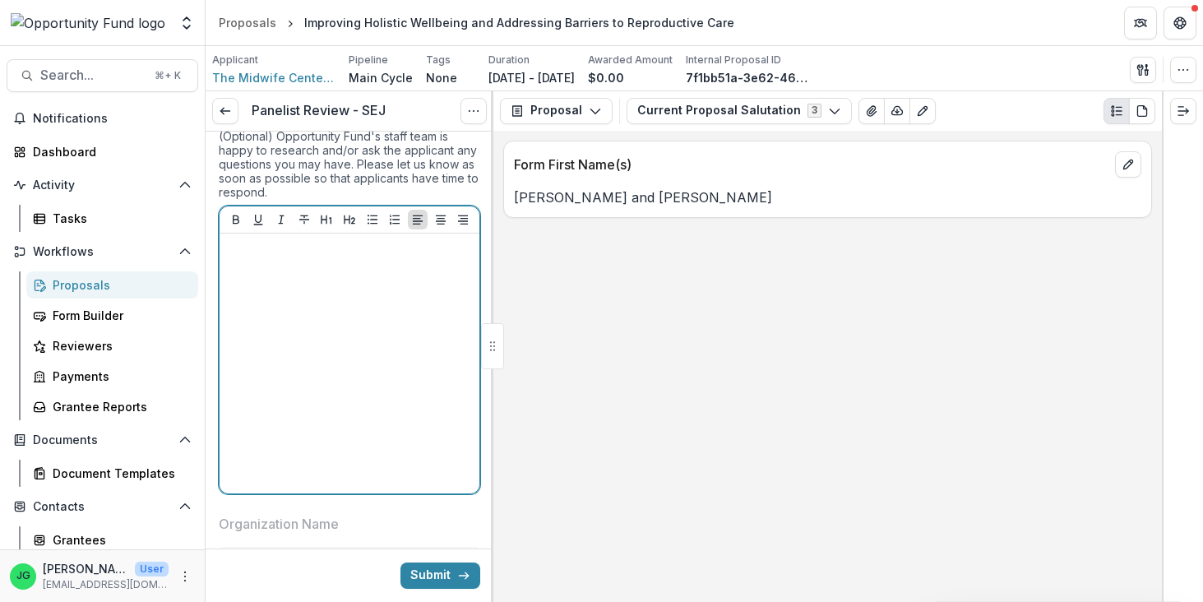
click at [335, 428] on div at bounding box center [349, 363] width 247 height 247
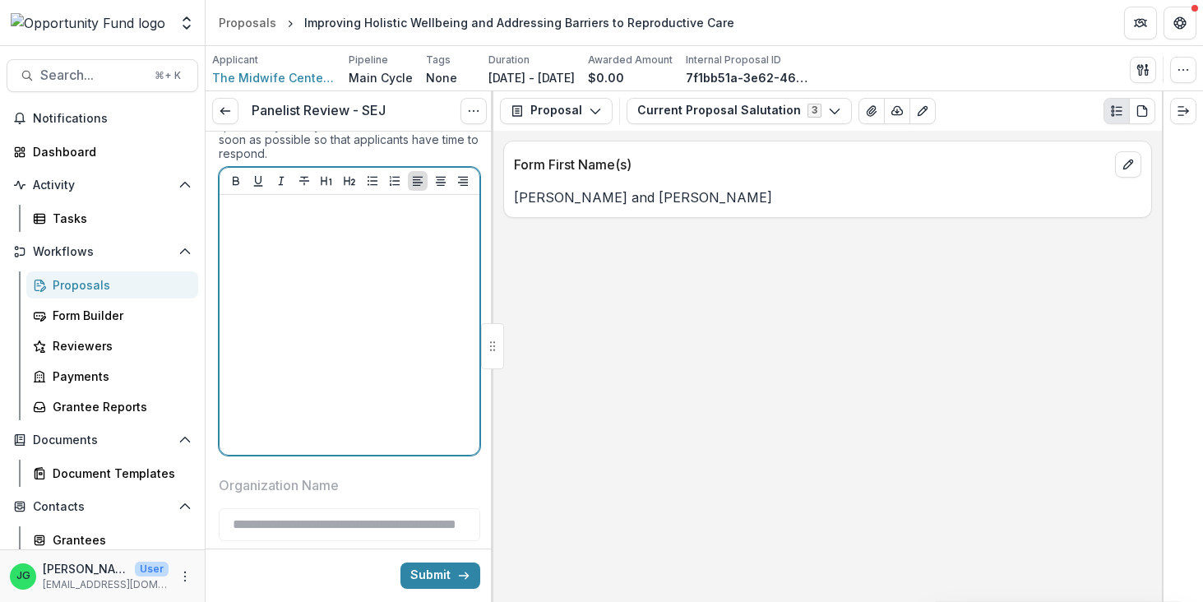
scroll to position [2177, 0]
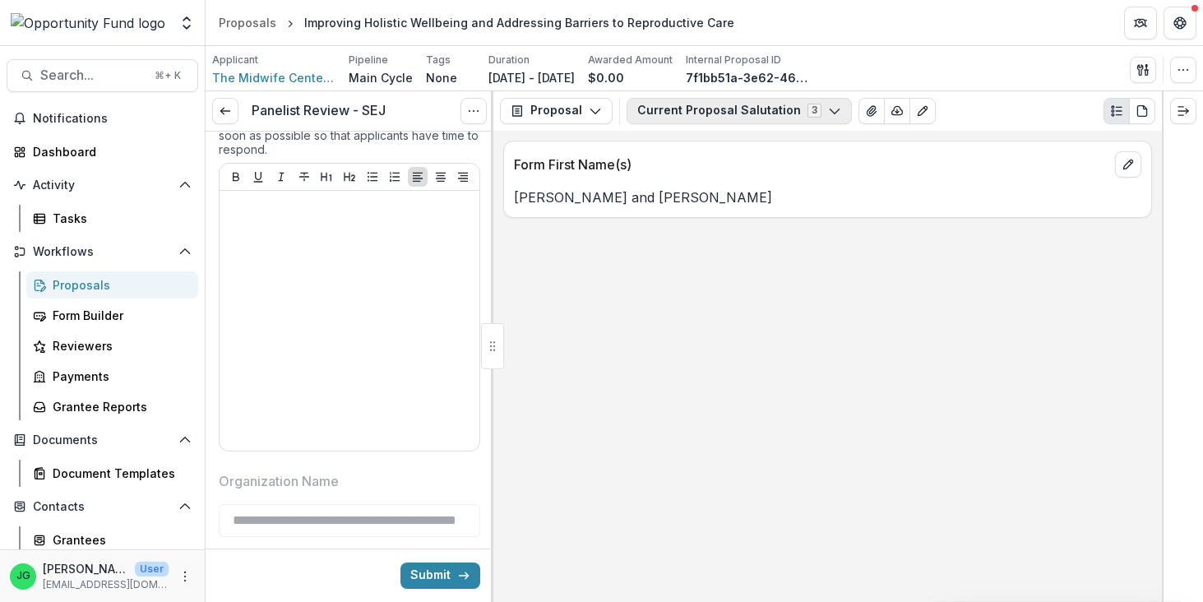
click at [713, 103] on button "Current Proposal Salutation 3" at bounding box center [738, 111] width 225 height 26
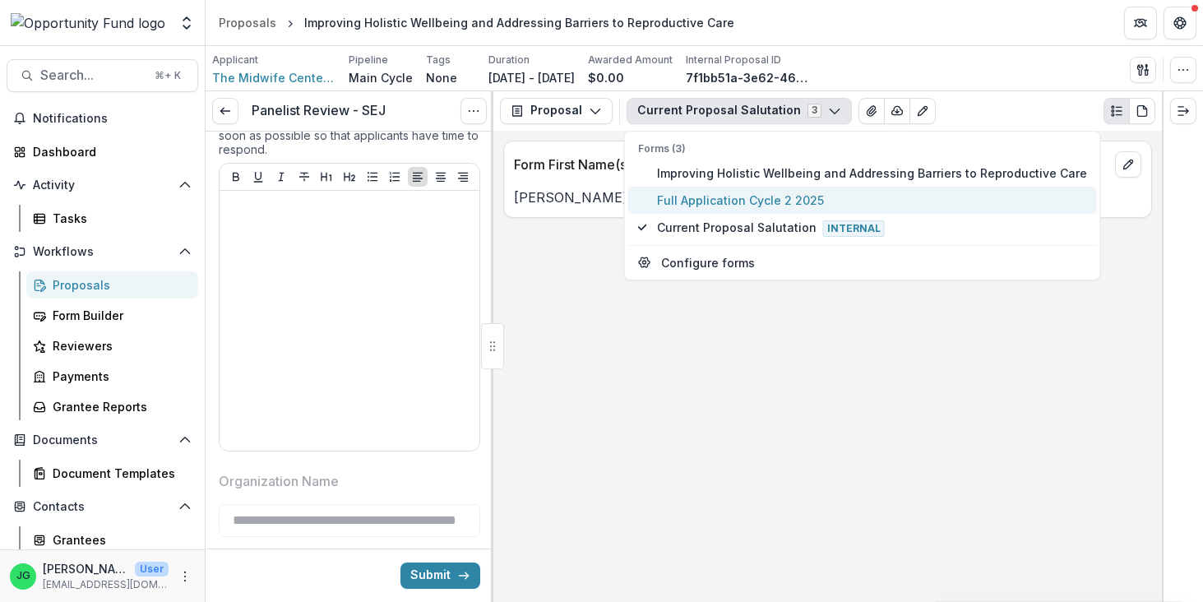
click at [708, 199] on span "Full Application Cycle 2 2025" at bounding box center [872, 200] width 430 height 17
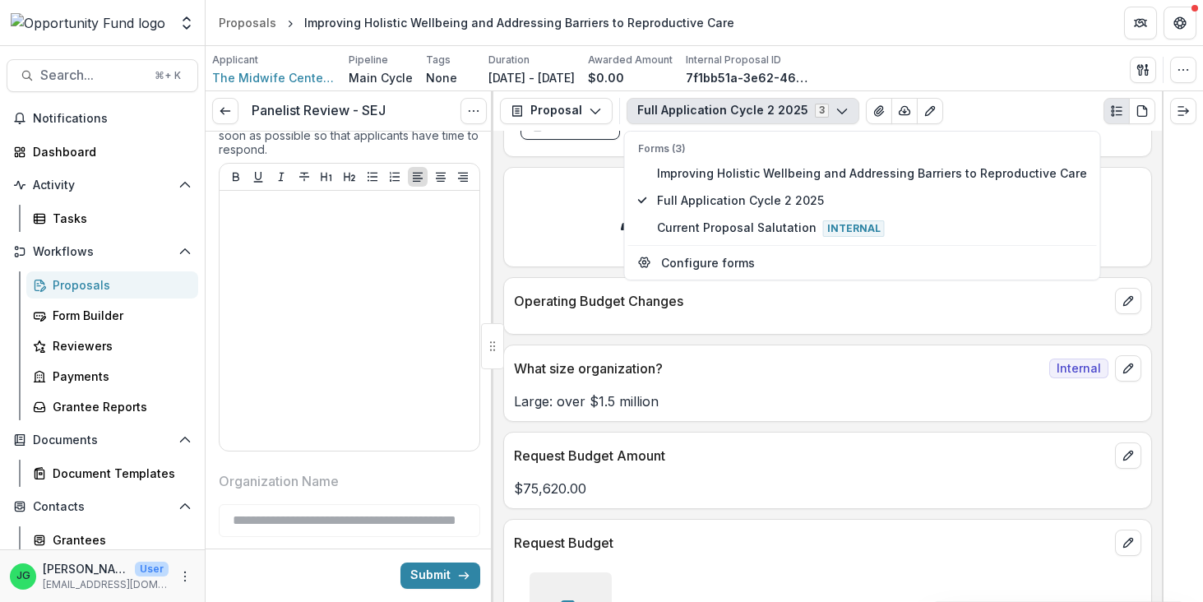
scroll to position [12276, 0]
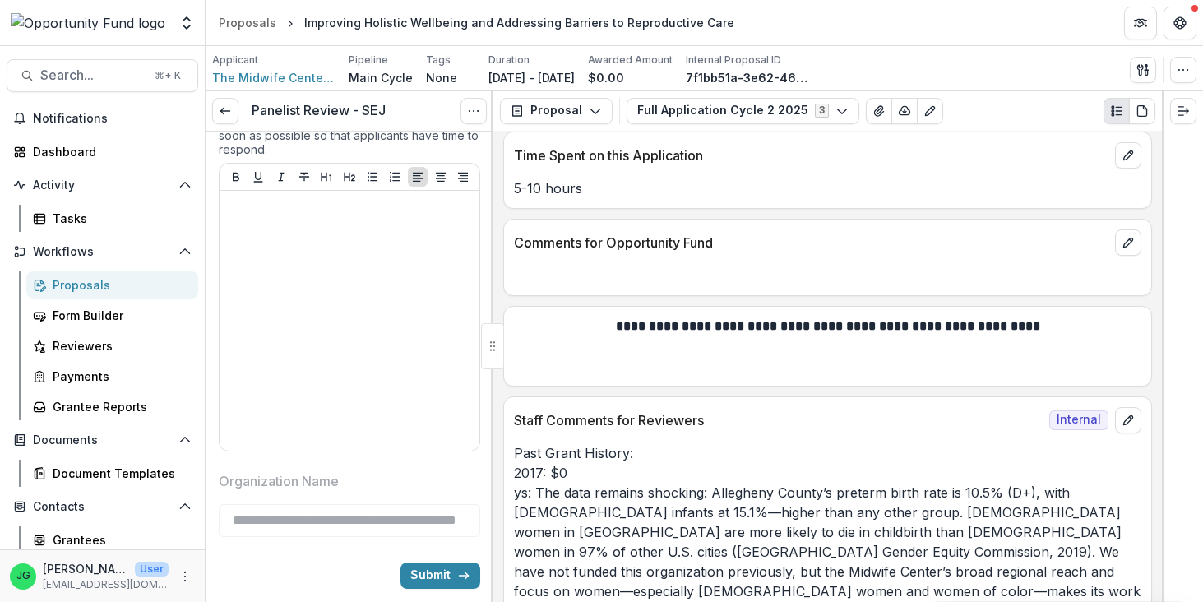
click at [766, 443] on p "Past Grant History: 2017: $0 ys: The data remains shocking: Allegheny County’s …" at bounding box center [827, 581] width 627 height 276
click at [1132, 414] on icon "edit" at bounding box center [1127, 420] width 13 height 13
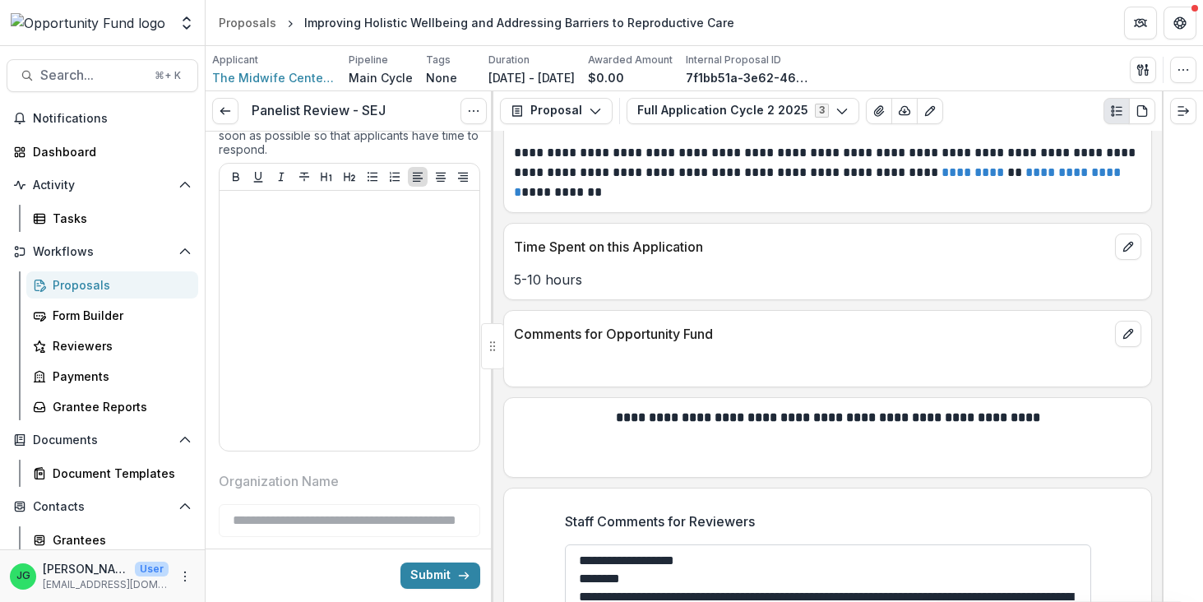
click at [591, 544] on textarea "**********" at bounding box center [828, 577] width 526 height 66
type textarea "**********"
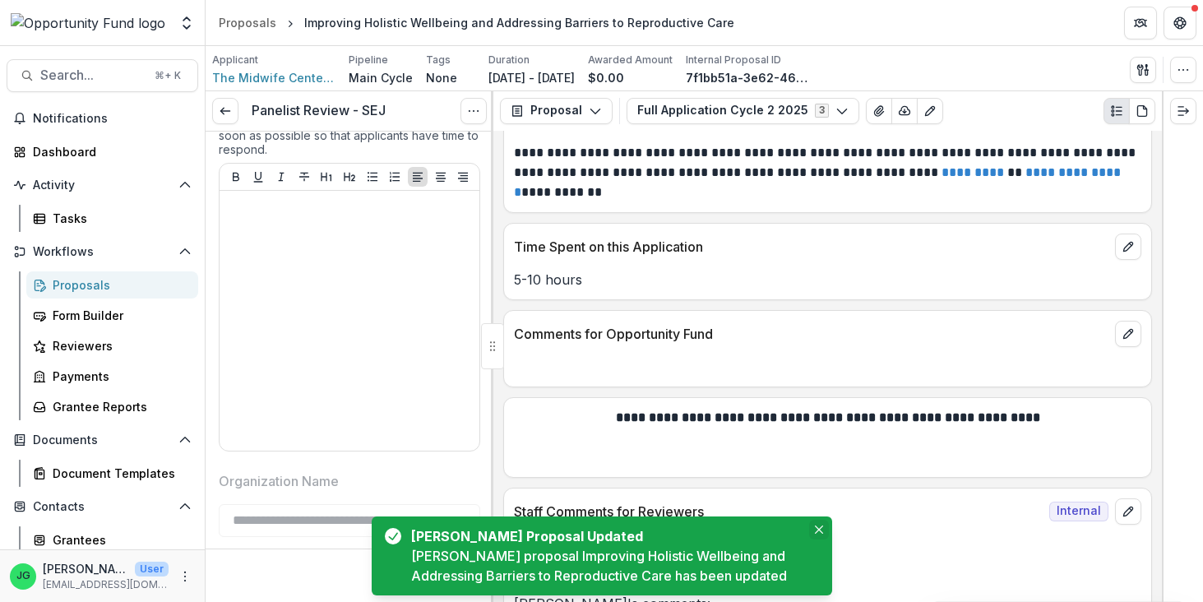
click at [819, 526] on icon "Close" at bounding box center [819, 529] width 8 height 8
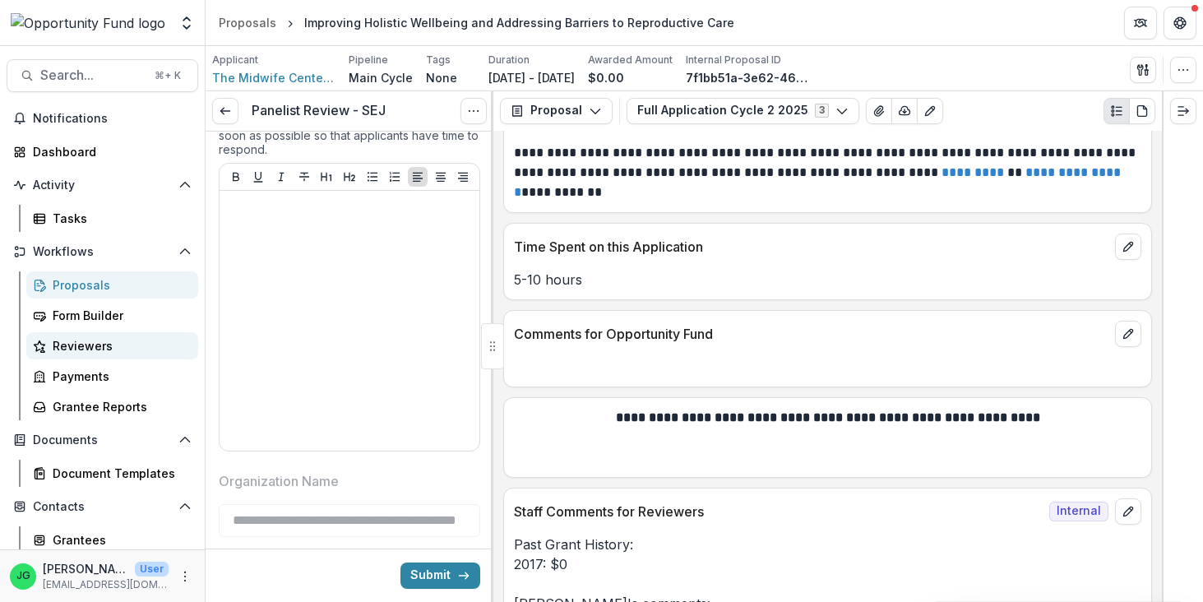
click at [62, 349] on div "Reviewers" at bounding box center [119, 345] width 132 height 17
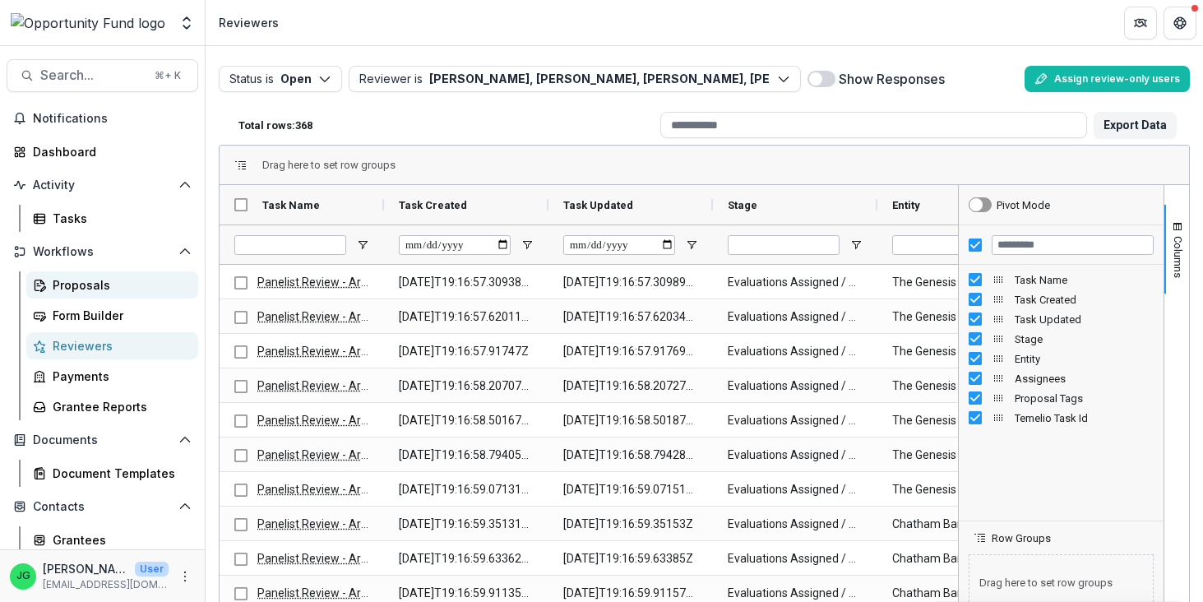
click at [72, 281] on div "Proposals" at bounding box center [119, 284] width 132 height 17
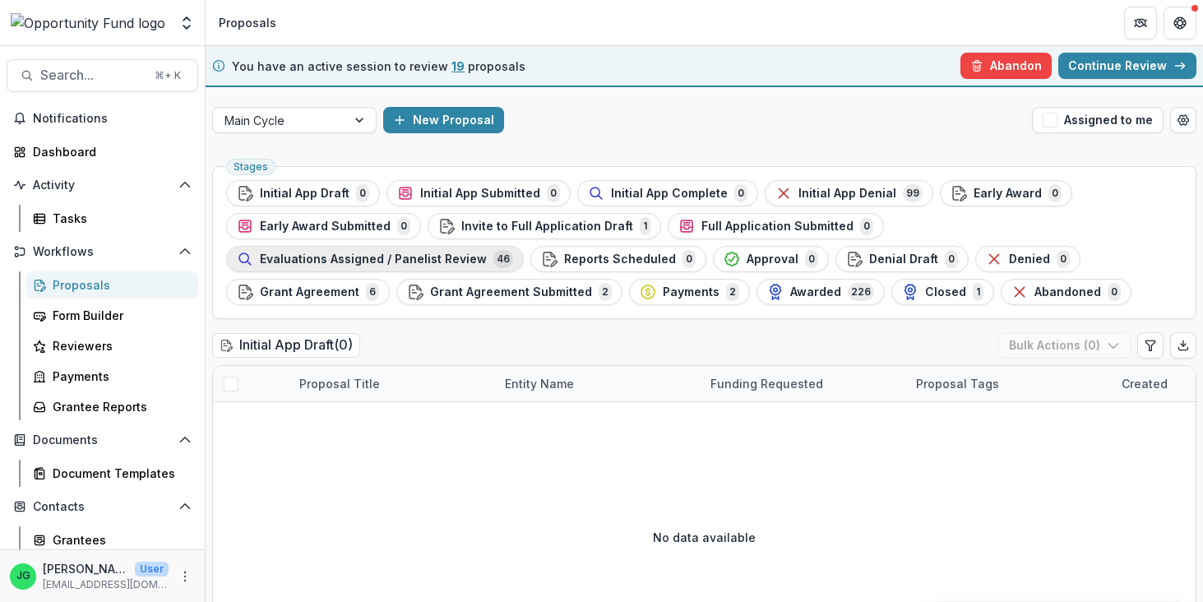
click at [487, 252] on span "Evaluations Assigned / Panelist Review" at bounding box center [373, 259] width 227 height 14
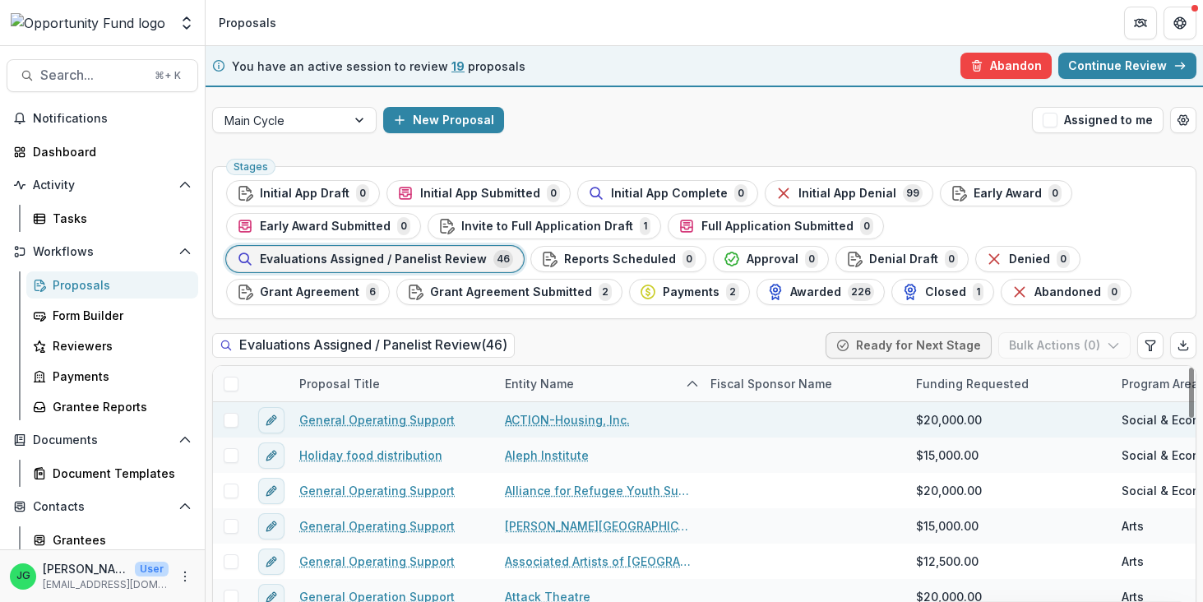
click at [412, 423] on link "General Operating Support" at bounding box center [376, 419] width 155 height 17
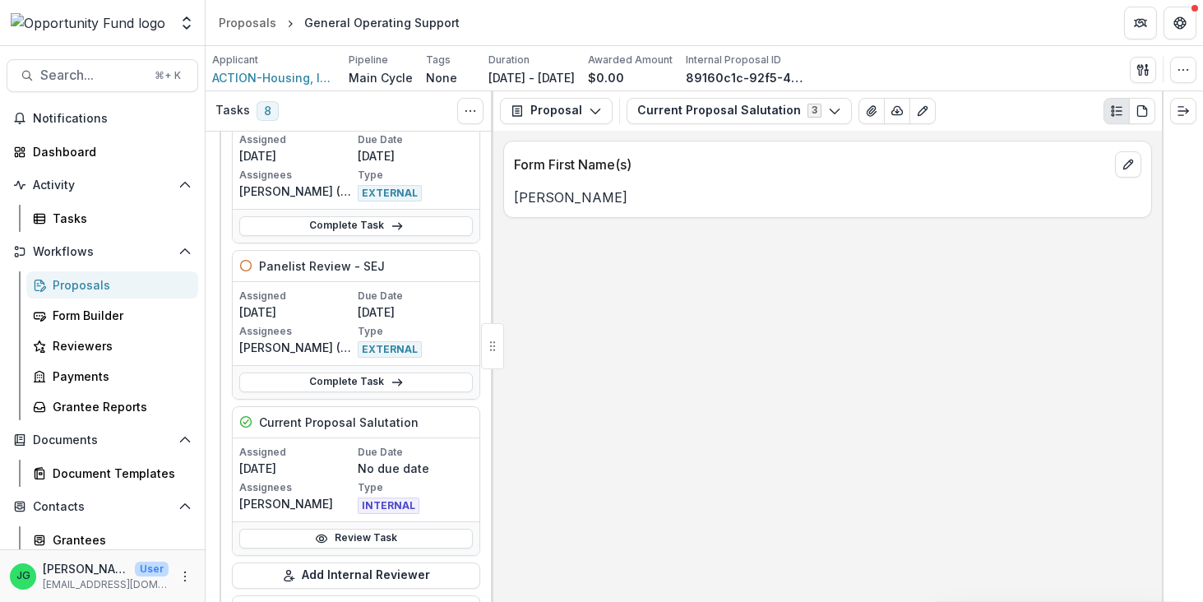
scroll to position [1060, 0]
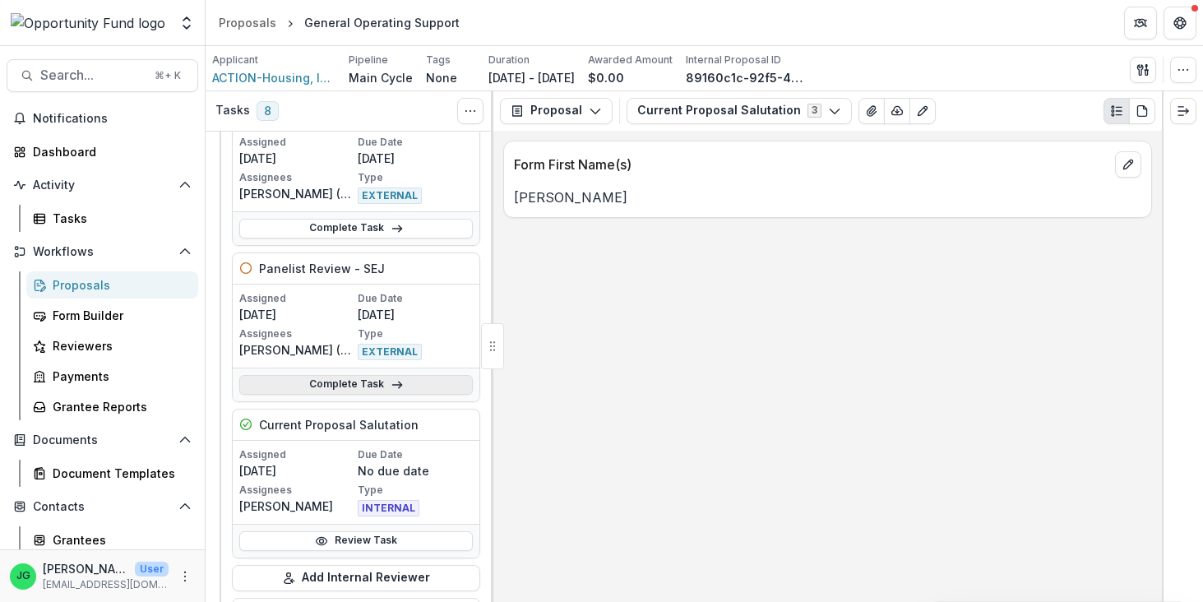
click at [387, 389] on link "Complete Task" at bounding box center [355, 385] width 233 height 20
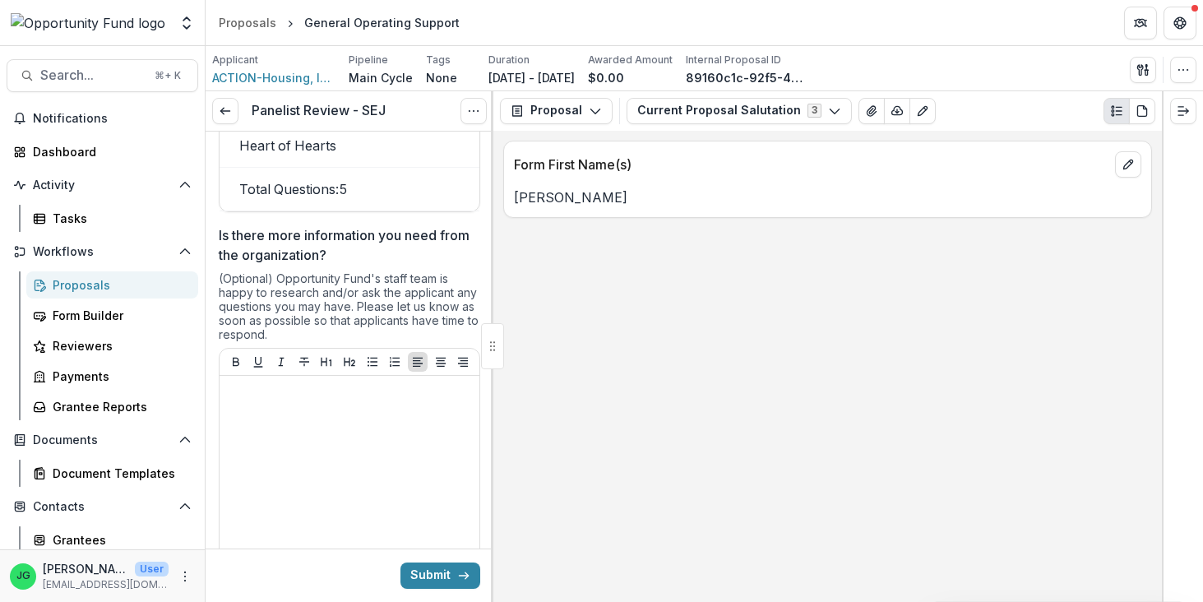
scroll to position [1983, 0]
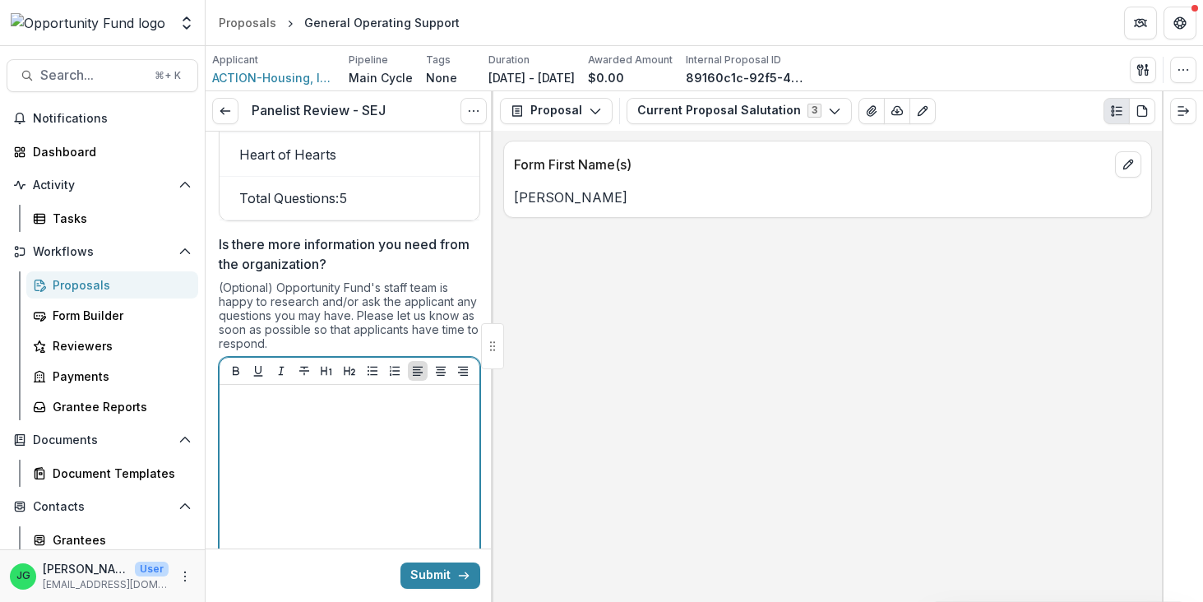
click at [359, 437] on div at bounding box center [349, 514] width 247 height 247
click at [237, 430] on p "**********" at bounding box center [349, 445] width 247 height 36
click at [289, 437] on p "**********" at bounding box center [349, 445] width 247 height 36
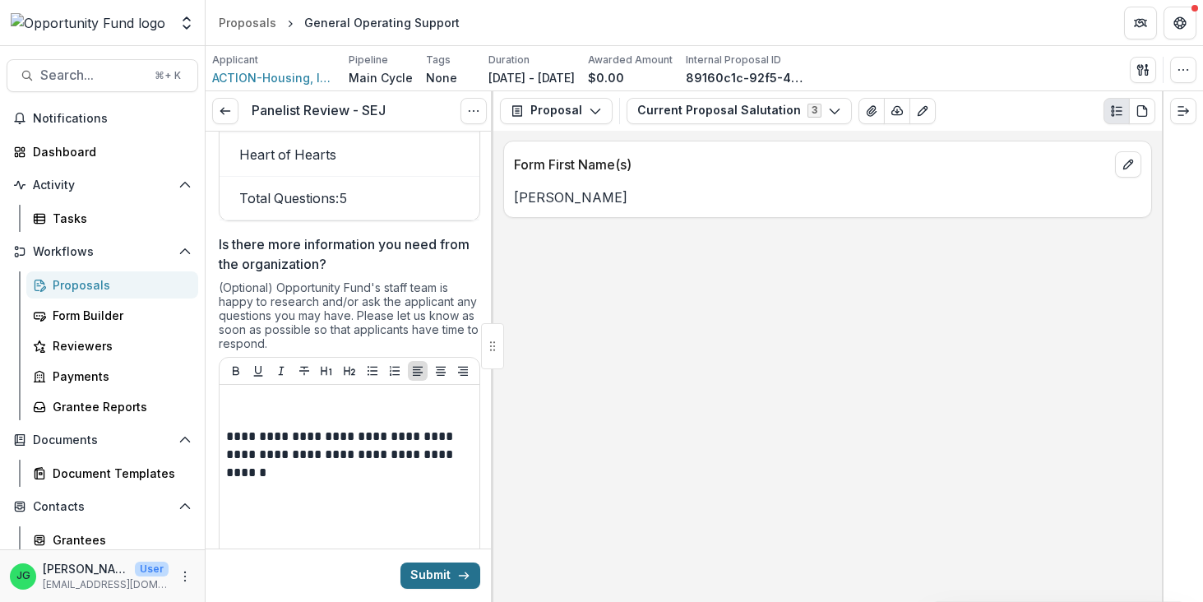
click at [444, 574] on button "Submit" at bounding box center [440, 575] width 80 height 26
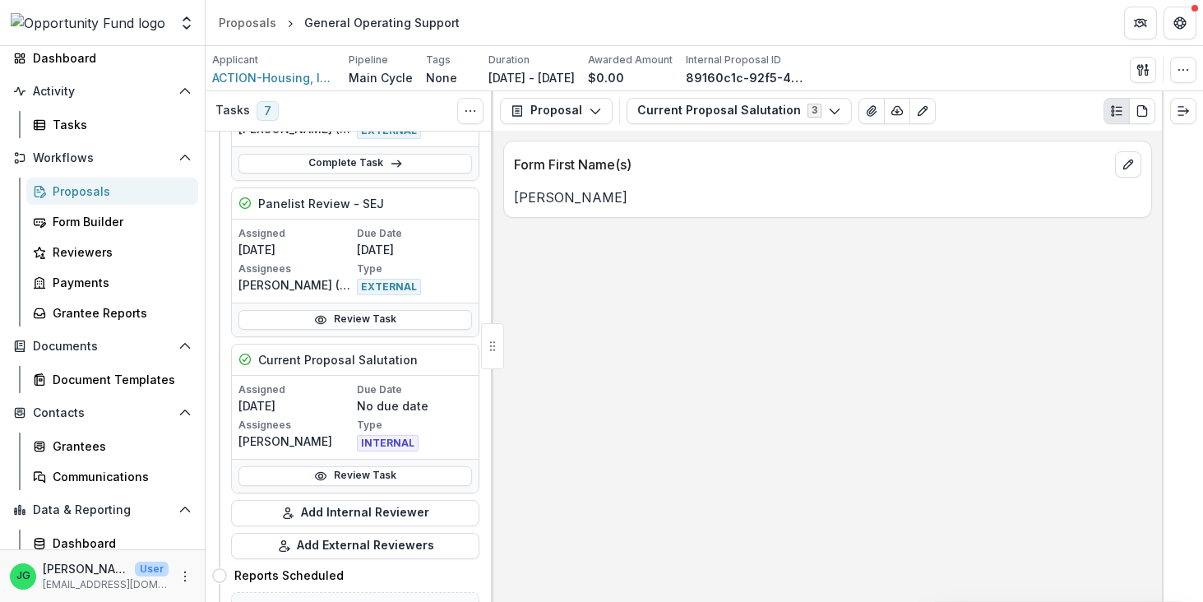
scroll to position [1162, 0]
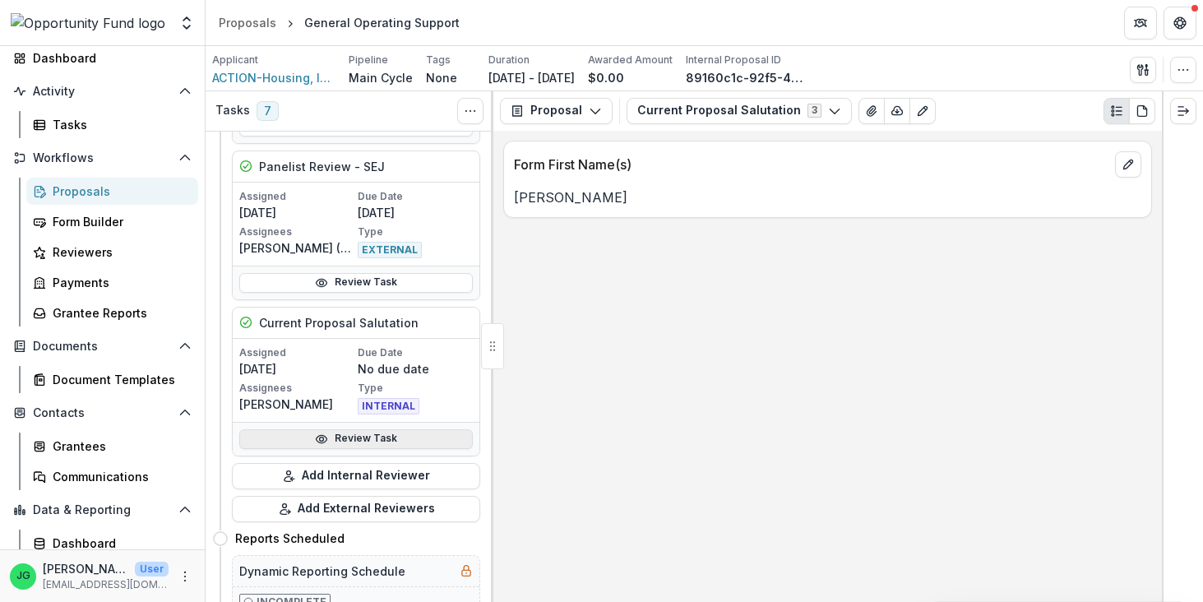
click at [363, 441] on link "Review Task" at bounding box center [355, 439] width 233 height 20
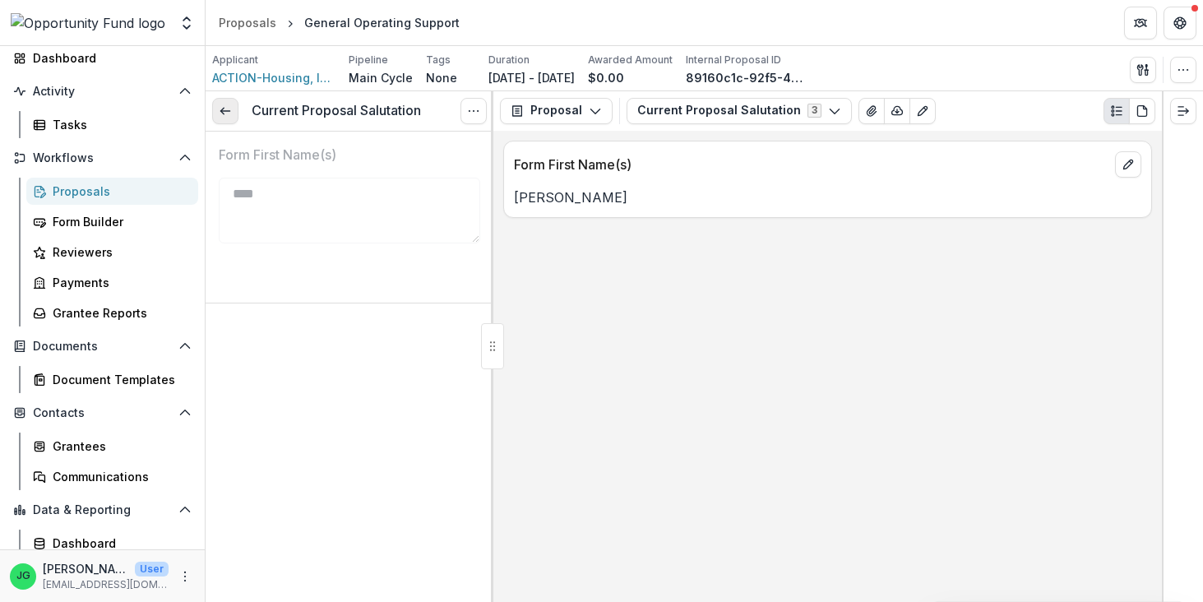
click at [222, 116] on icon at bounding box center [225, 110] width 13 height 13
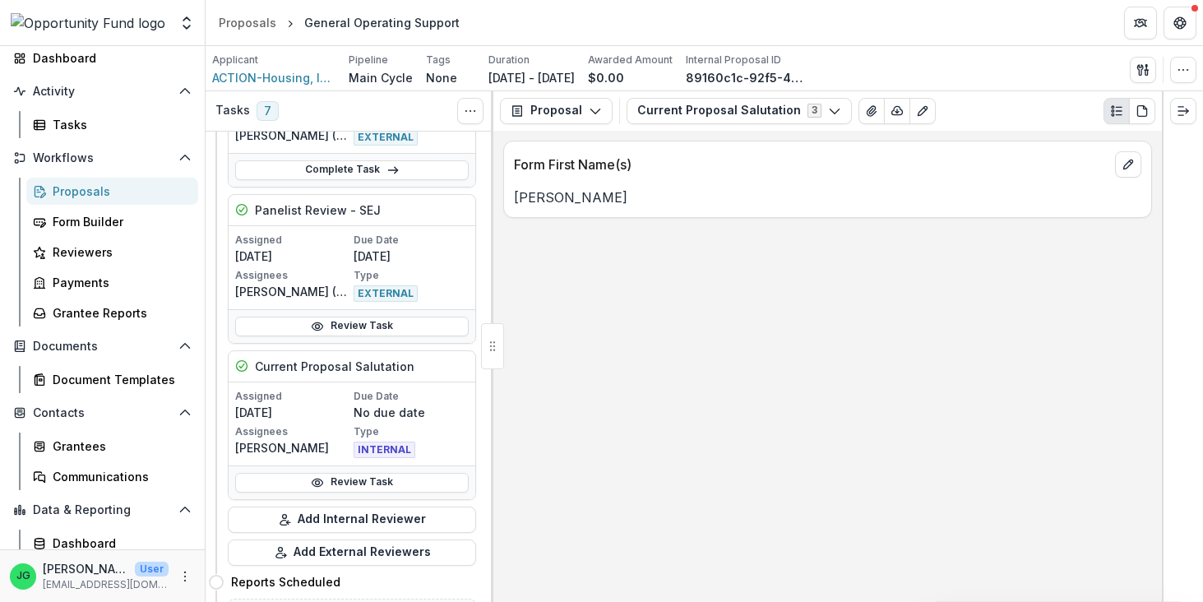
scroll to position [1111, 4]
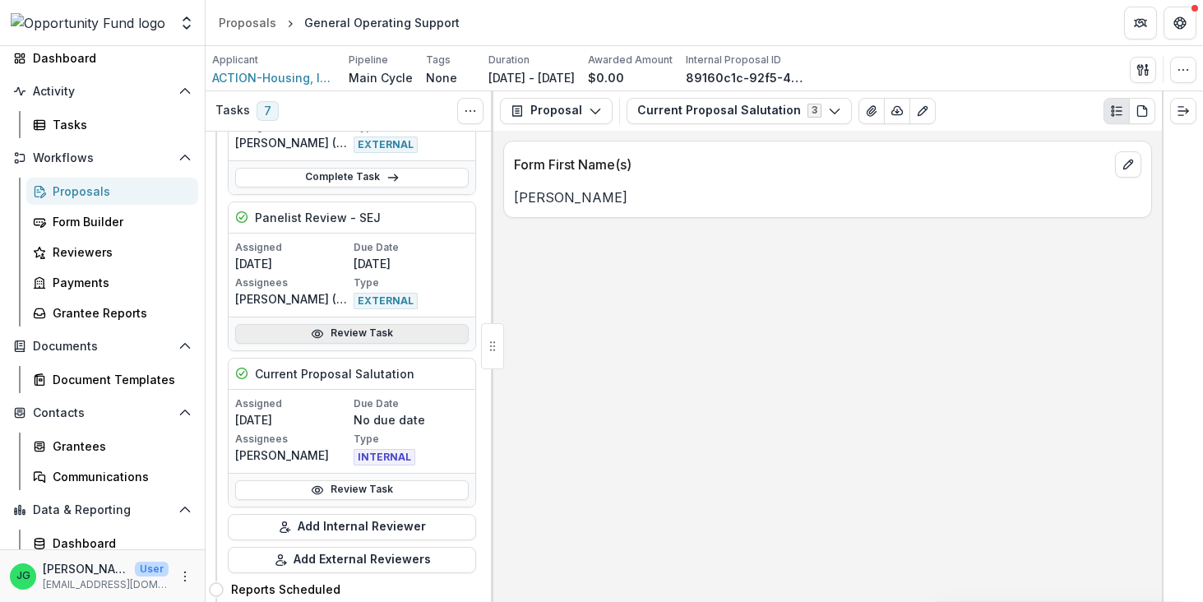
click at [367, 330] on link "Review Task" at bounding box center [351, 334] width 233 height 20
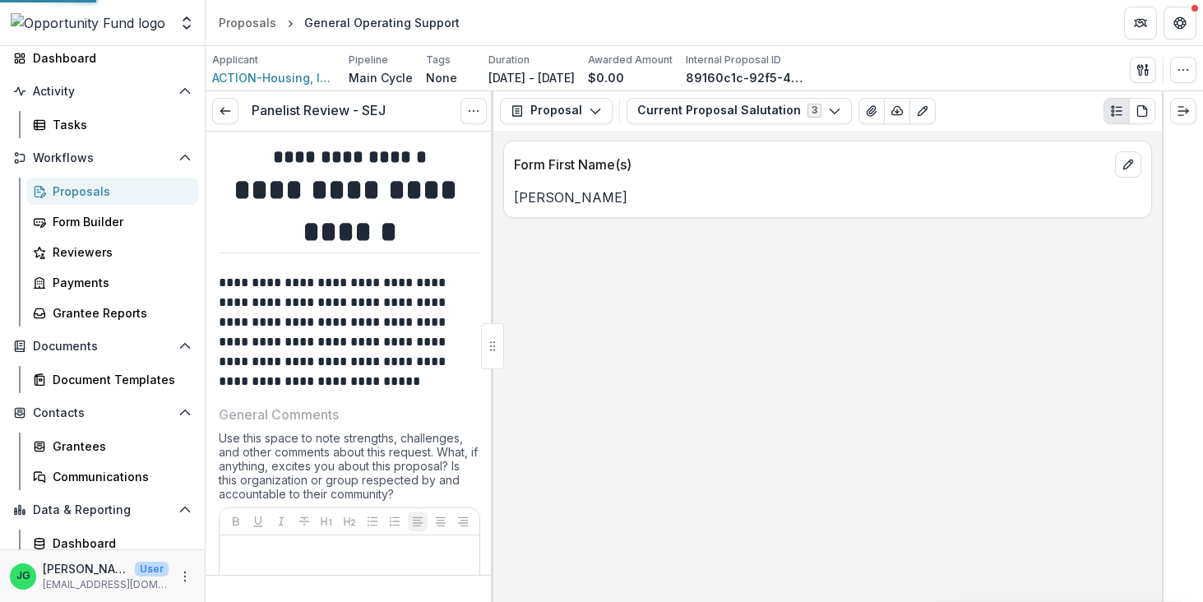
type input "*******"
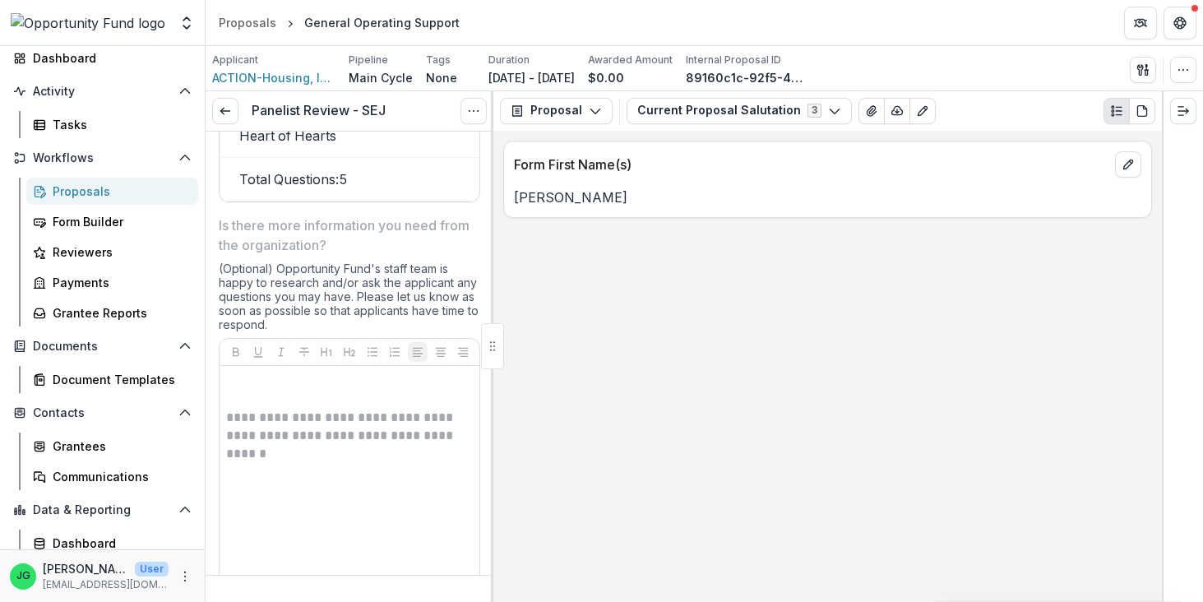
scroll to position [1999, 0]
click at [384, 427] on p "**********" at bounding box center [349, 429] width 247 height 36
click at [320, 440] on div "**********" at bounding box center [349, 498] width 247 height 247
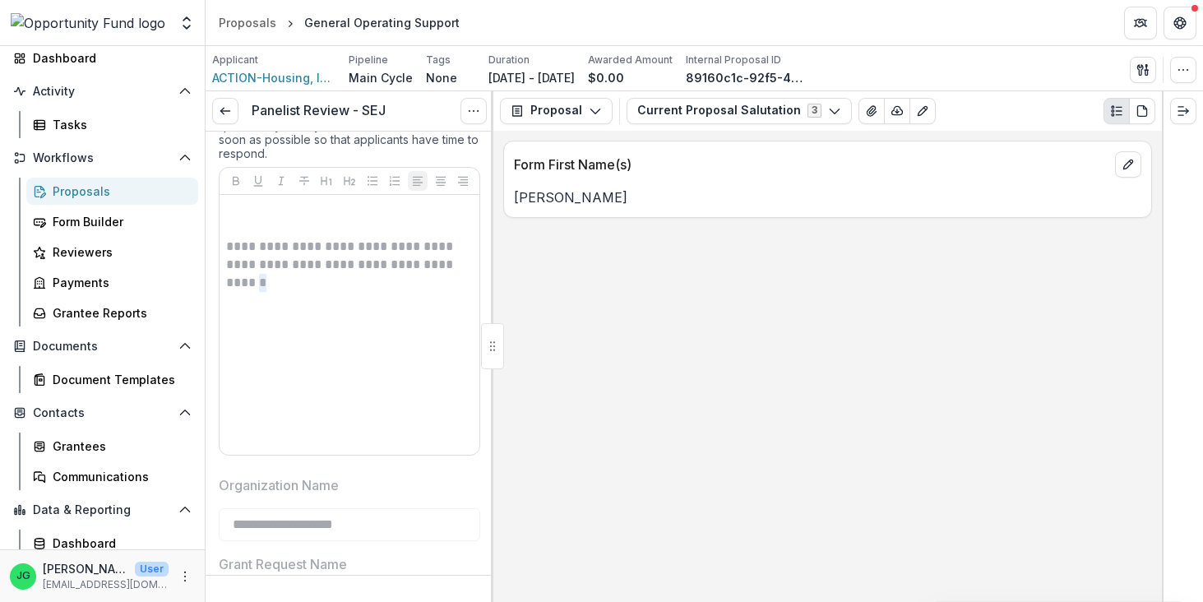
scroll to position [2132, 0]
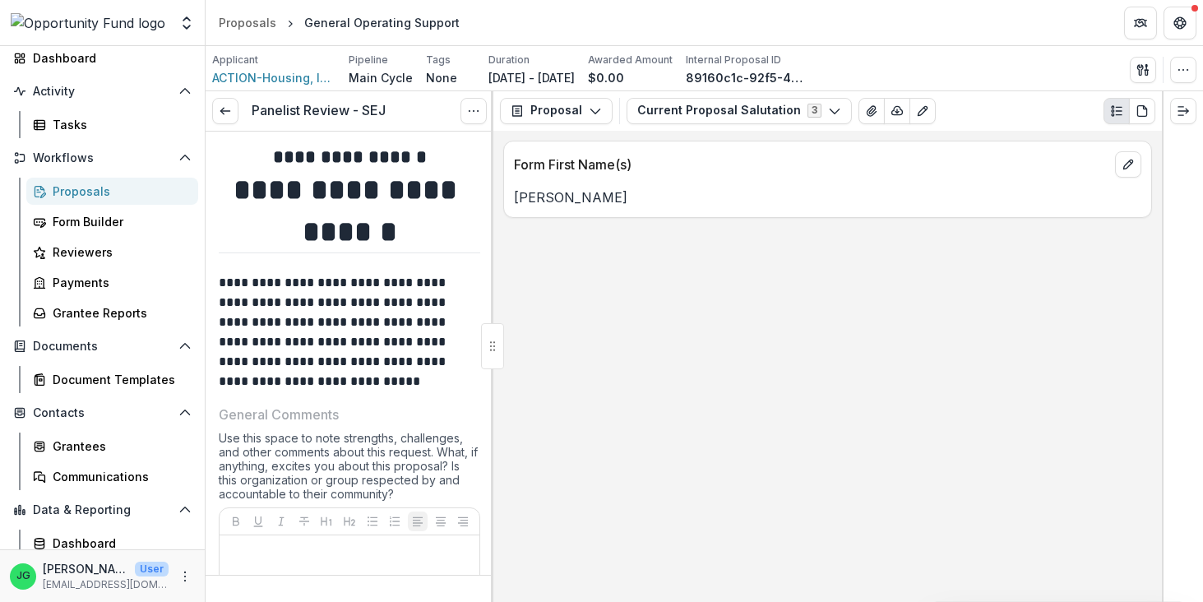
type input "*******"
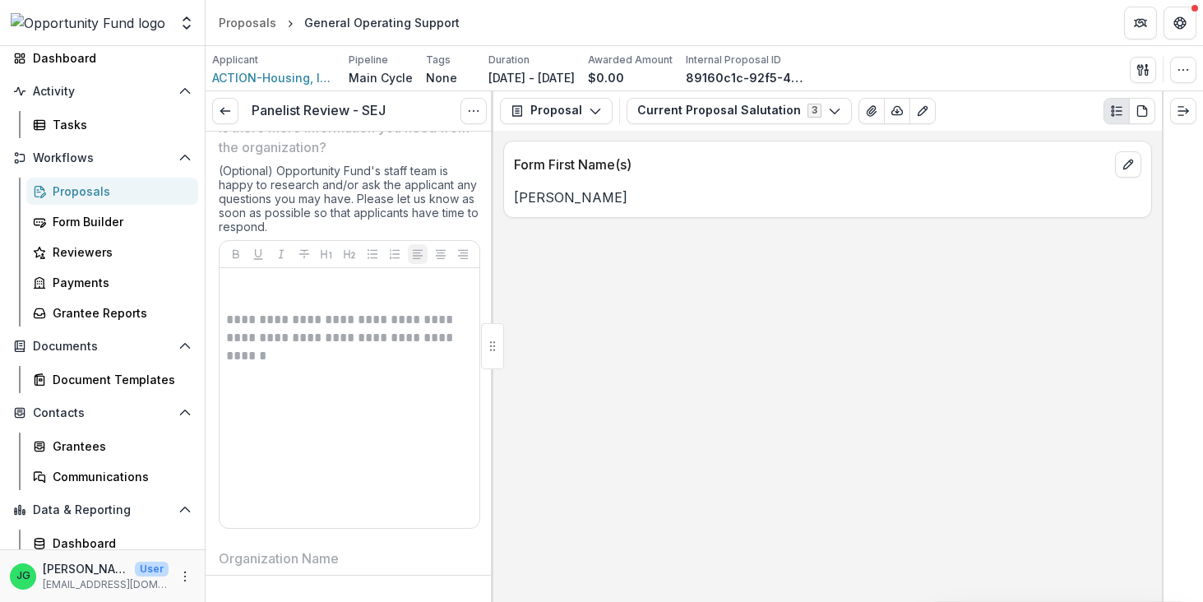
scroll to position [2114, 0]
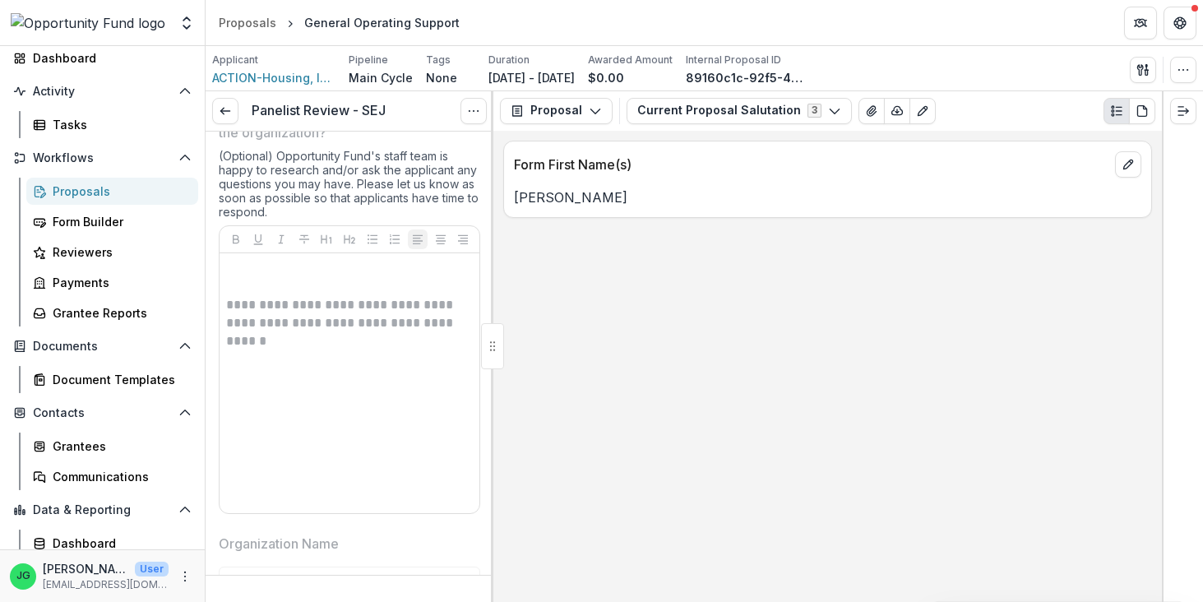
click at [414, 428] on div "**********" at bounding box center [349, 383] width 247 height 247
click at [479, 109] on icon "Options" at bounding box center [473, 110] width 13 height 13
click at [418, 181] on button "Reopen Task" at bounding box center [395, 182] width 176 height 27
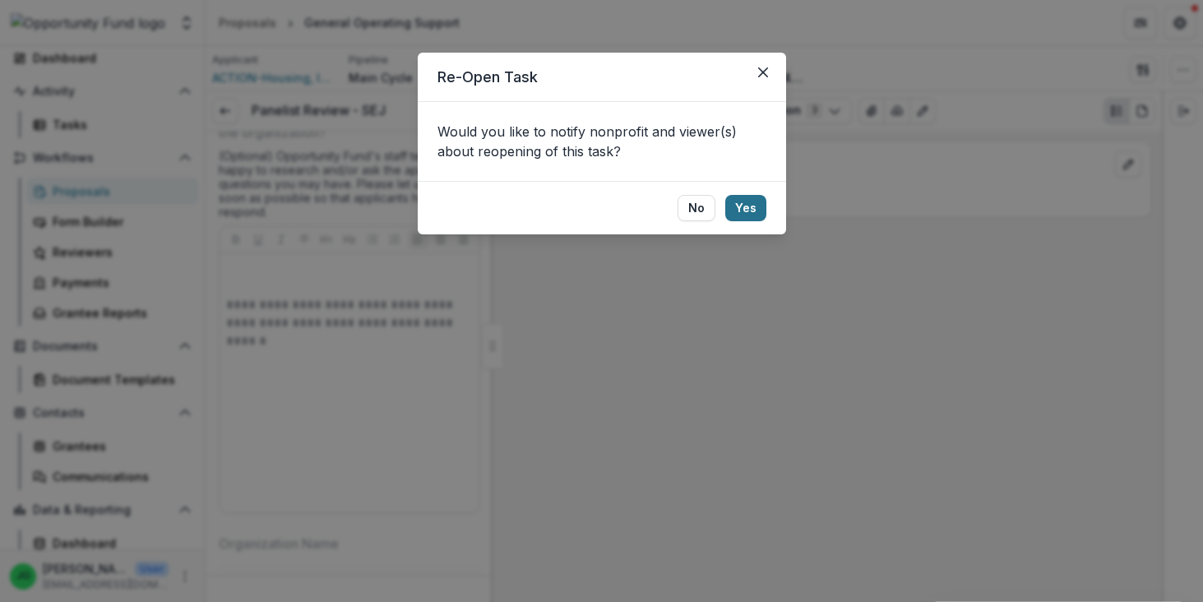
click at [754, 206] on button "Yes" at bounding box center [745, 208] width 41 height 26
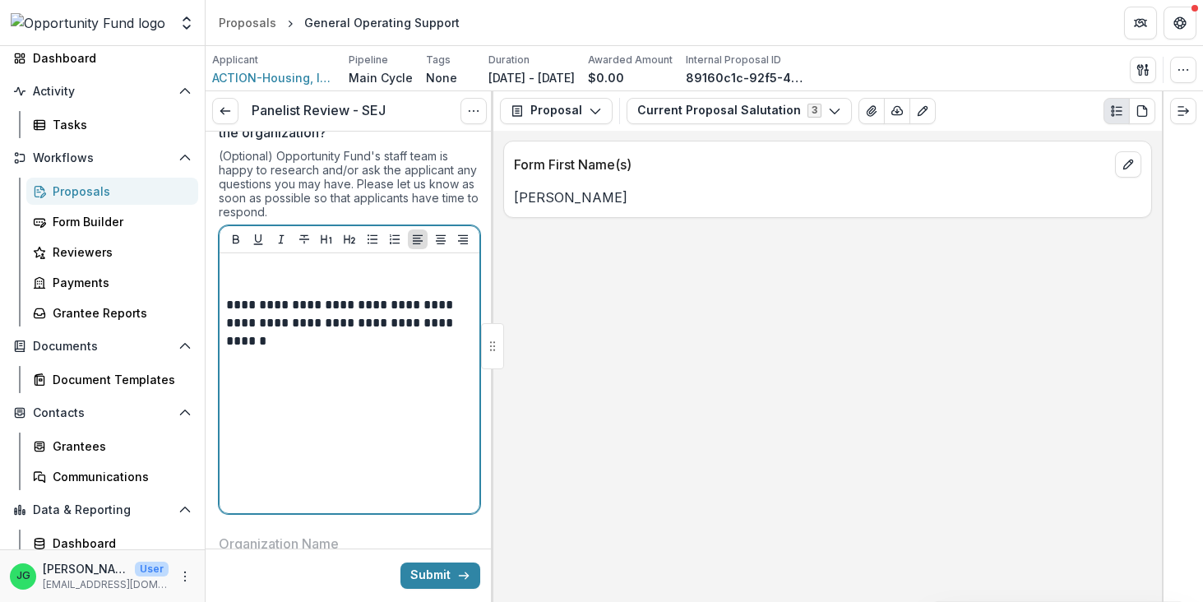
click at [378, 335] on div "**********" at bounding box center [349, 383] width 247 height 247
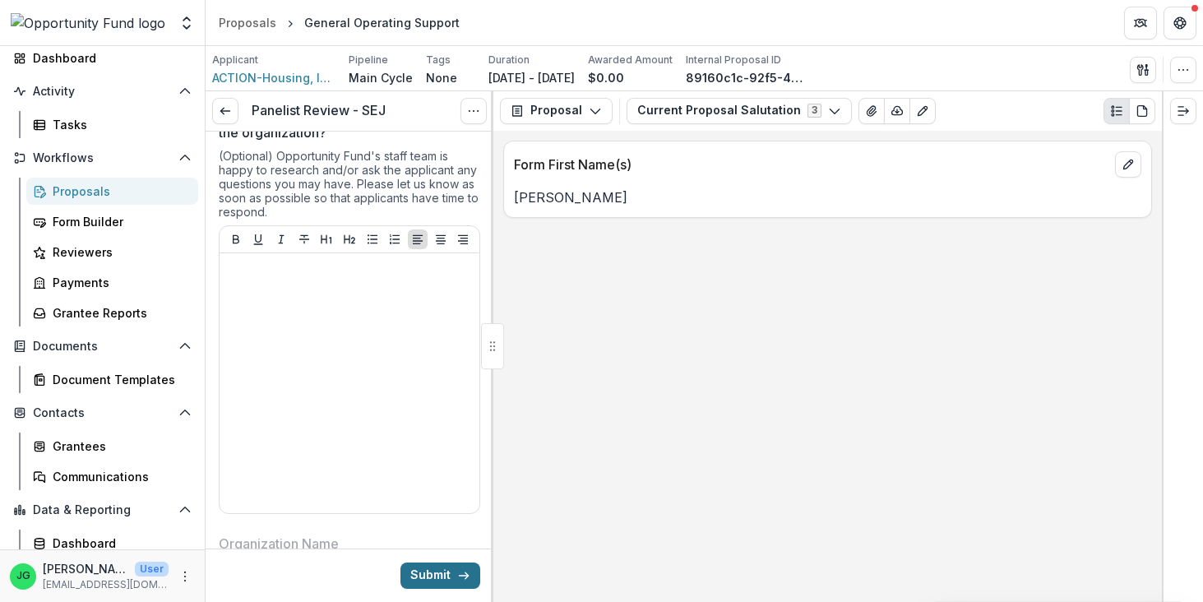
click at [449, 580] on button "Submit" at bounding box center [440, 575] width 80 height 26
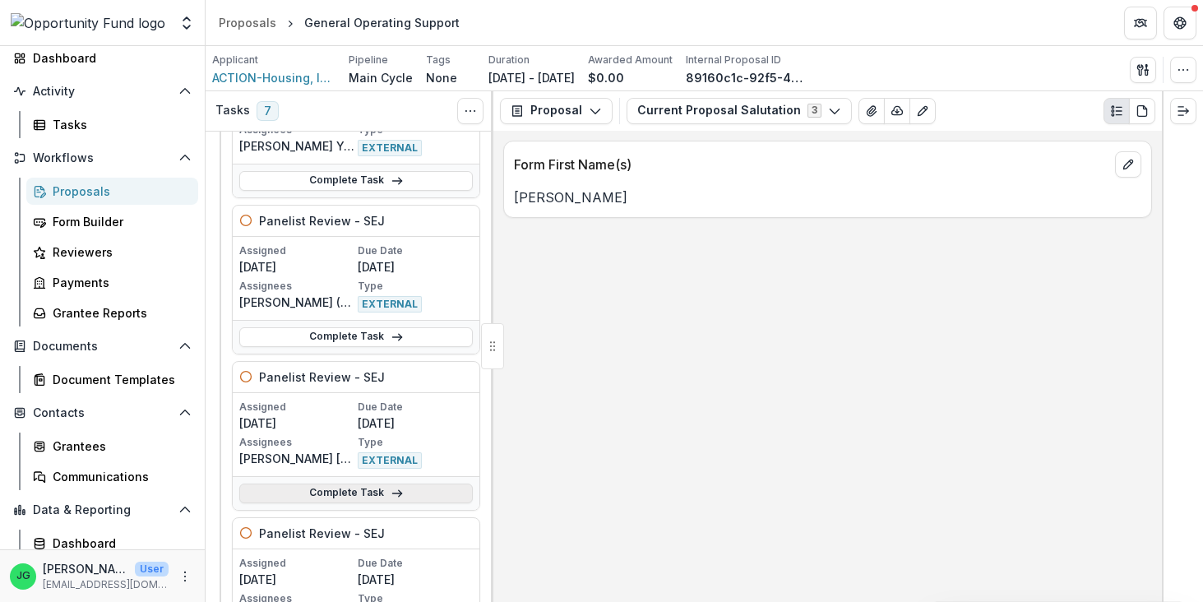
scroll to position [640, 0]
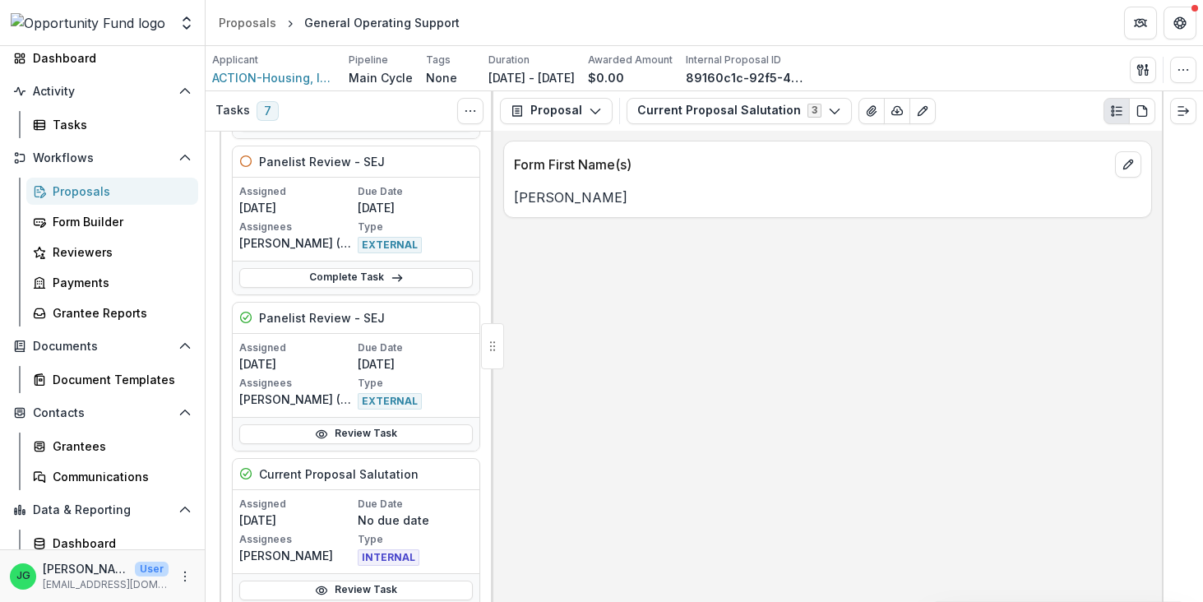
scroll to position [1029, 0]
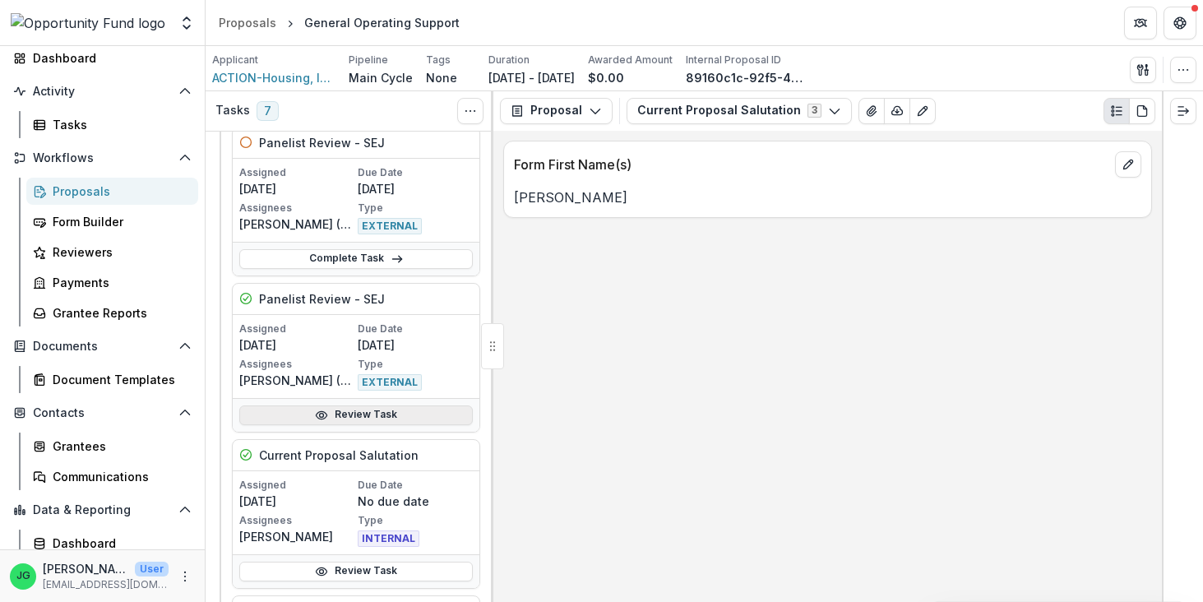
click at [389, 418] on link "Review Task" at bounding box center [355, 415] width 233 height 20
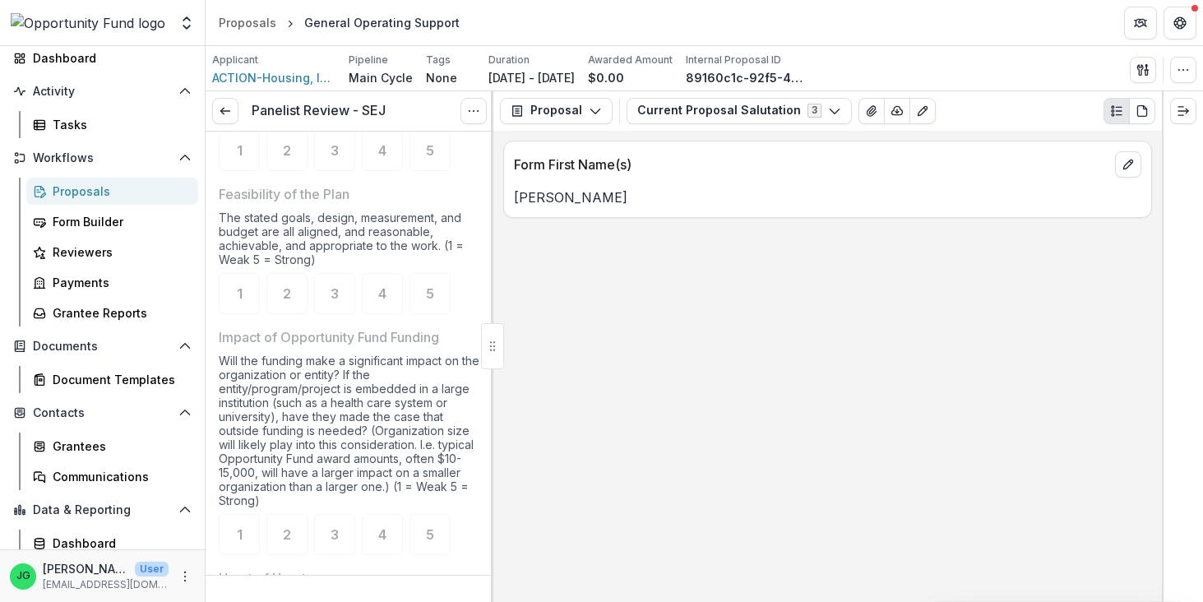
scroll to position [1179, 0]
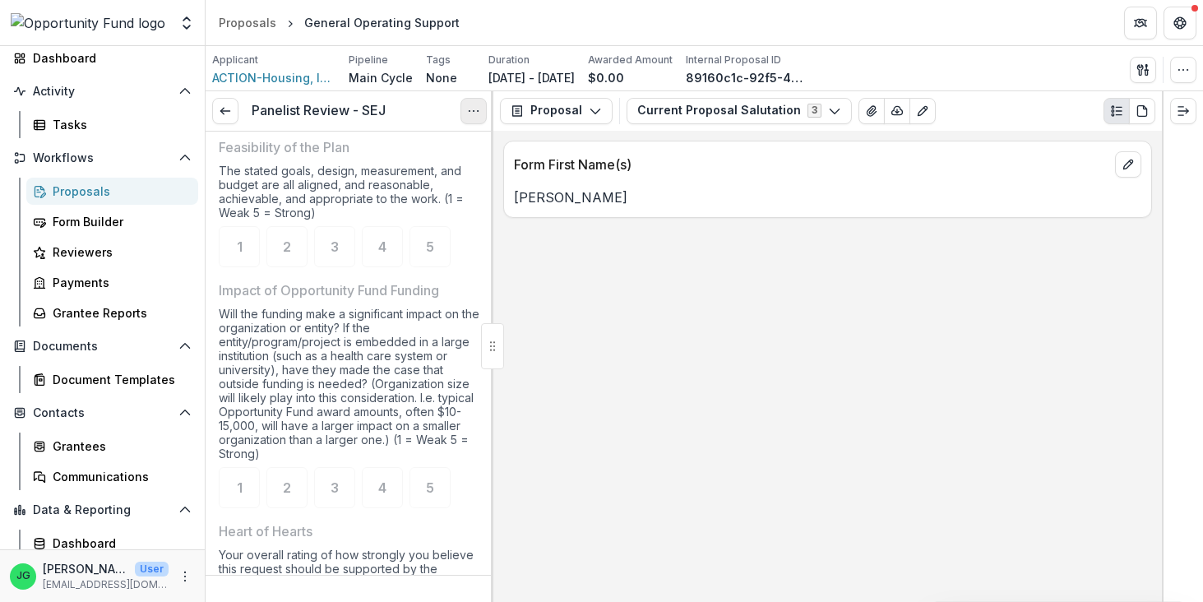
click at [472, 104] on icon "Options" at bounding box center [473, 110] width 13 height 13
click at [404, 178] on button "Reopen Task" at bounding box center [395, 182] width 176 height 27
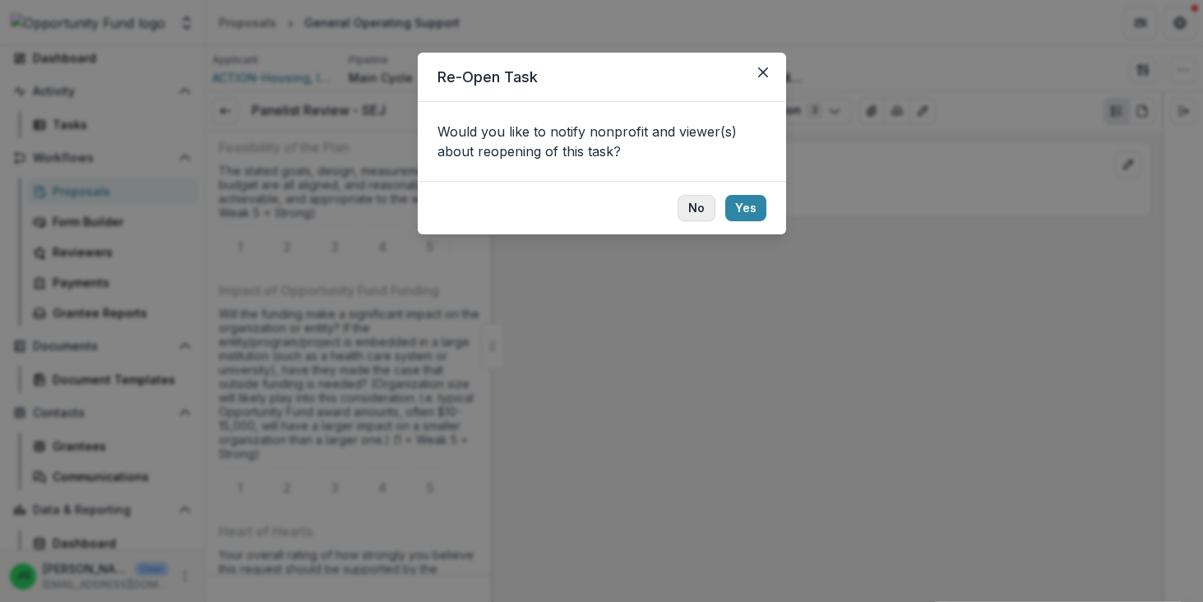
click at [694, 206] on button "No" at bounding box center [696, 208] width 38 height 26
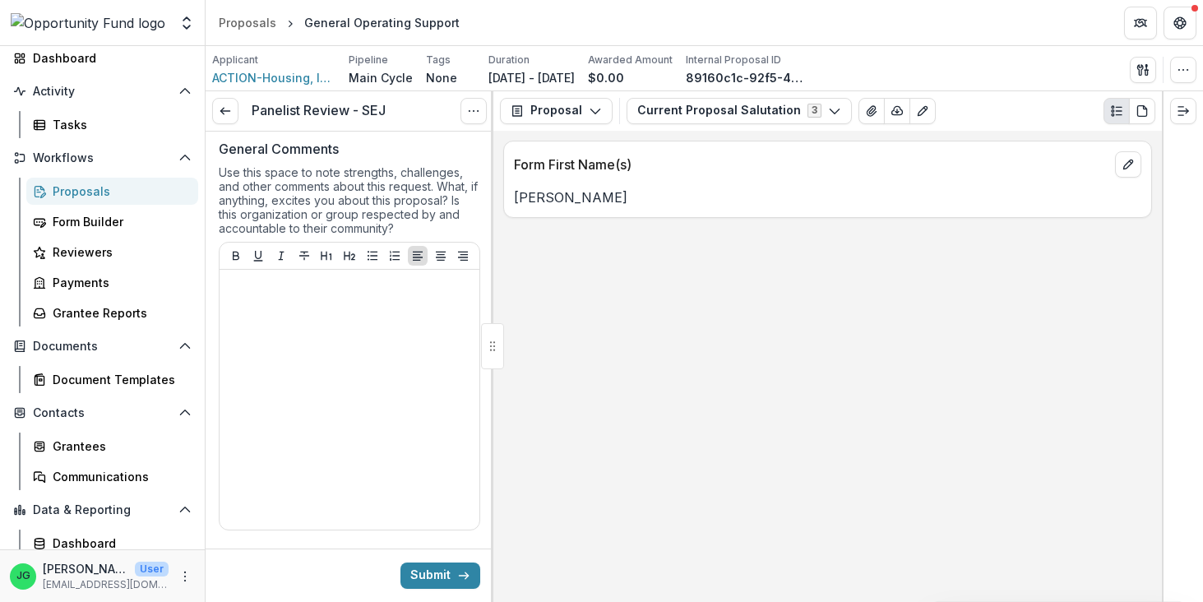
scroll to position [0, 0]
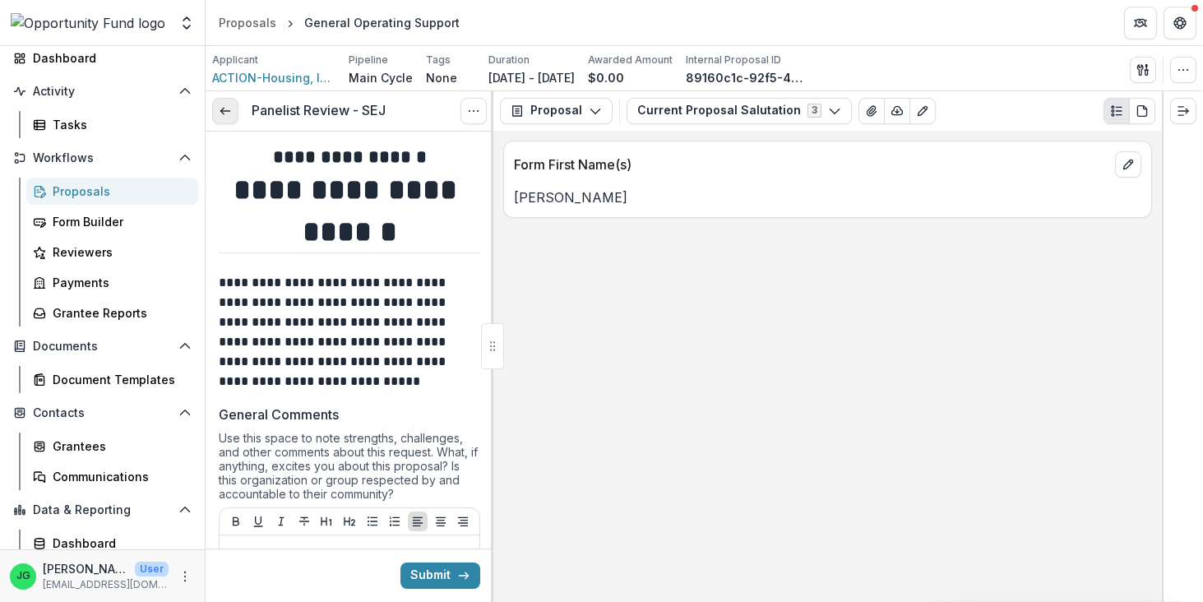
click at [237, 113] on link at bounding box center [225, 111] width 26 height 26
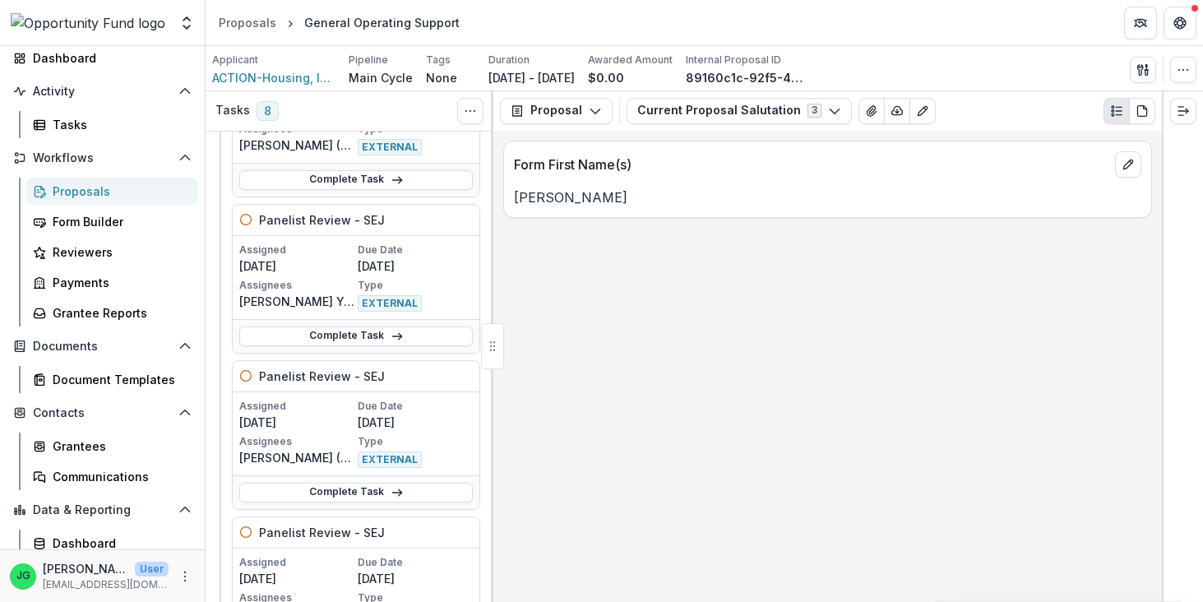
scroll to position [564, 0]
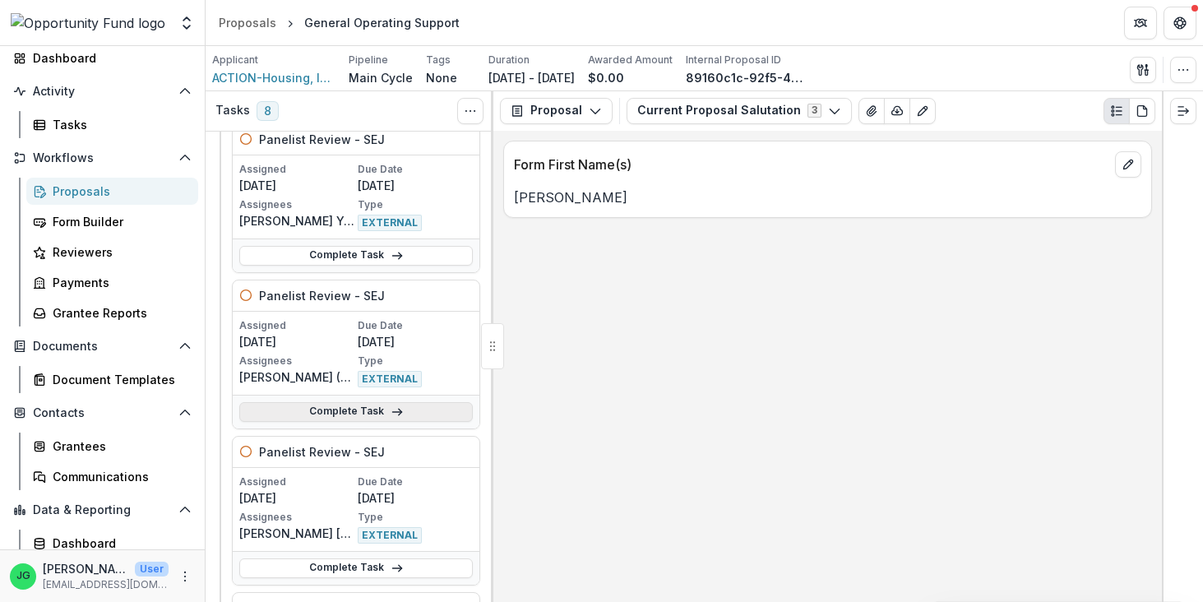
click at [360, 407] on link "Complete Task" at bounding box center [355, 412] width 233 height 20
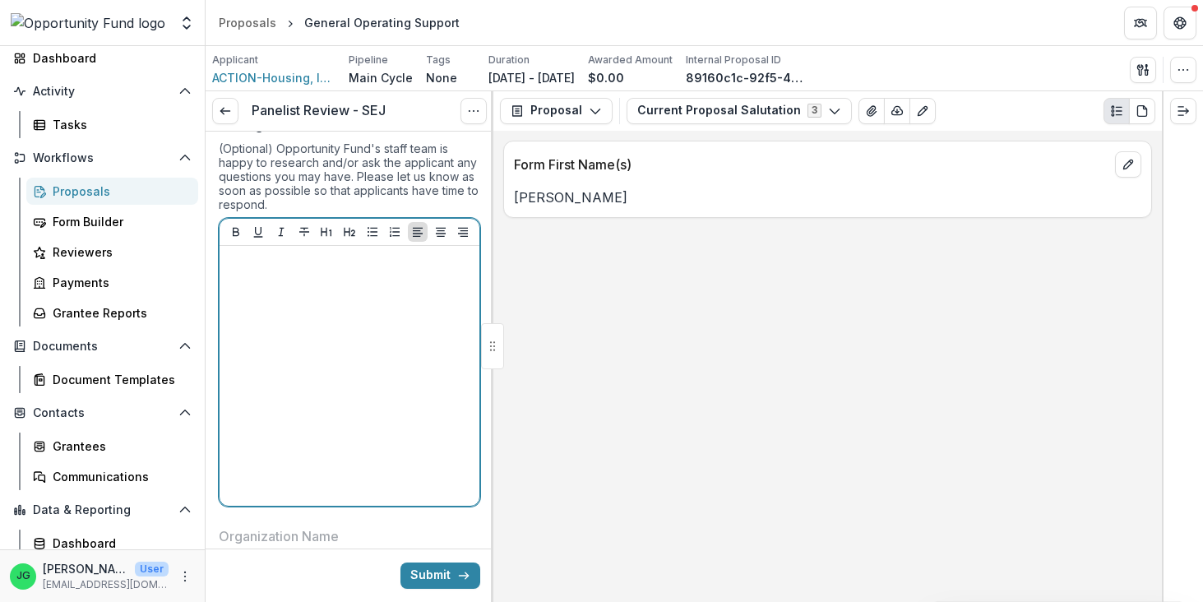
click at [349, 376] on div at bounding box center [349, 375] width 247 height 247
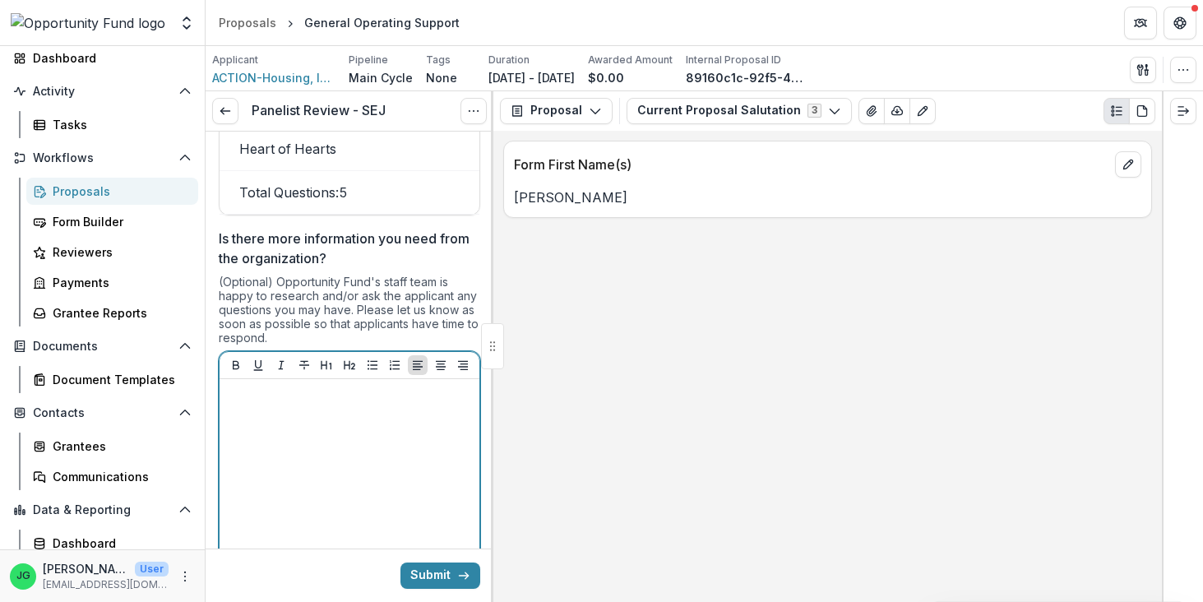
scroll to position [1969, 0]
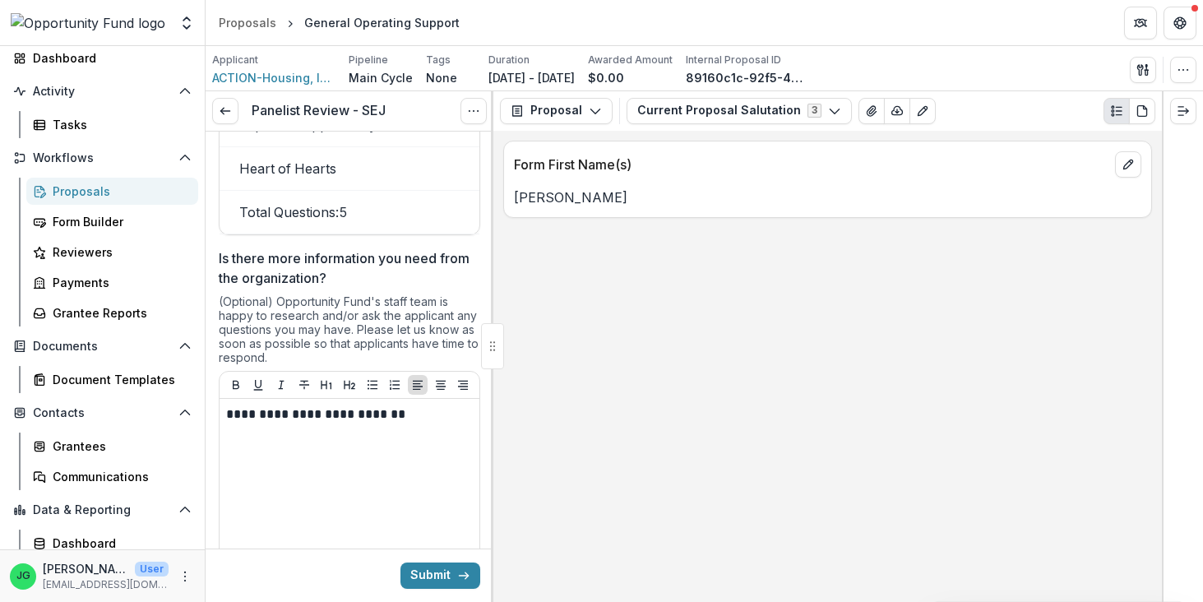
click at [737, 501] on div "Form First Name(s) Lena" at bounding box center [827, 366] width 668 height 471
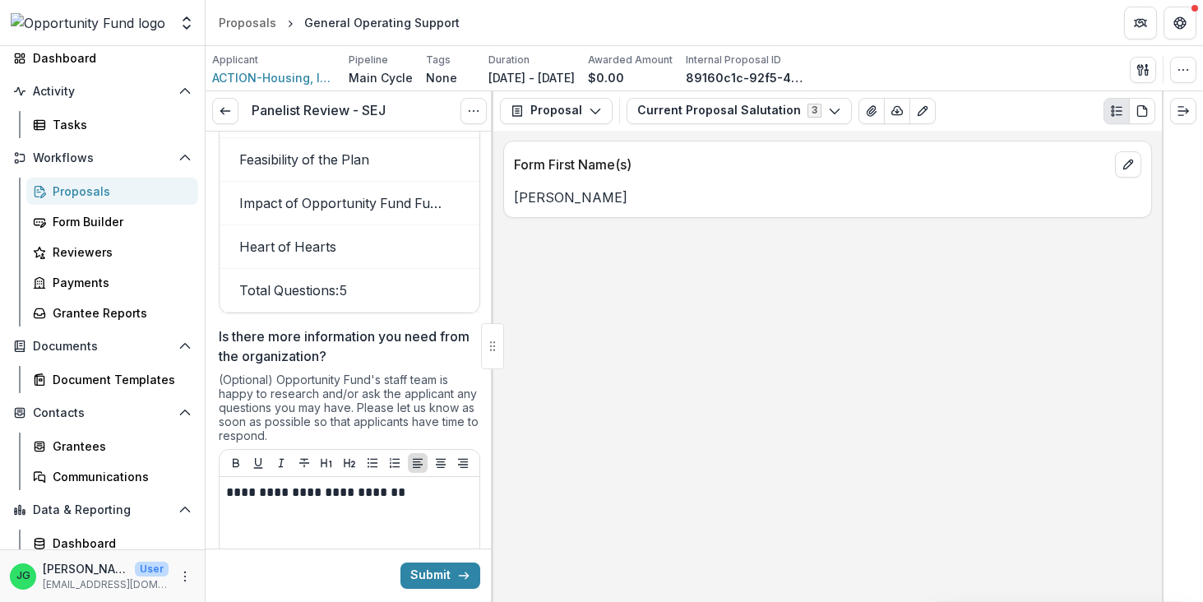
scroll to position [1889, 0]
click at [225, 106] on icon at bounding box center [225, 110] width 13 height 13
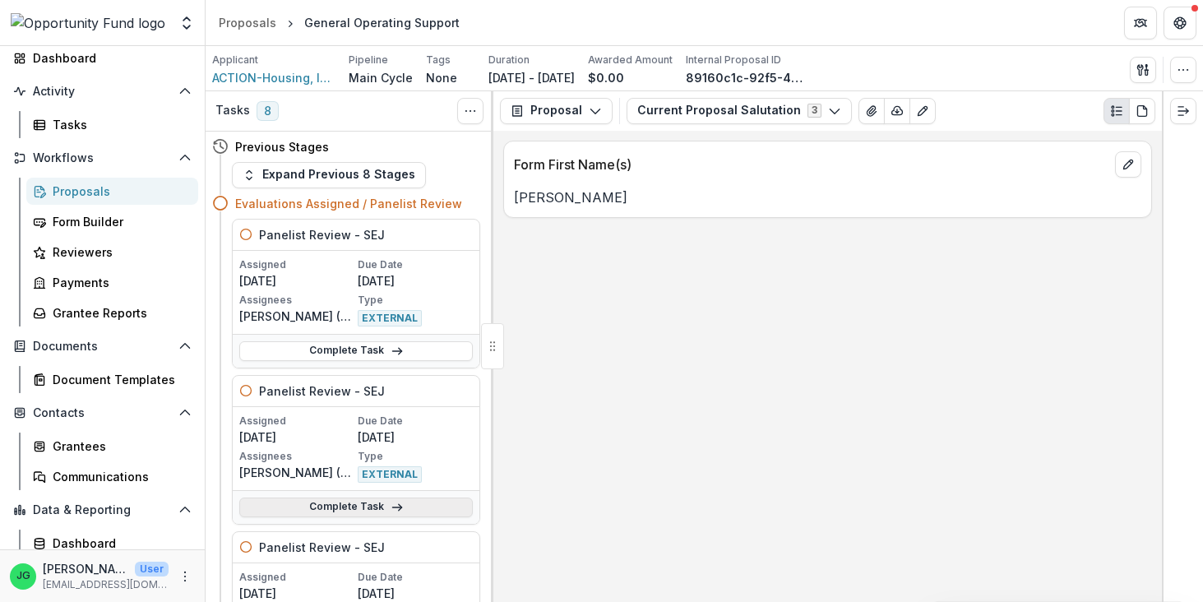
click at [335, 513] on link "Complete Task" at bounding box center [355, 507] width 233 height 20
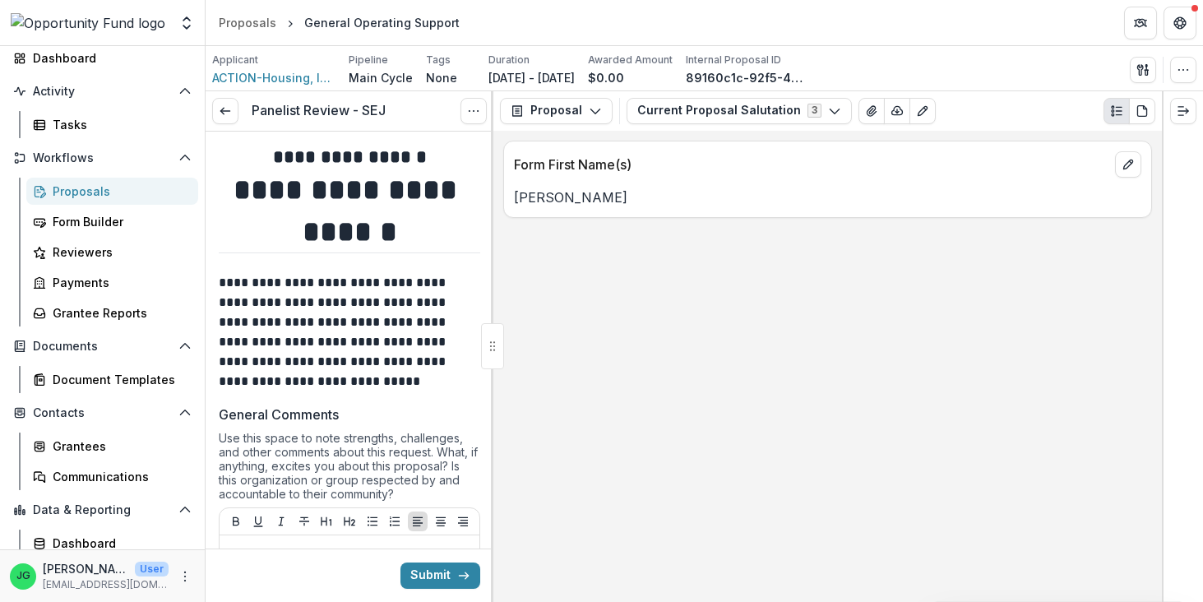
type input "*******"
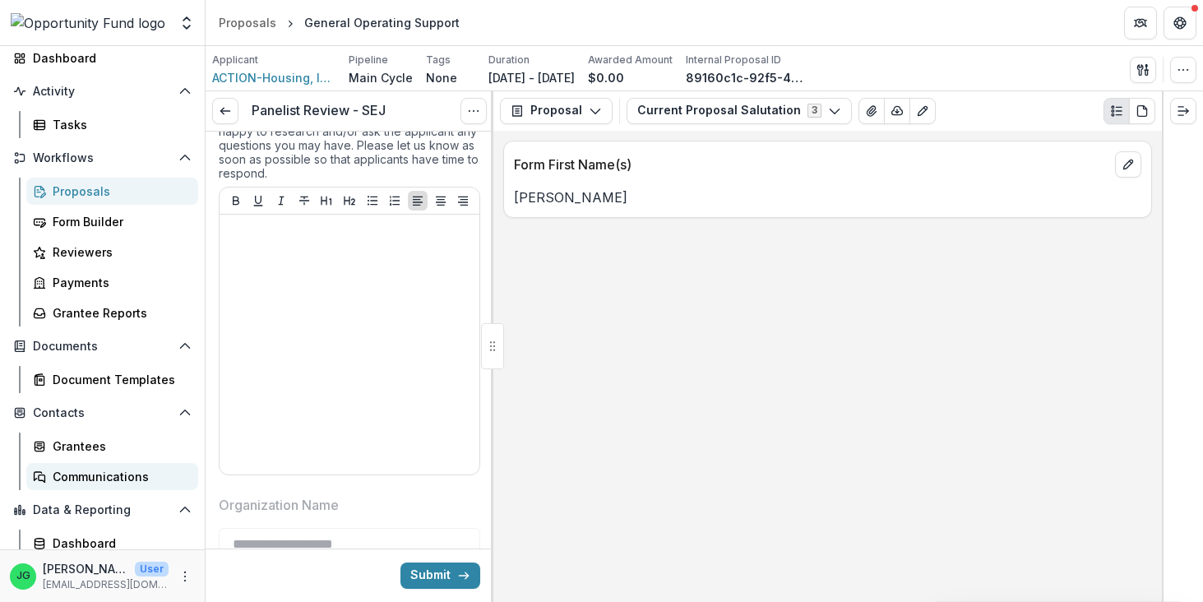
scroll to position [132, 0]
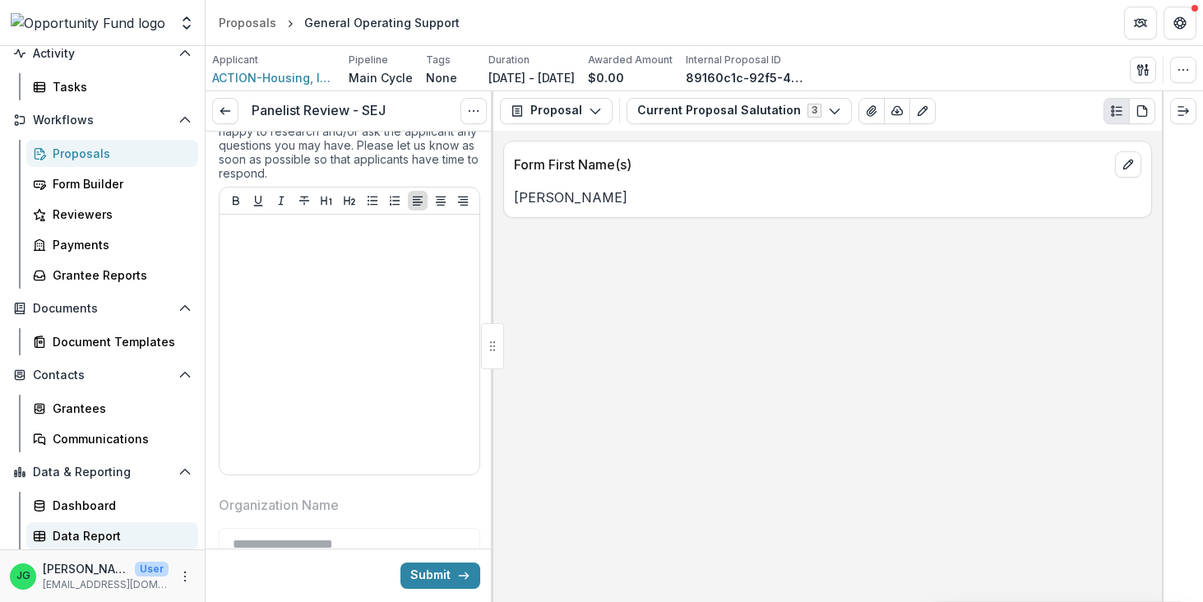
click at [96, 535] on div "Data Report" at bounding box center [119, 535] width 132 height 17
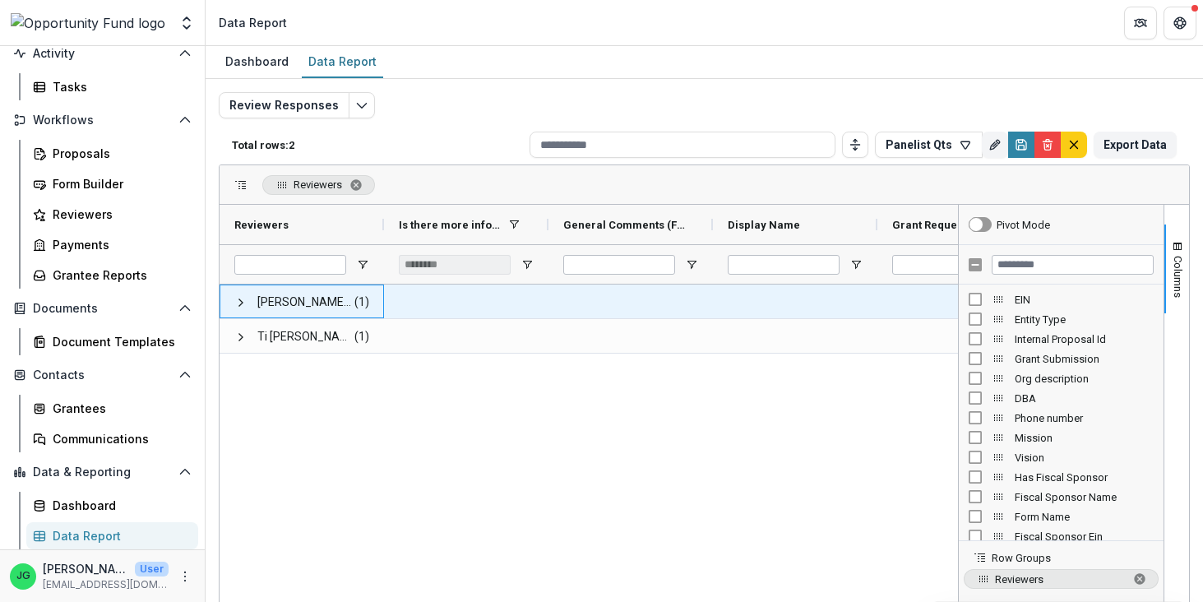
click at [234, 303] on div "Gillian Porter <gilliantporter@gmail.com> <gilliantporter@gmail.com> (1)" at bounding box center [301, 301] width 164 height 34
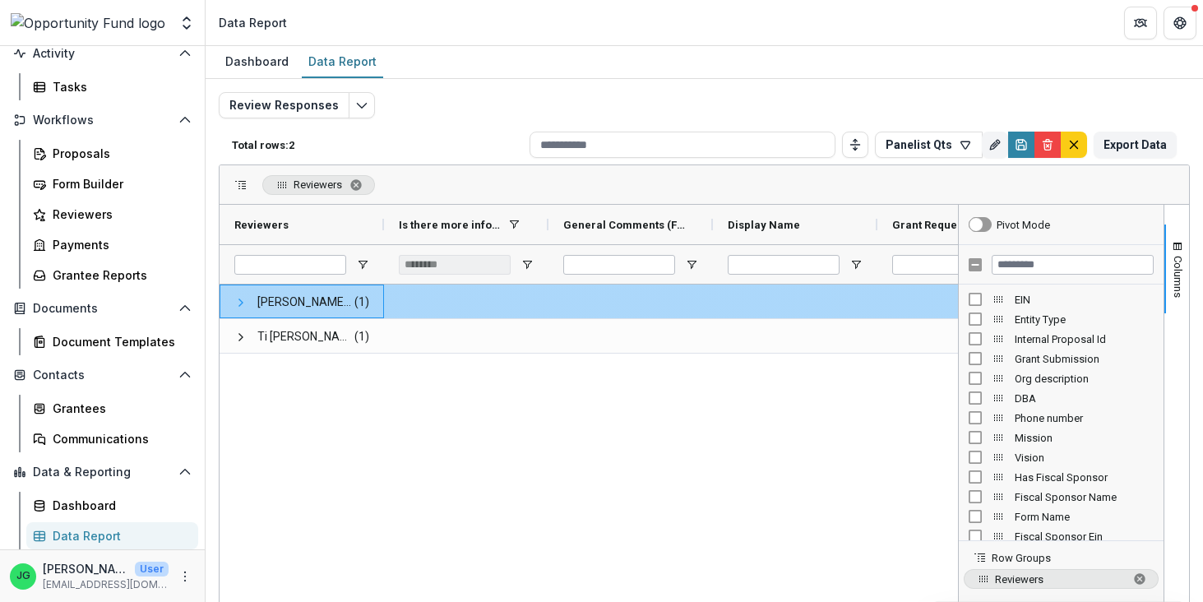
click at [243, 303] on span at bounding box center [240, 302] width 13 height 13
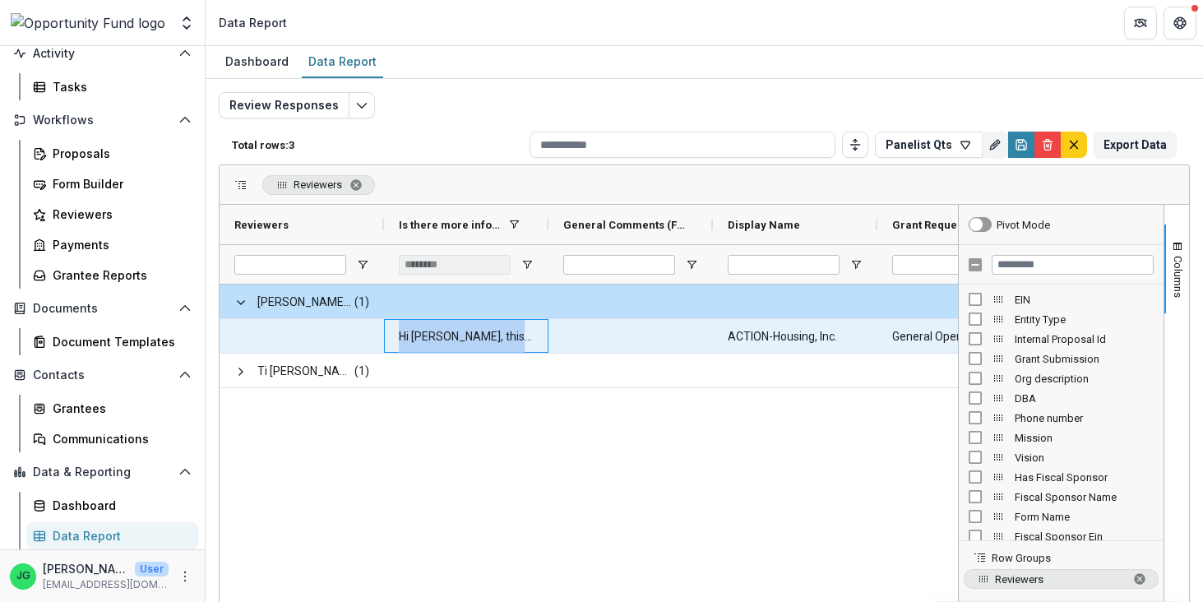
drag, startPoint x: 395, startPoint y: 339, endPoint x: 524, endPoint y: 342, distance: 129.1
click at [524, 342] on div "Hi Gillian, this is a test." at bounding box center [466, 336] width 164 height 34
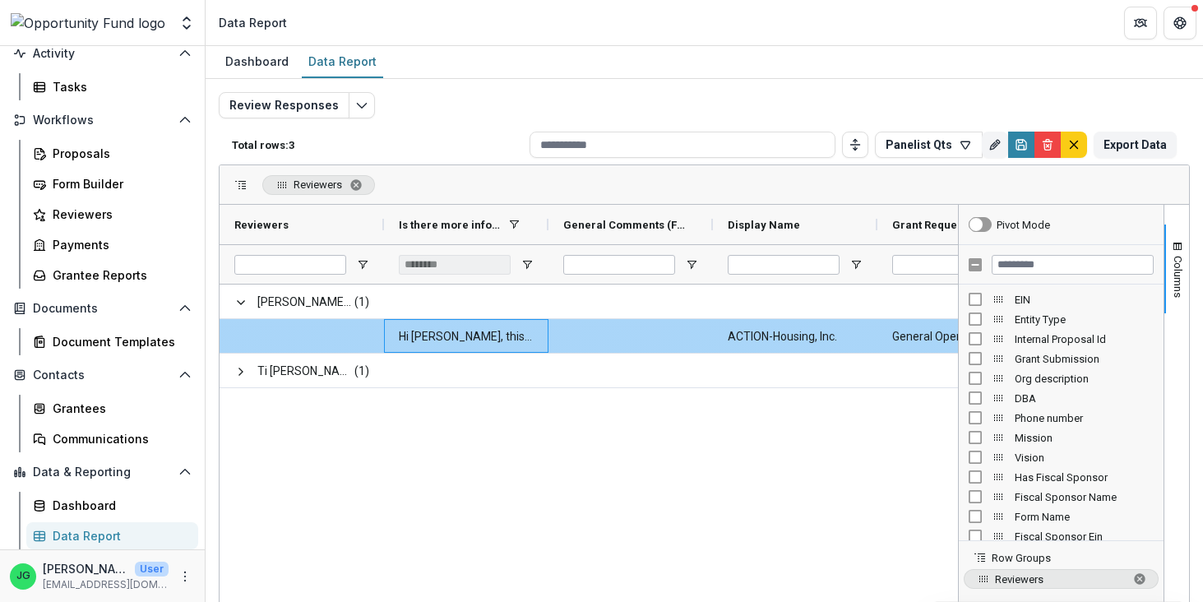
click at [524, 342] on \(FORMATTED_TEXT\)-537 "Hi Gillian, this is a test." at bounding box center [466, 337] width 135 height 34
click at [431, 330] on \(FORMATTED_TEXT\)-537 "Hi Gillian, this is a test." at bounding box center [466, 337] width 135 height 34
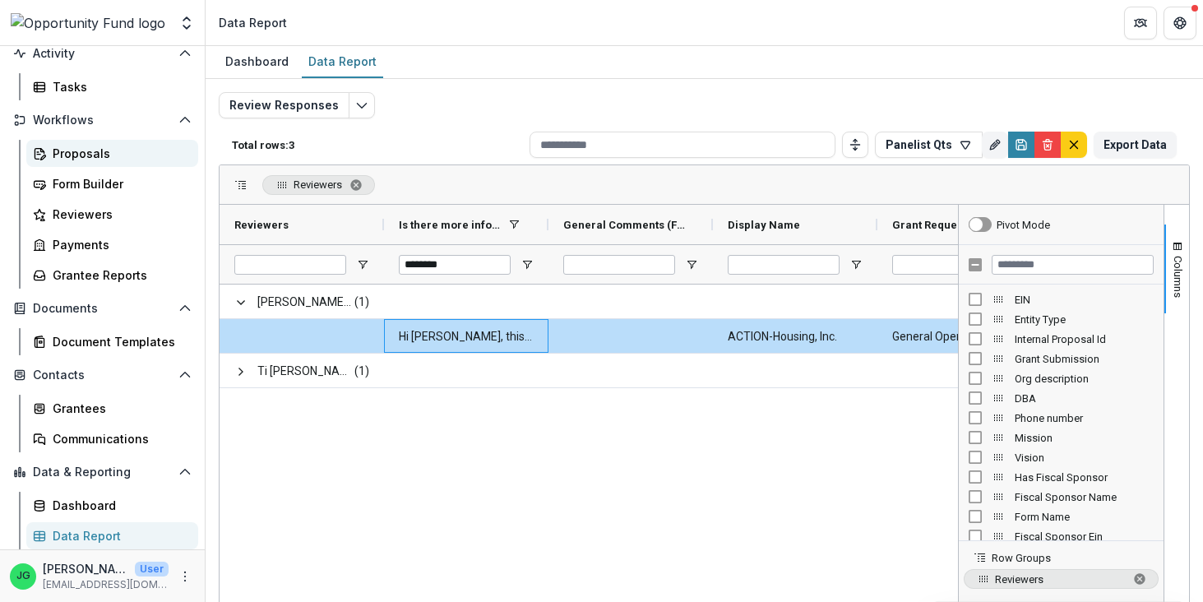
click at [95, 152] on div "Proposals" at bounding box center [119, 153] width 132 height 17
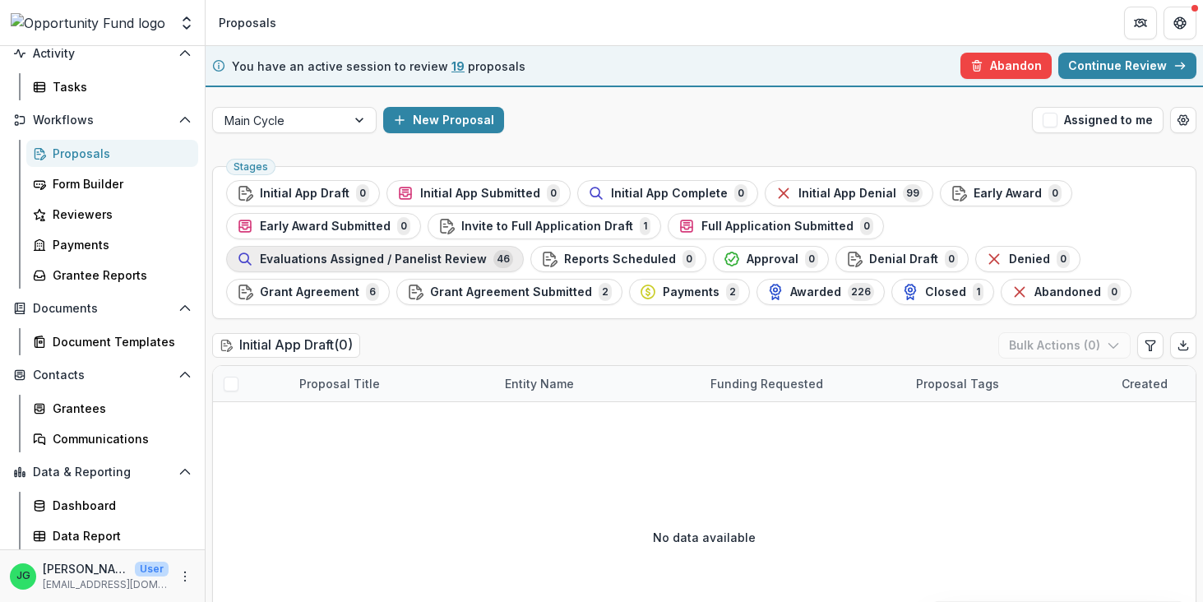
click at [487, 252] on span "Evaluations Assigned / Panelist Review" at bounding box center [373, 259] width 227 height 14
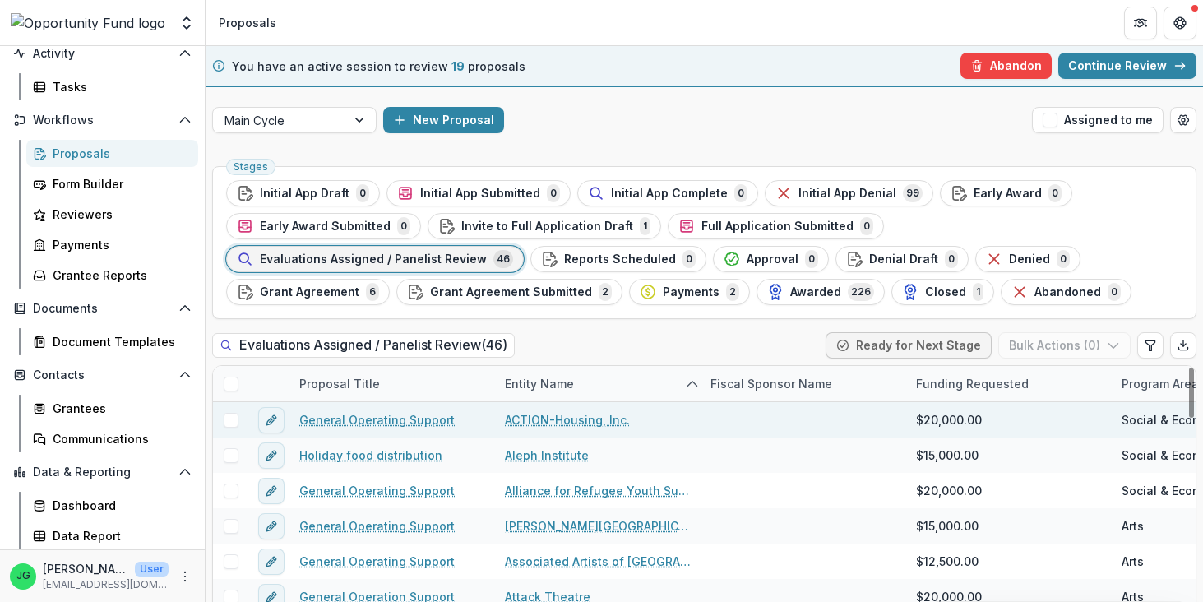
click at [335, 423] on link "General Operating Support" at bounding box center [376, 419] width 155 height 17
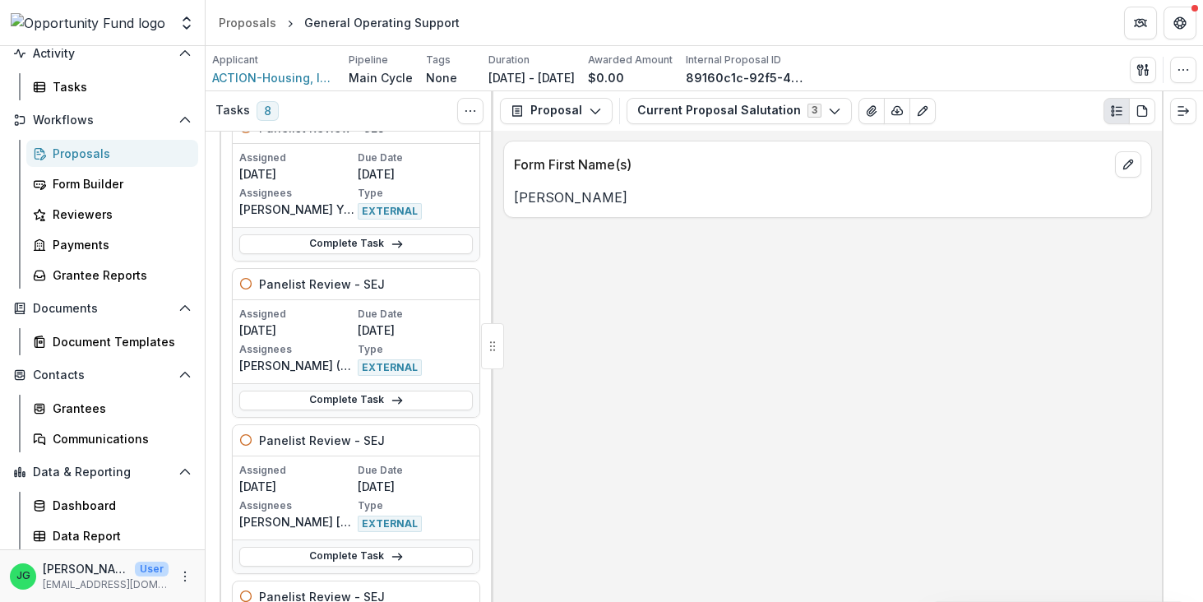
scroll to position [584, 0]
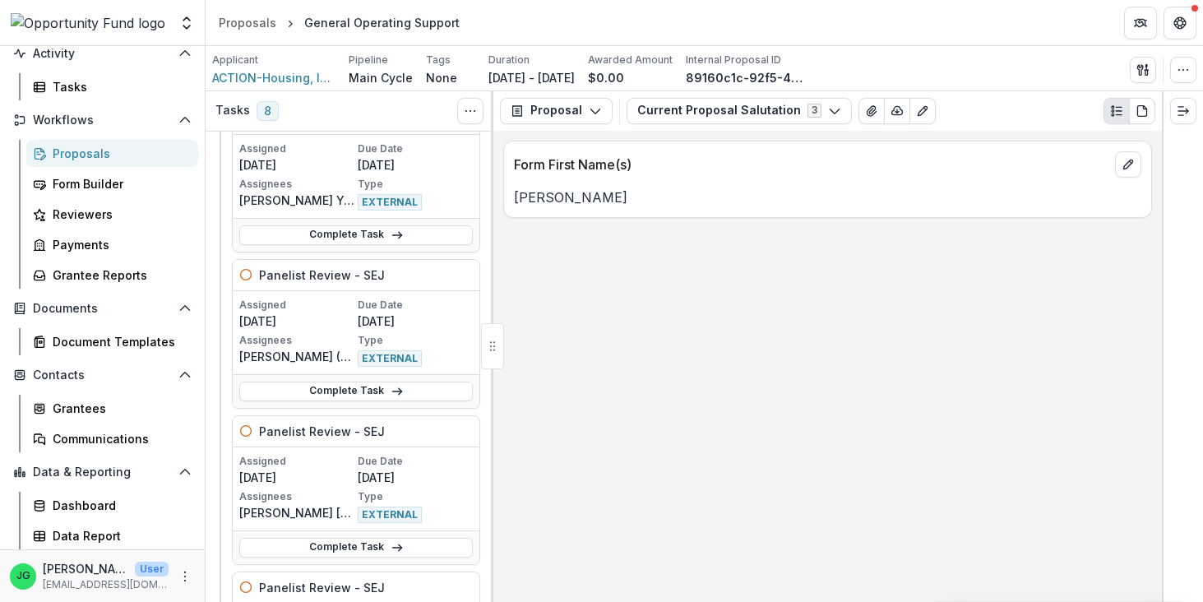
click at [381, 344] on p "Type" at bounding box center [415, 340] width 115 height 15
click at [385, 390] on link "Complete Task" at bounding box center [355, 391] width 233 height 20
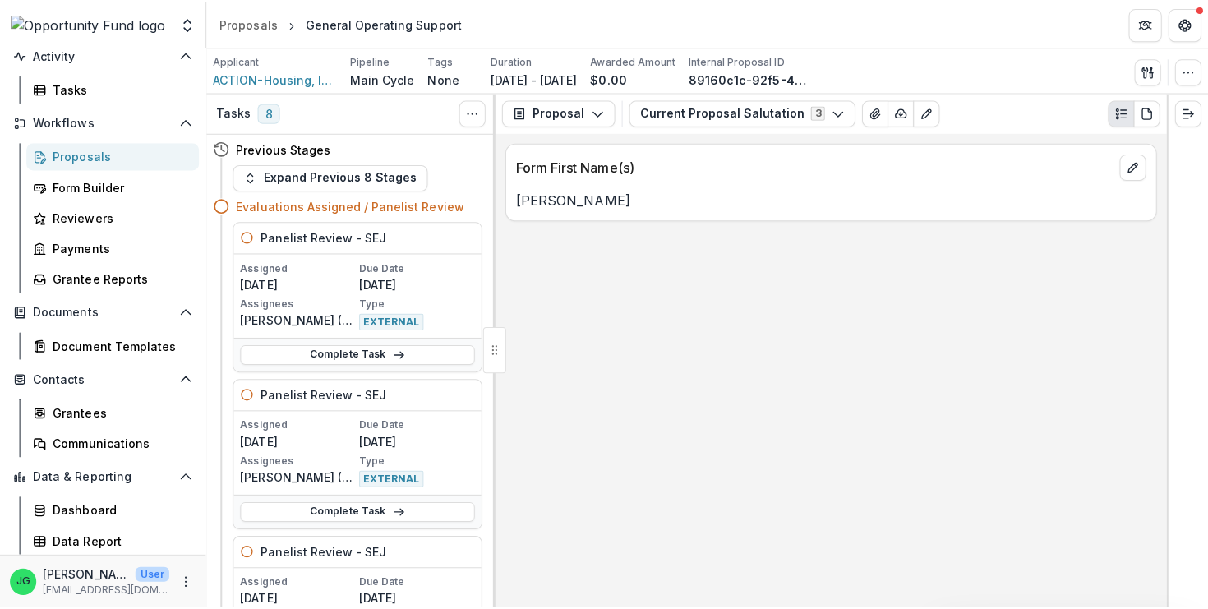
scroll to position [124, 0]
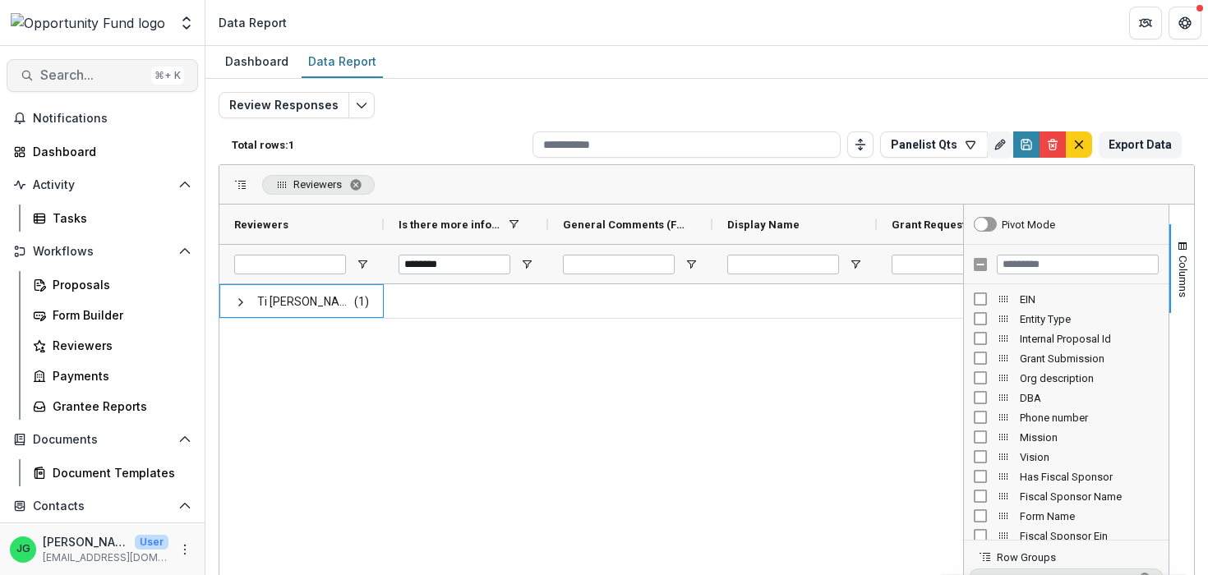
click at [89, 80] on span "Search..." at bounding box center [92, 75] width 104 height 16
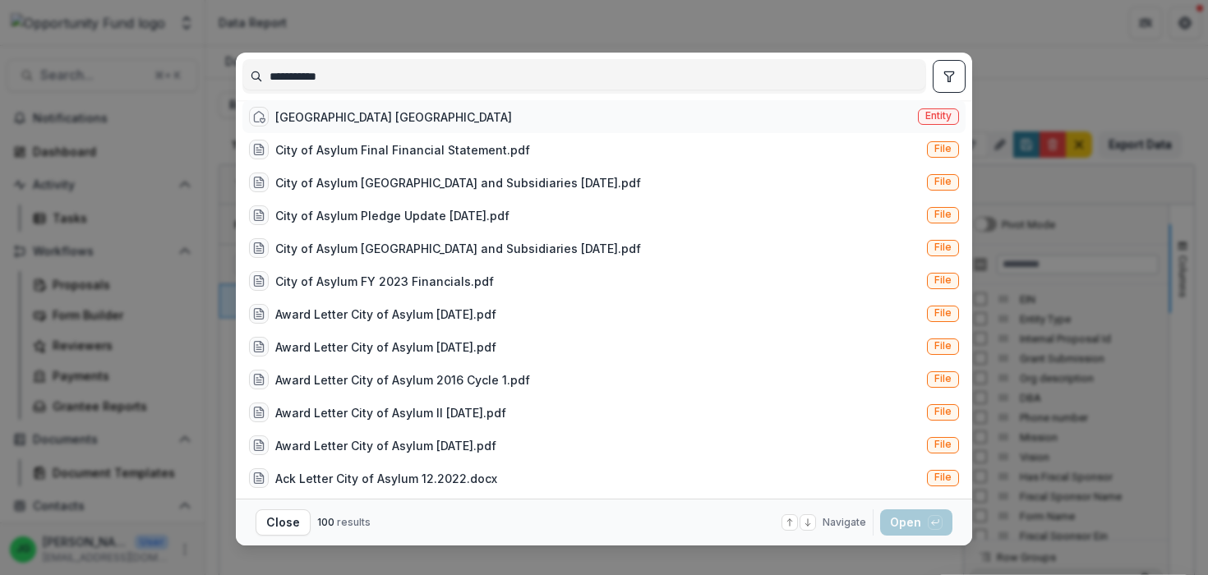
type input "**********"
click at [344, 120] on div "[GEOGRAPHIC_DATA] [GEOGRAPHIC_DATA]" at bounding box center [393, 117] width 237 height 17
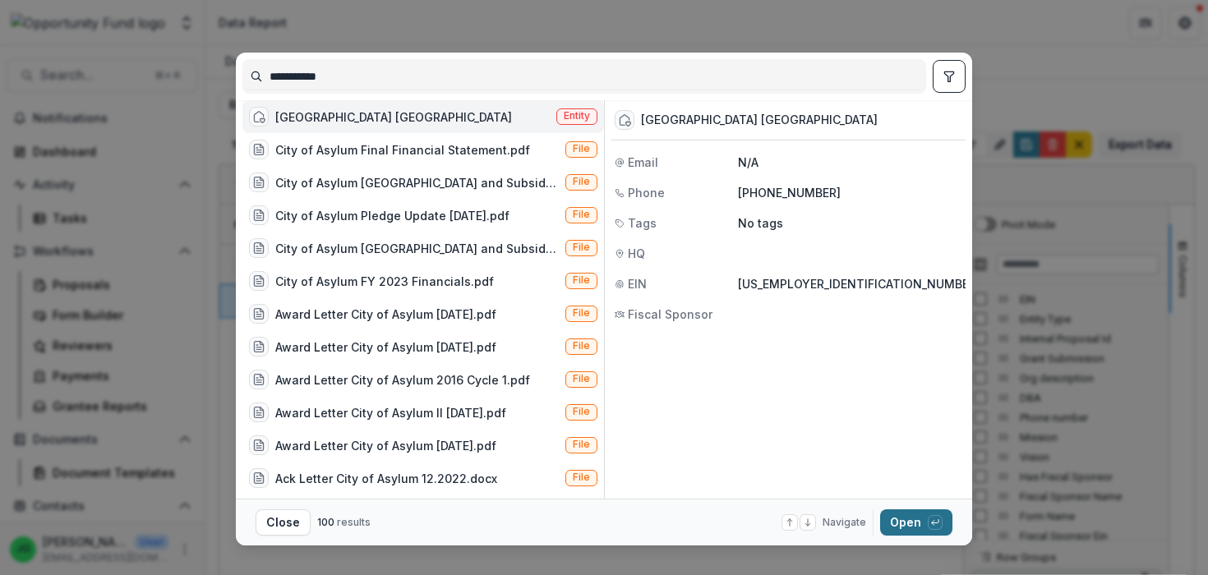
click at [906, 523] on button "Open with enter key" at bounding box center [916, 523] width 72 height 26
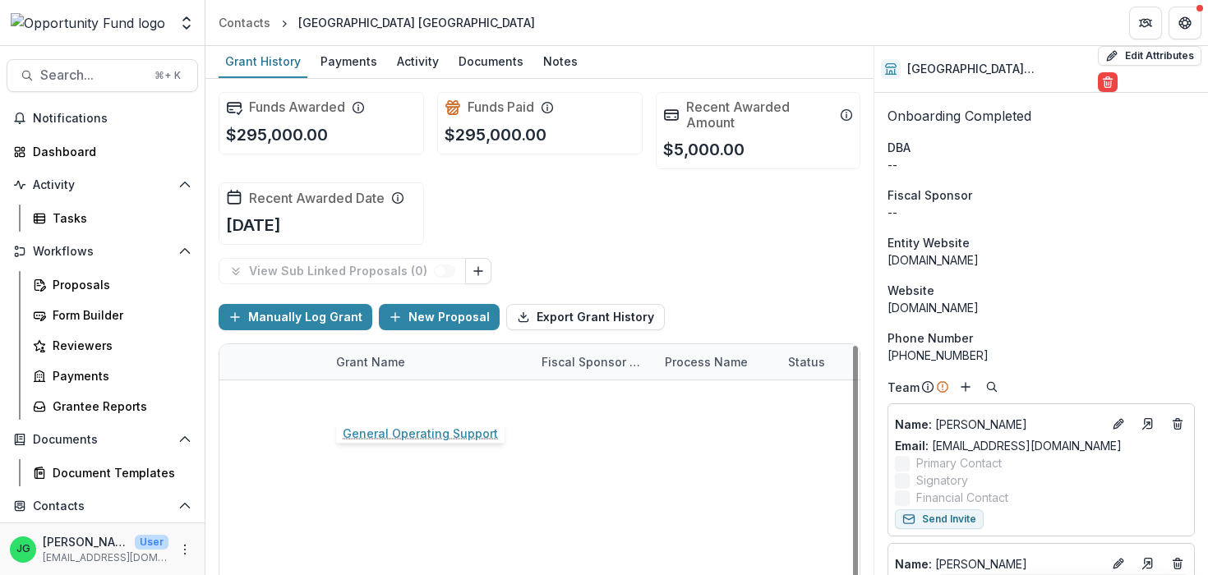
click at [459, 399] on link "General Operating Support" at bounding box center [413, 398] width 155 height 17
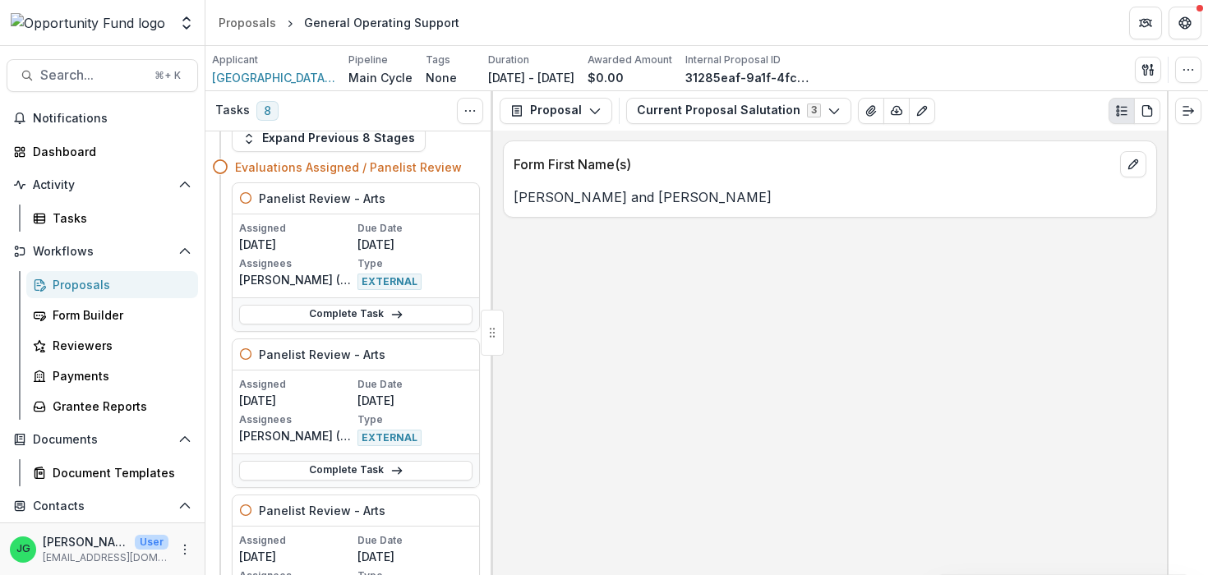
scroll to position [41, 0]
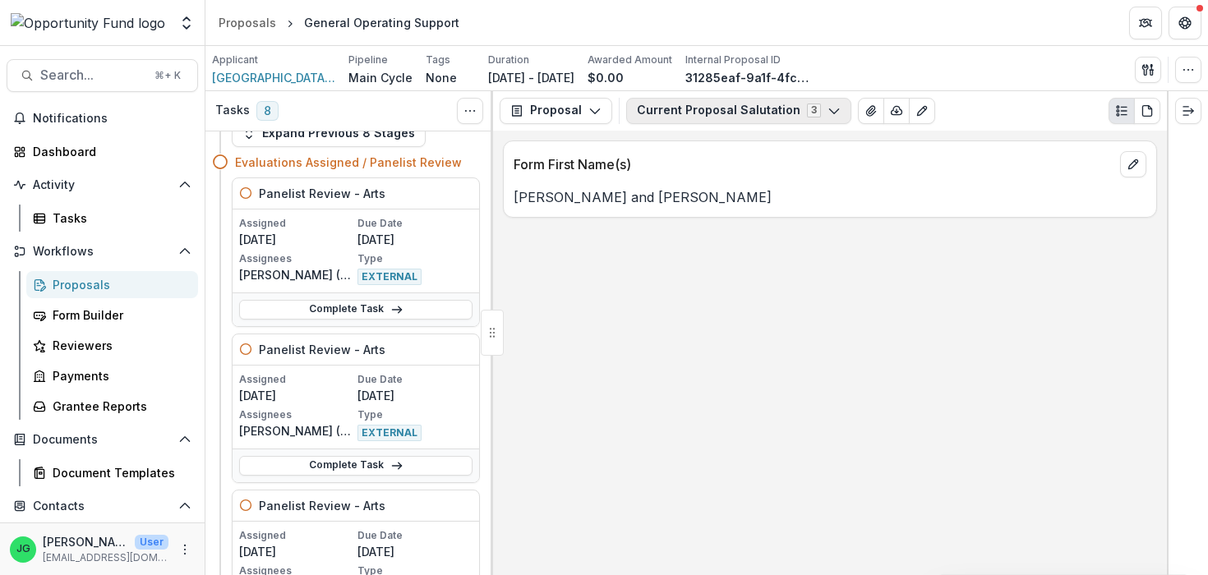
click at [679, 113] on button "Current Proposal Salutation 3" at bounding box center [738, 111] width 225 height 26
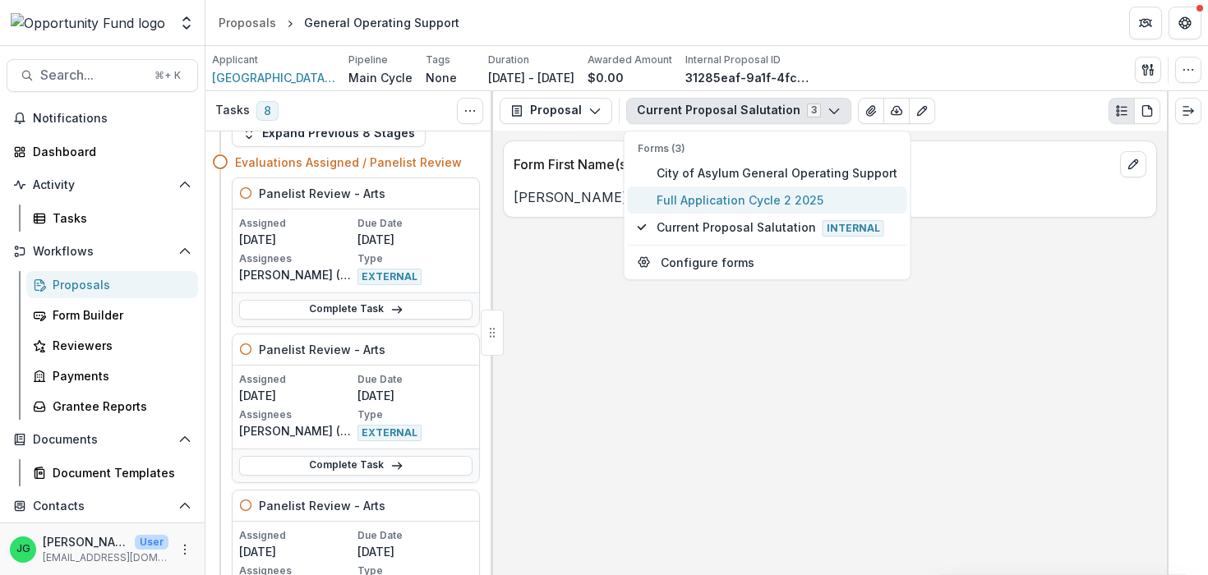
click at [697, 201] on span "Full Application Cycle 2 2025" at bounding box center [777, 200] width 241 height 17
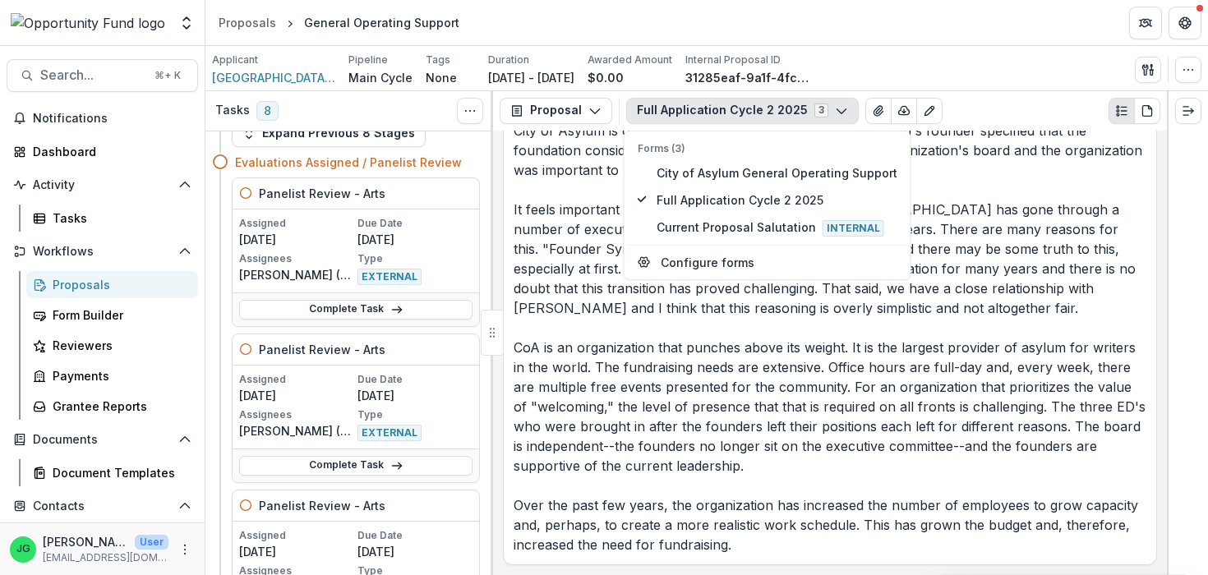
scroll to position [11202, 0]
click at [672, 450] on p "Past Grant History: 2025: $5,000 (Discretionary grant to help sponsor Bridges I…" at bounding box center [830, 239] width 633 height 631
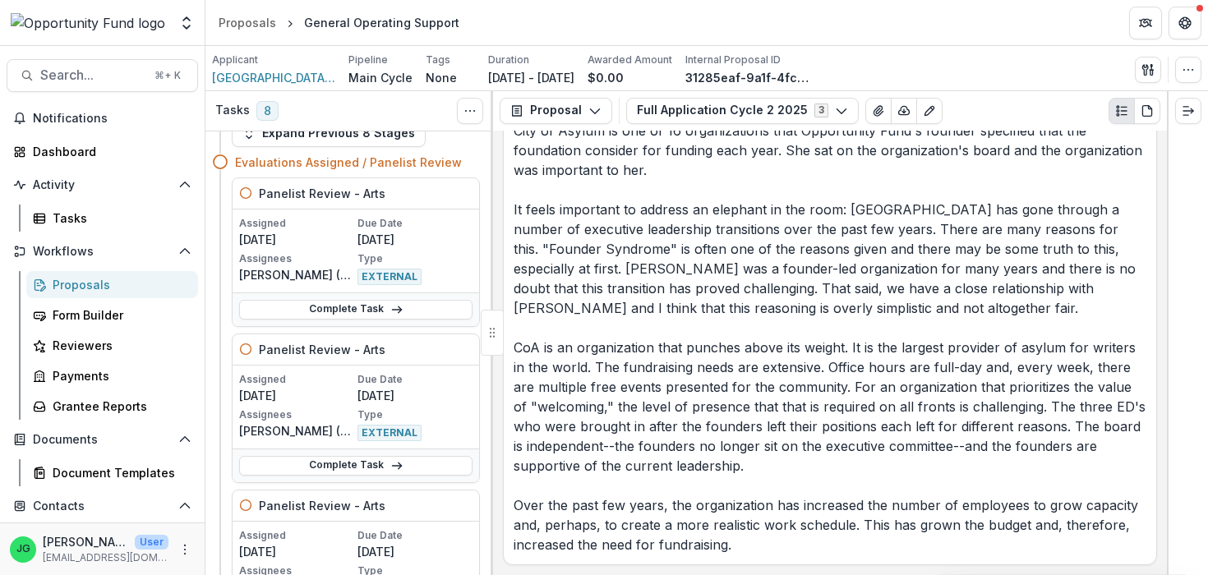
click at [751, 290] on p "Past Grant History: 2025: $5,000 (Discretionary grant to help sponsor Bridges I…" at bounding box center [830, 239] width 633 height 631
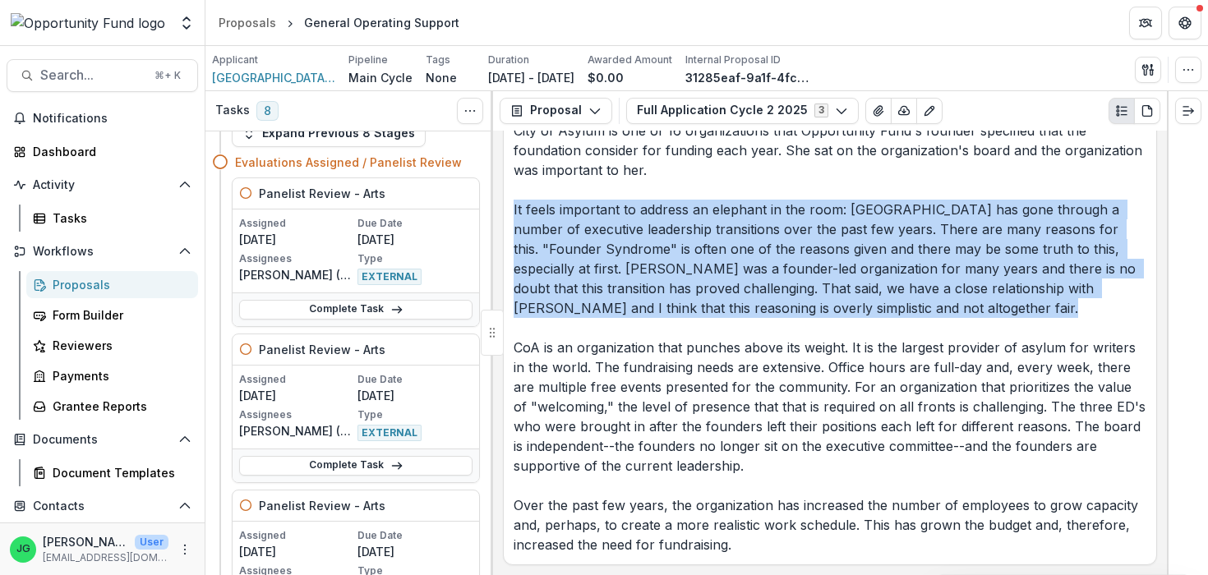
click at [751, 290] on p "Past Grant History: 2025: $5,000 (Discretionary grant to help sponsor Bridges I…" at bounding box center [830, 239] width 633 height 631
click at [720, 240] on p "Past Grant History: 2025: $5,000 (Discretionary grant to help sponsor Bridges I…" at bounding box center [830, 239] width 633 height 631
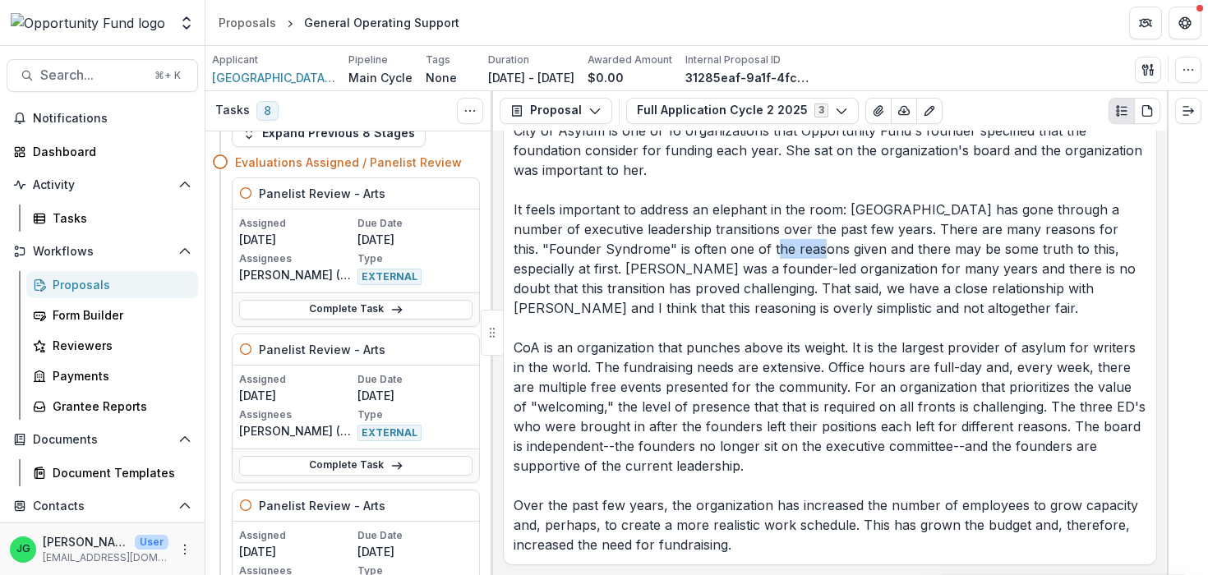
click at [720, 240] on p "Past Grant History: 2025: $5,000 (Discretionary grant to help sponsor Bridges I…" at bounding box center [830, 239] width 633 height 631
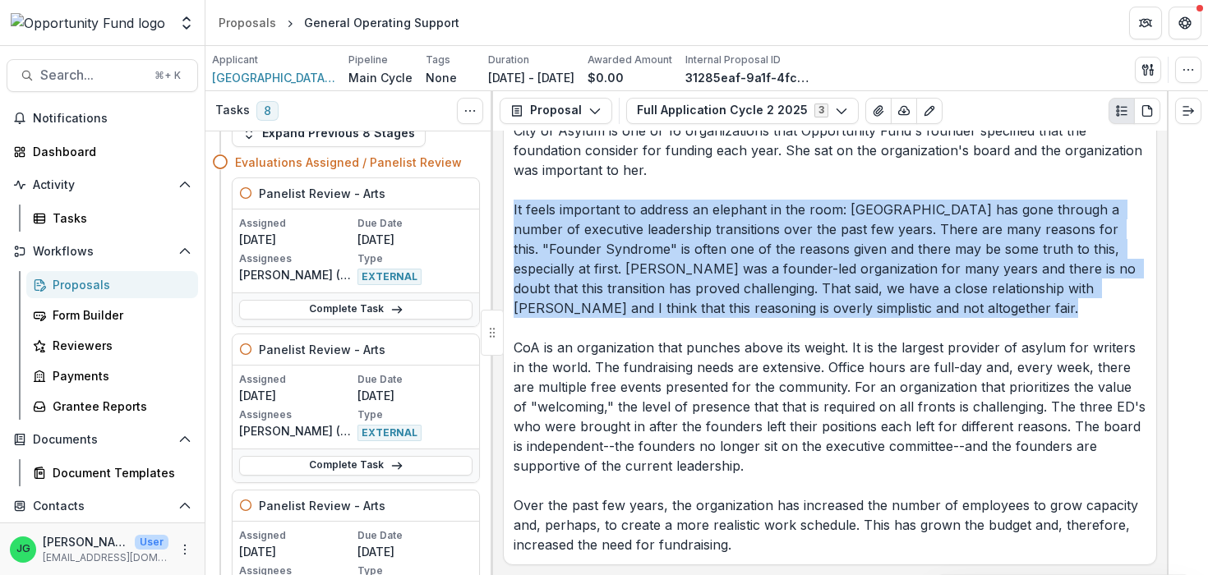
click at [720, 240] on p "Past Grant History: 2025: $5,000 (Discretionary grant to help sponsor Bridges I…" at bounding box center [830, 239] width 633 height 631
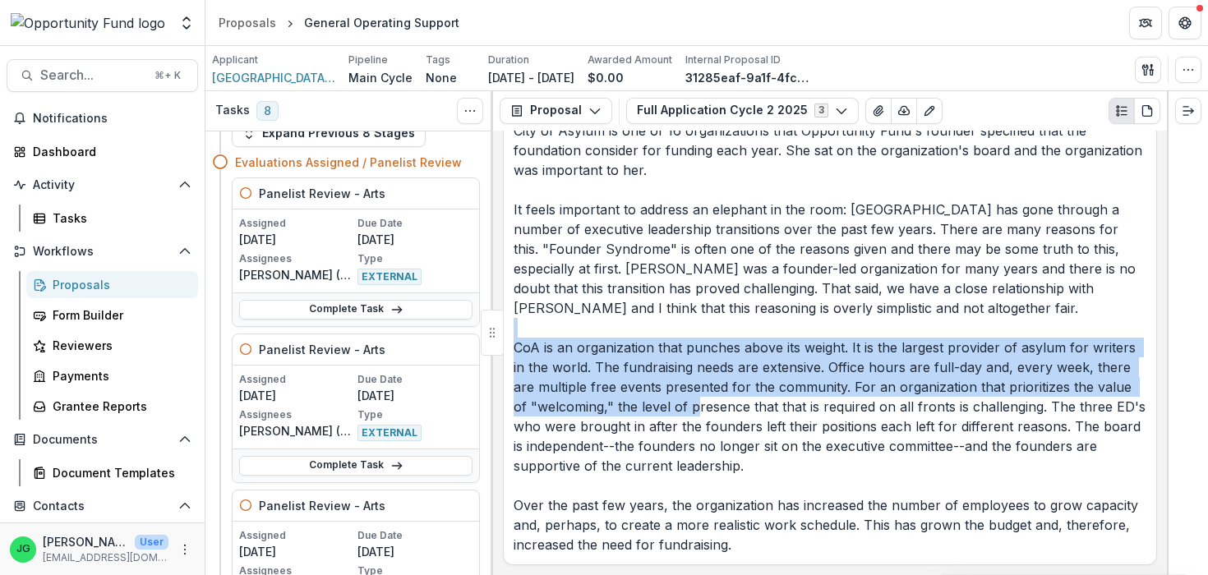
drag, startPoint x: 673, startPoint y: 330, endPoint x: 682, endPoint y: 415, distance: 85.1
click at [682, 415] on p "Past Grant History: 2025: $5,000 (Discretionary grant to help sponsor Bridges I…" at bounding box center [830, 239] width 633 height 631
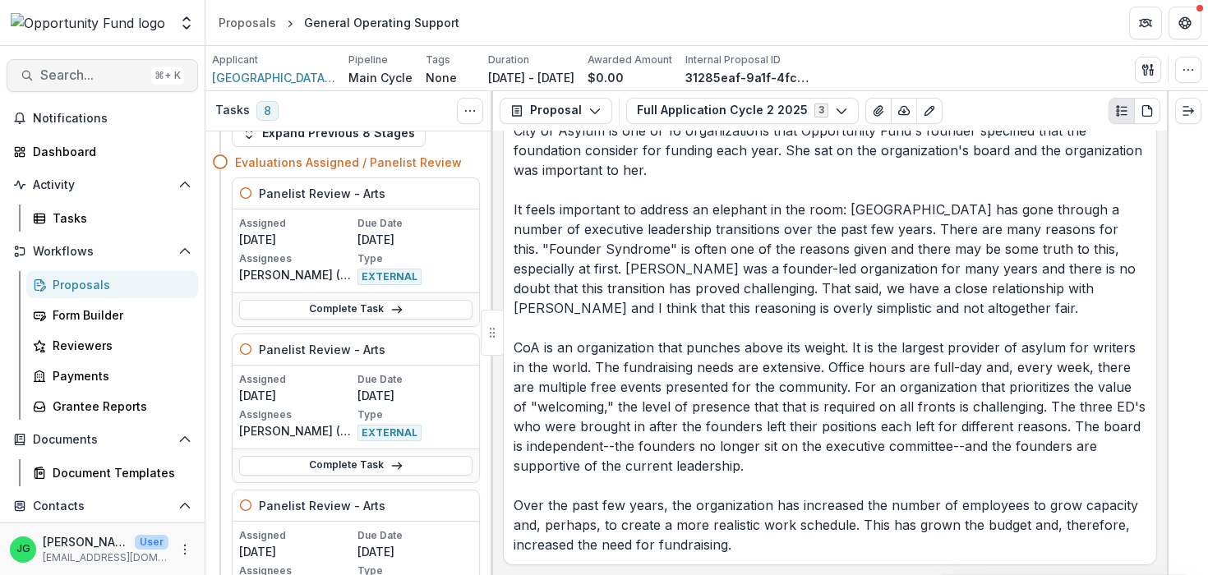
click at [81, 78] on span "Search..." at bounding box center [92, 75] width 104 height 16
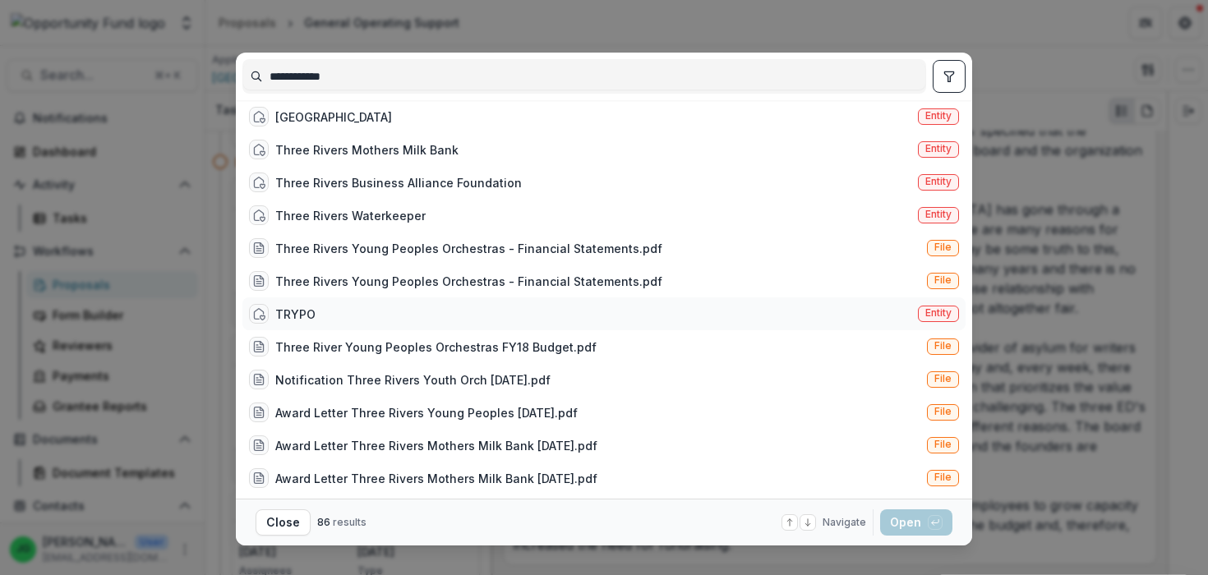
type input "**********"
click at [404, 321] on div "TRYPO Entity" at bounding box center [604, 314] width 723 height 33
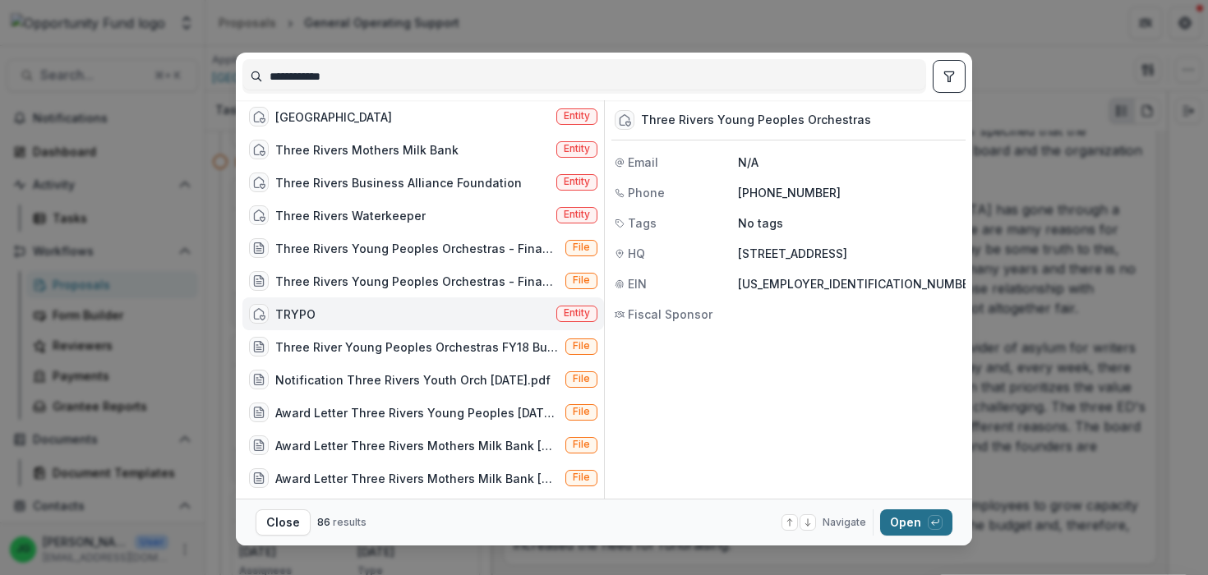
click at [917, 526] on button "Open with enter key" at bounding box center [916, 523] width 72 height 26
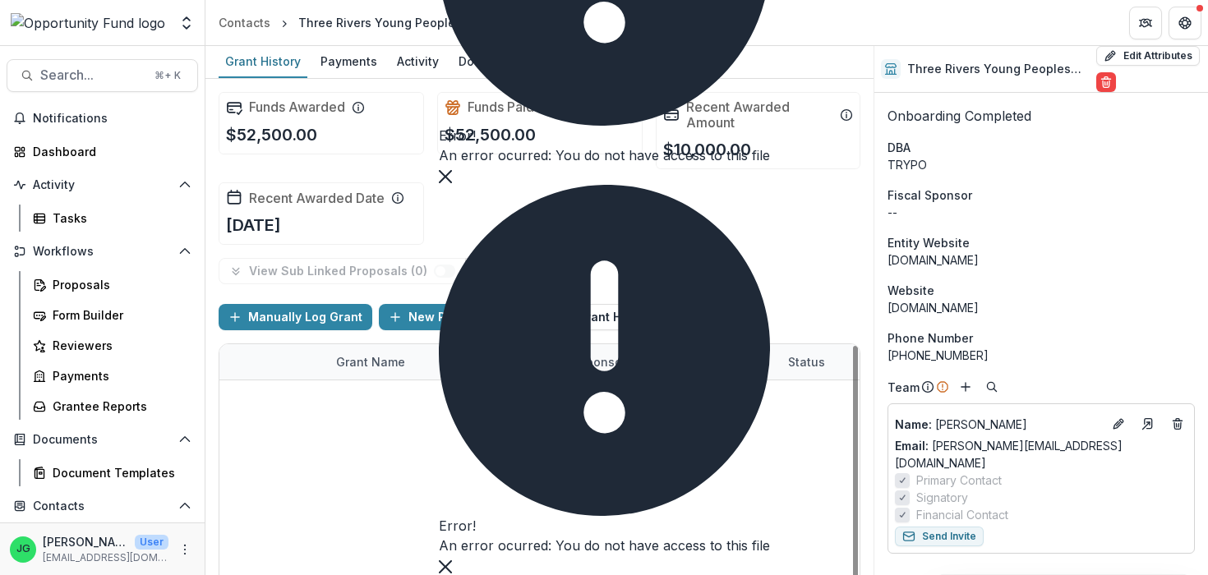
click at [432, 395] on link "The Youth Chamber Connection" at bounding box center [428, 398] width 185 height 17
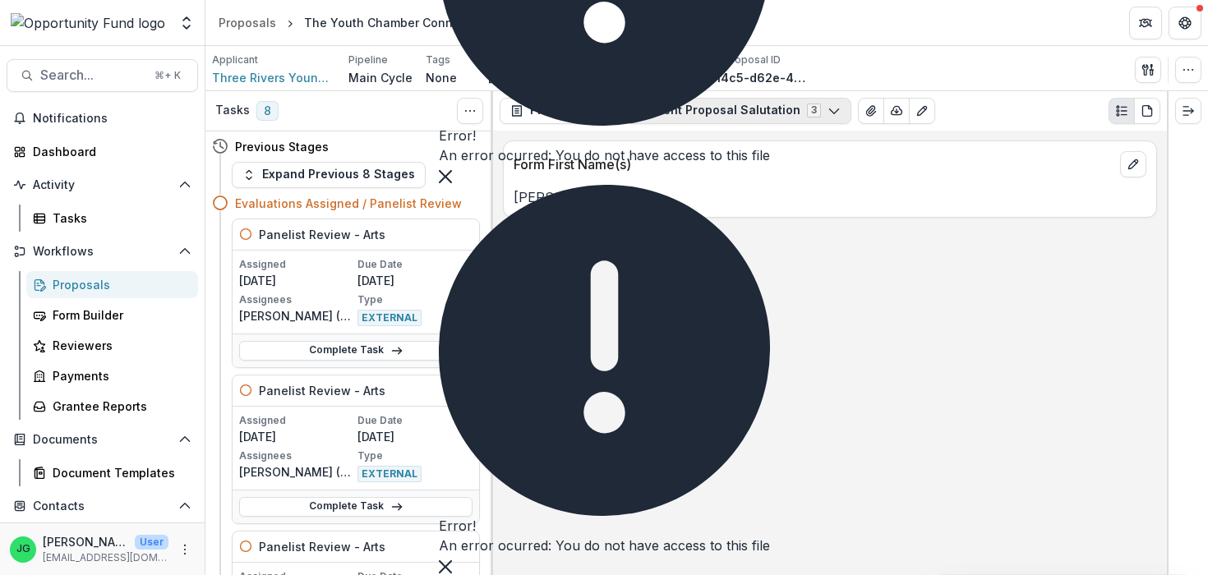
click at [723, 123] on button "Current Proposal Salutation 3" at bounding box center [738, 111] width 225 height 26
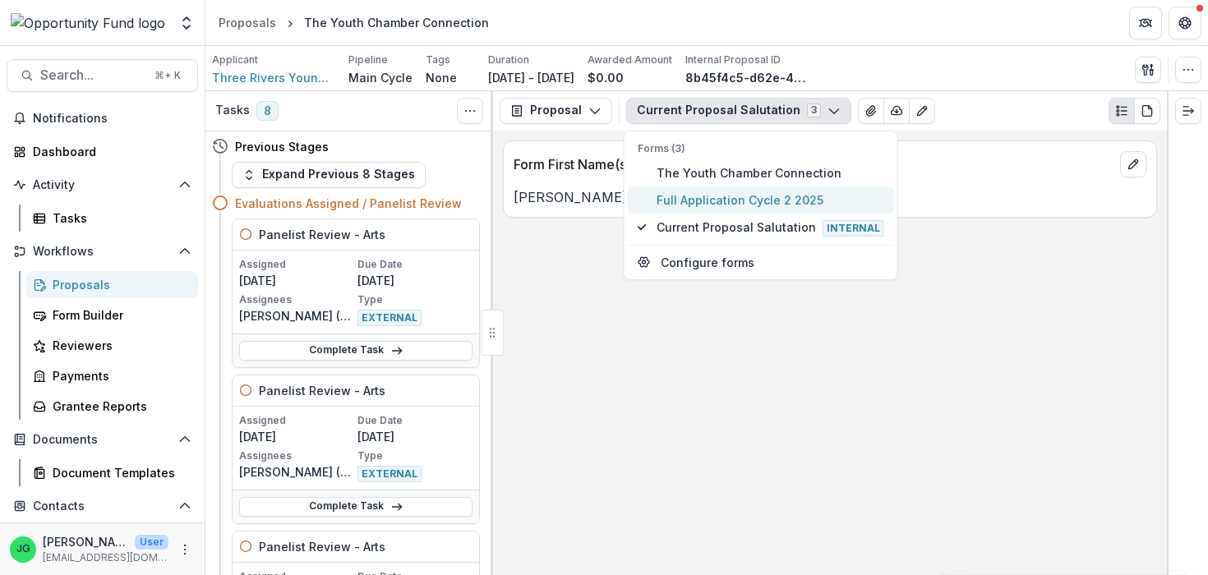
click at [709, 195] on span "Full Application Cycle 2 2025" at bounding box center [771, 200] width 228 height 17
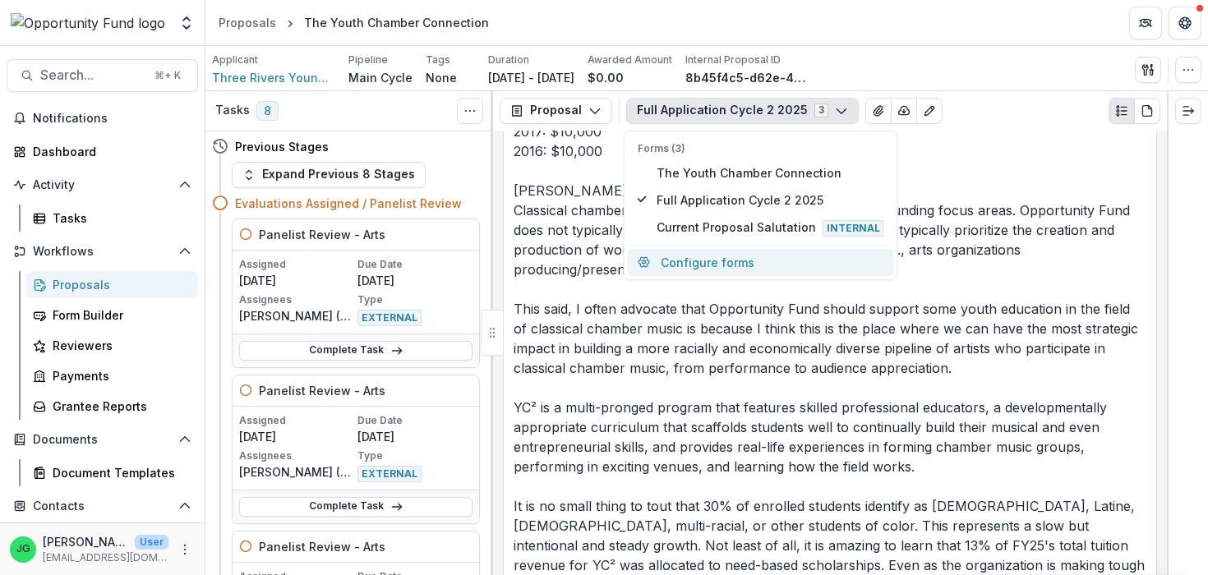
scroll to position [18476, 0]
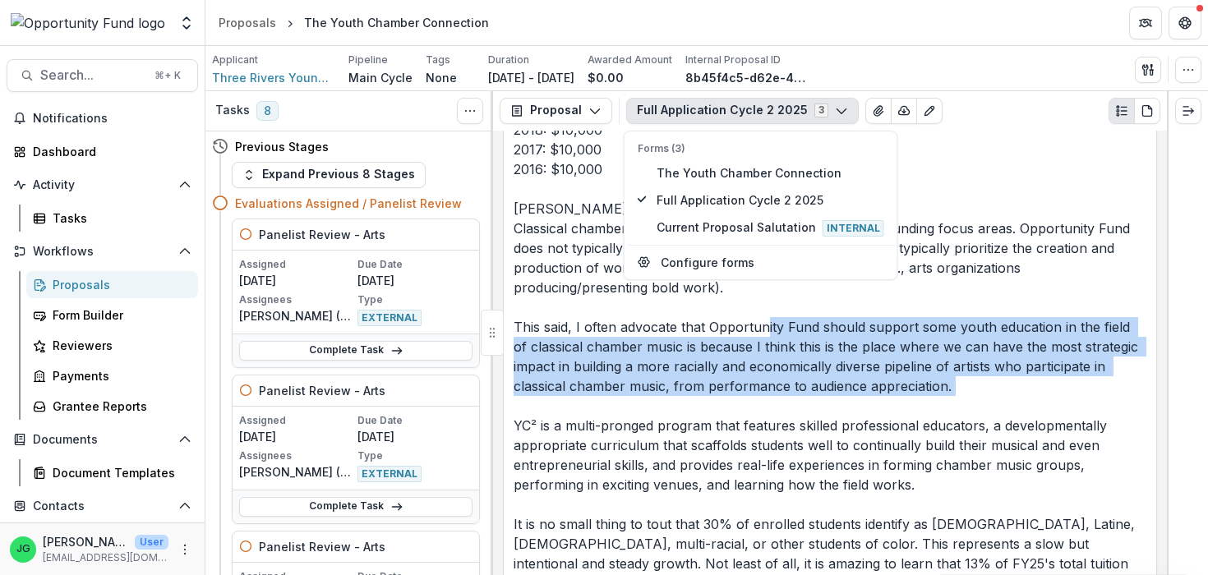
drag, startPoint x: 765, startPoint y: 335, endPoint x: 775, endPoint y: 405, distance: 71.5
click at [775, 405] on p "Past Grant History: 2024: $10,000 2023: $0 2021: $12,500 2020: $0 2019: $0 2018…" at bounding box center [830, 317] width 633 height 631
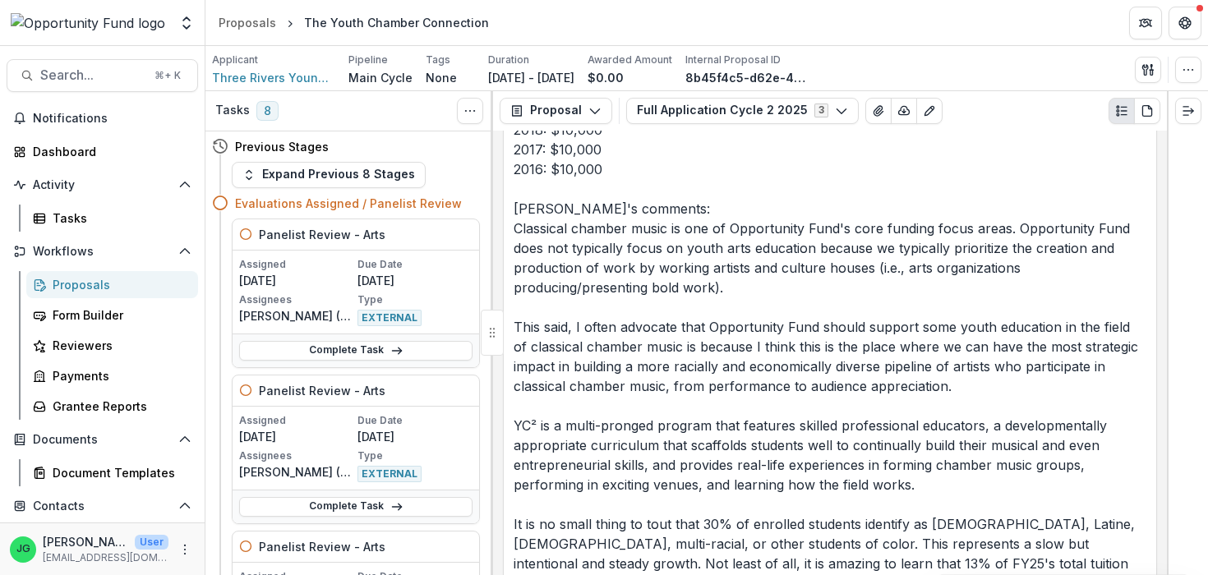
click at [775, 405] on p "Past Grant History: 2024: $10,000 2023: $0 2021: $12,500 2020: $0 2019: $0 2018…" at bounding box center [830, 317] width 633 height 631
click at [756, 343] on p "Past Grant History: 2024: $10,000 2023: $0 2021: $12,500 2020: $0 2019: $0 2018…" at bounding box center [830, 317] width 633 height 631
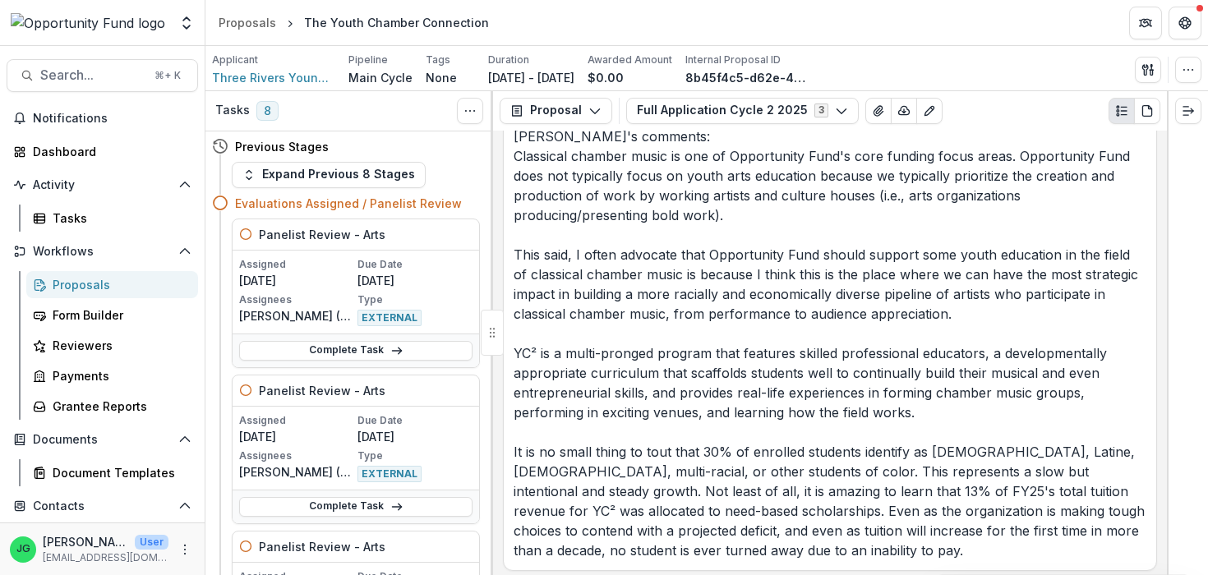
scroll to position [18560, 0]
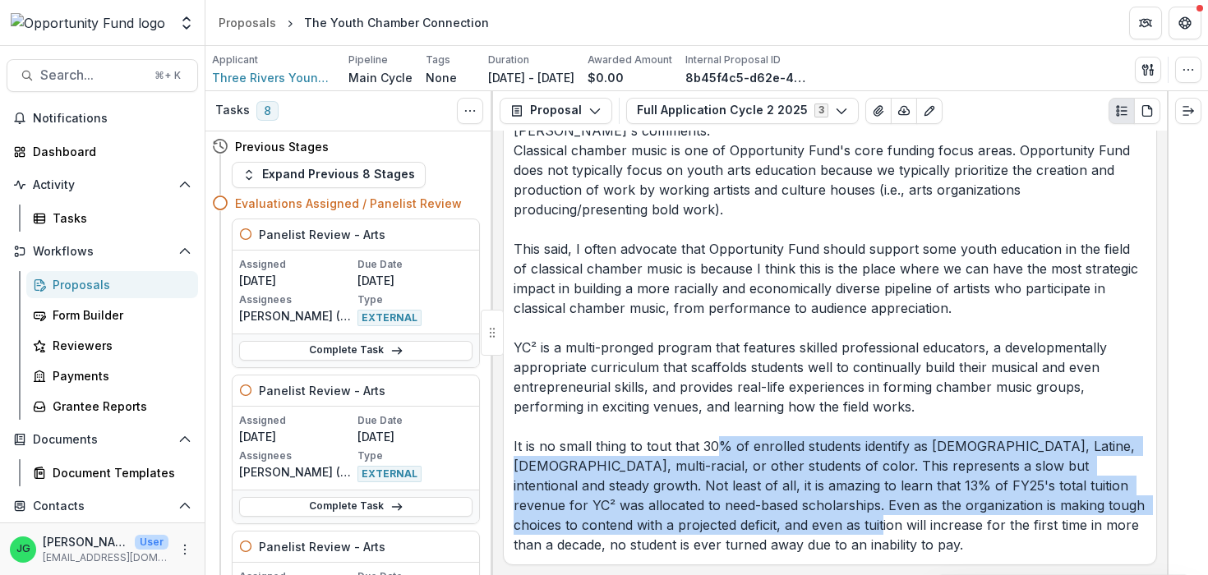
drag, startPoint x: 718, startPoint y: 437, endPoint x: 759, endPoint y: 516, distance: 89.3
click at [759, 516] on p "Past Grant History: 2024: $10,000 2023: $0 2021: $12,500 2020: $0 2019: $0 2018…" at bounding box center [830, 239] width 633 height 631
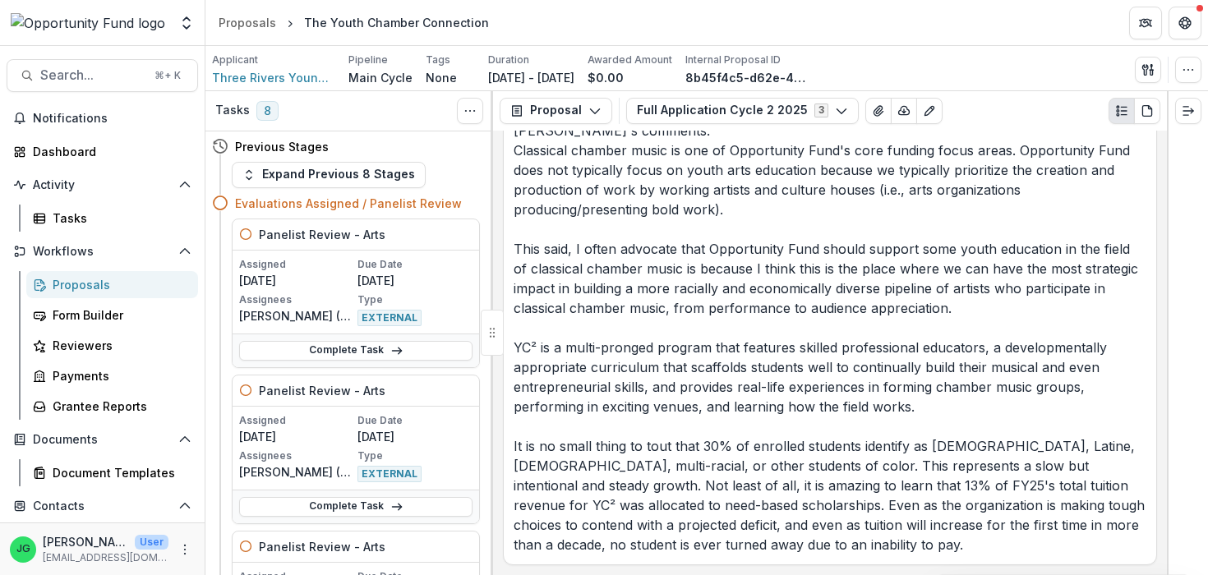
click at [625, 404] on p "Past Grant History: 2024: $10,000 2023: $0 2021: $12,500 2020: $0 2019: $0 2018…" at bounding box center [830, 239] width 633 height 631
click at [638, 491] on p "Past Grant History: 2024: $10,000 2023: $0 2021: $12,500 2020: $0 2019: $0 2018…" at bounding box center [830, 239] width 633 height 631
